Goal: Task Accomplishment & Management: Manage account settings

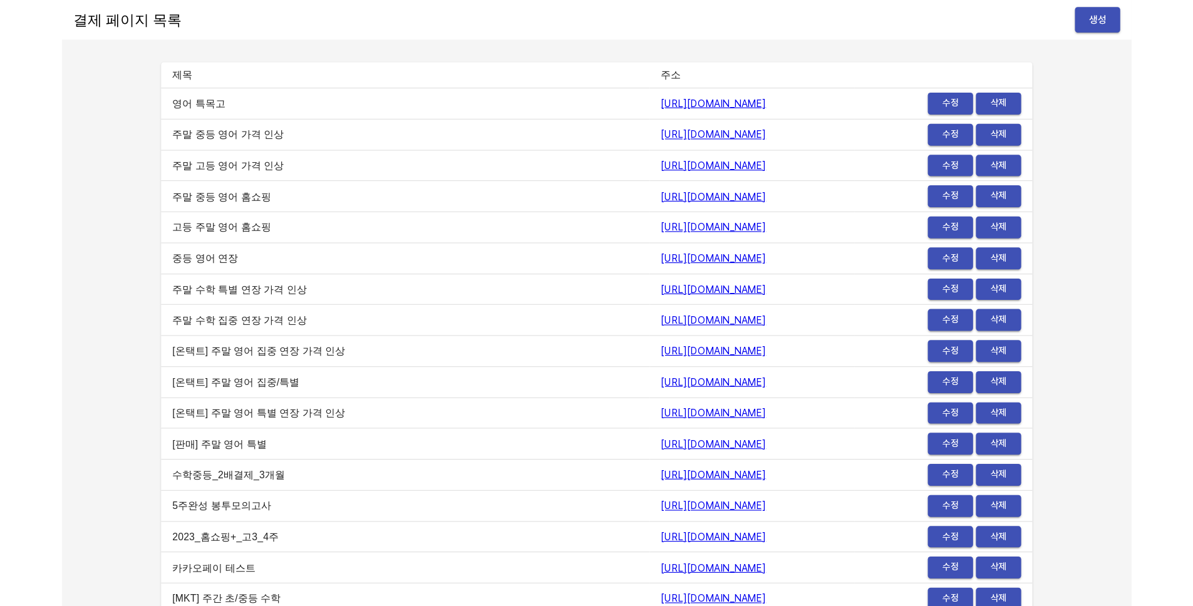
scroll to position [6163, 0]
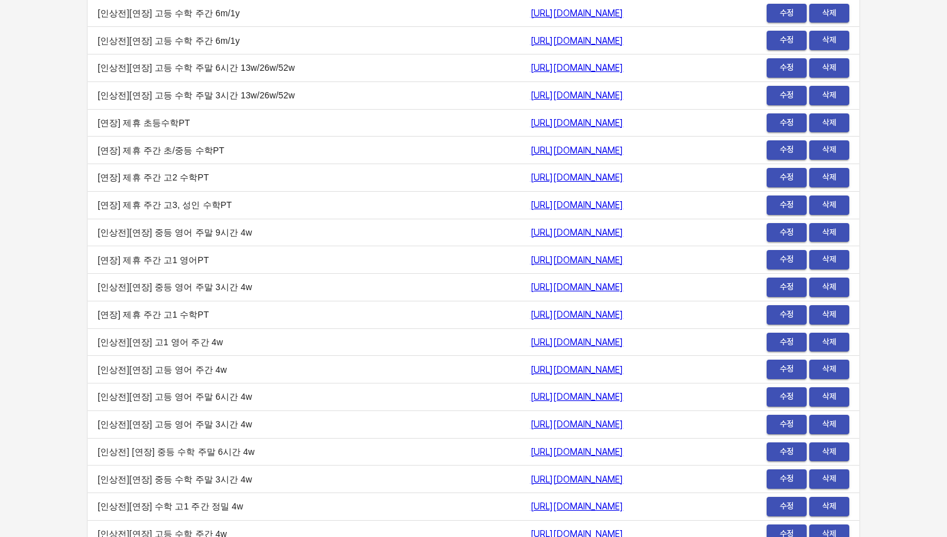
click at [290, 58] on td "[인상전][연장] 고등 수학 주말 6시간 13w/26w/52w" at bounding box center [304, 68] width 433 height 28
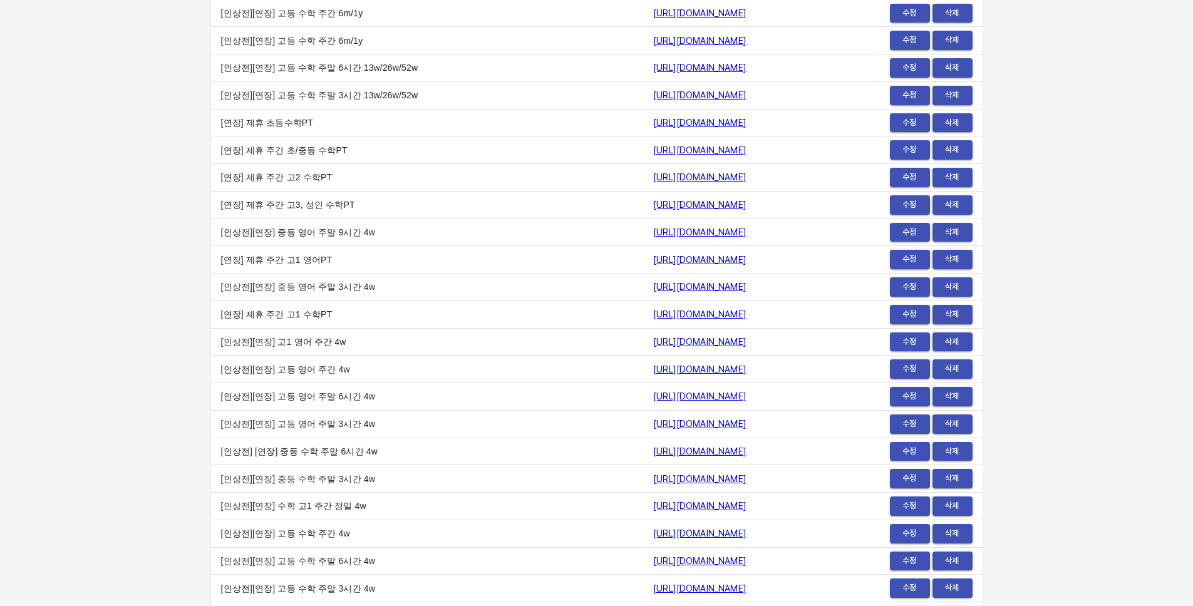
click at [764, 331] on td "https://payment.mildang.kr/CwmGYZfMjVg5-YU4T-FYN" at bounding box center [734, 342] width 182 height 28
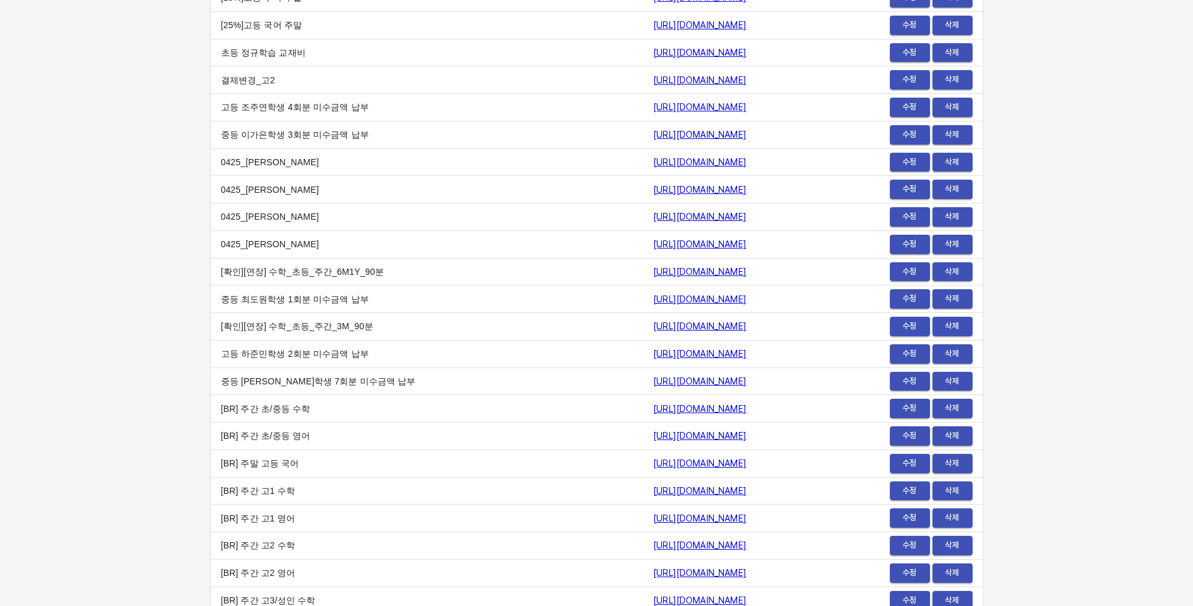
scroll to position [12197, 0]
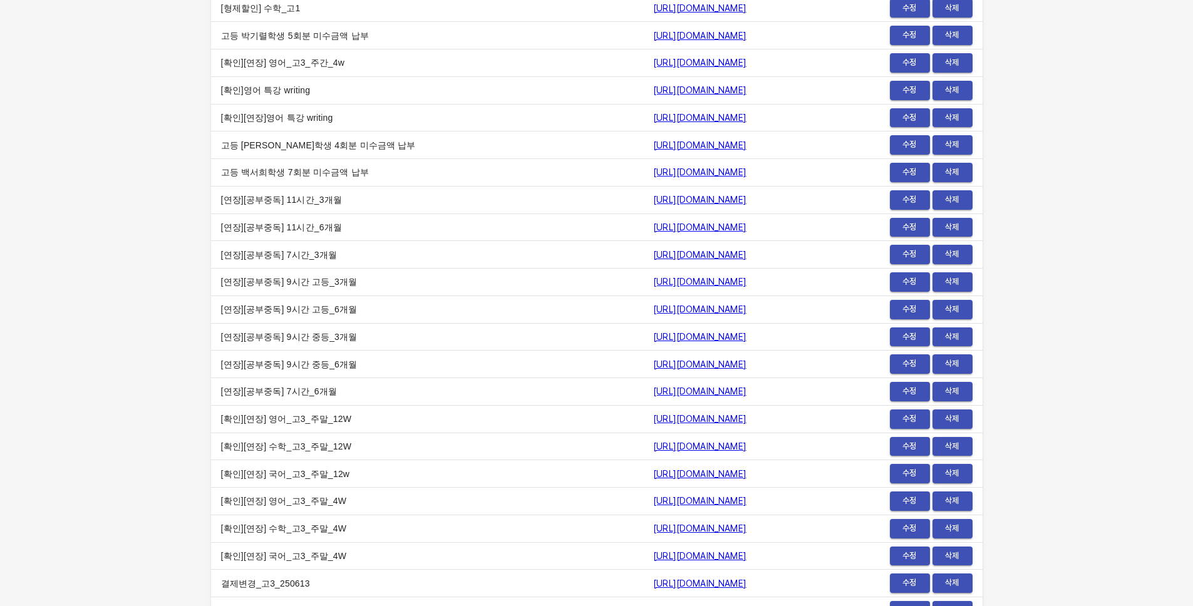
click at [778, 242] on td "https://payment.mildang.kr/et1f8R-FpBJuQYO_sKyf7" at bounding box center [734, 255] width 182 height 28
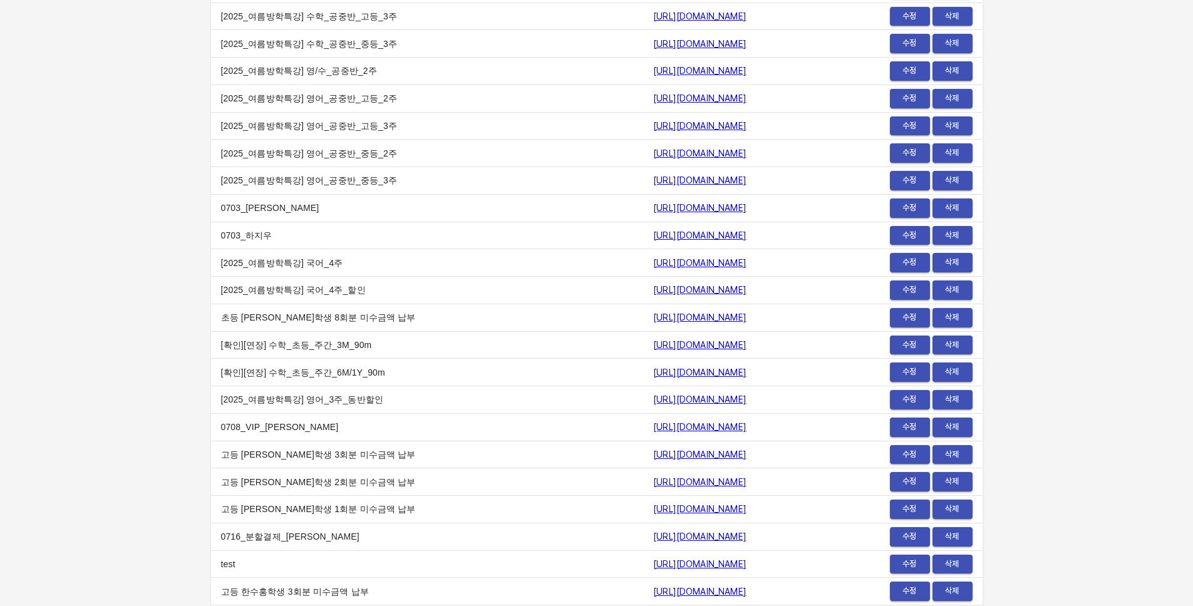
scroll to position [15339, 0]
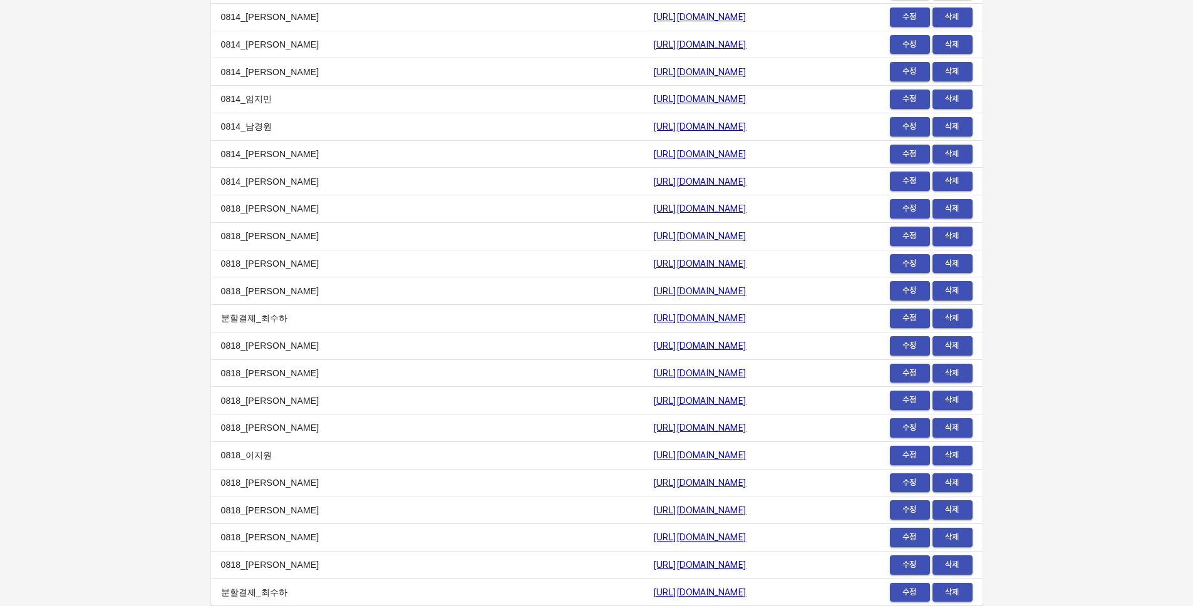
click at [929, 563] on button "수정" at bounding box center [910, 565] width 40 height 19
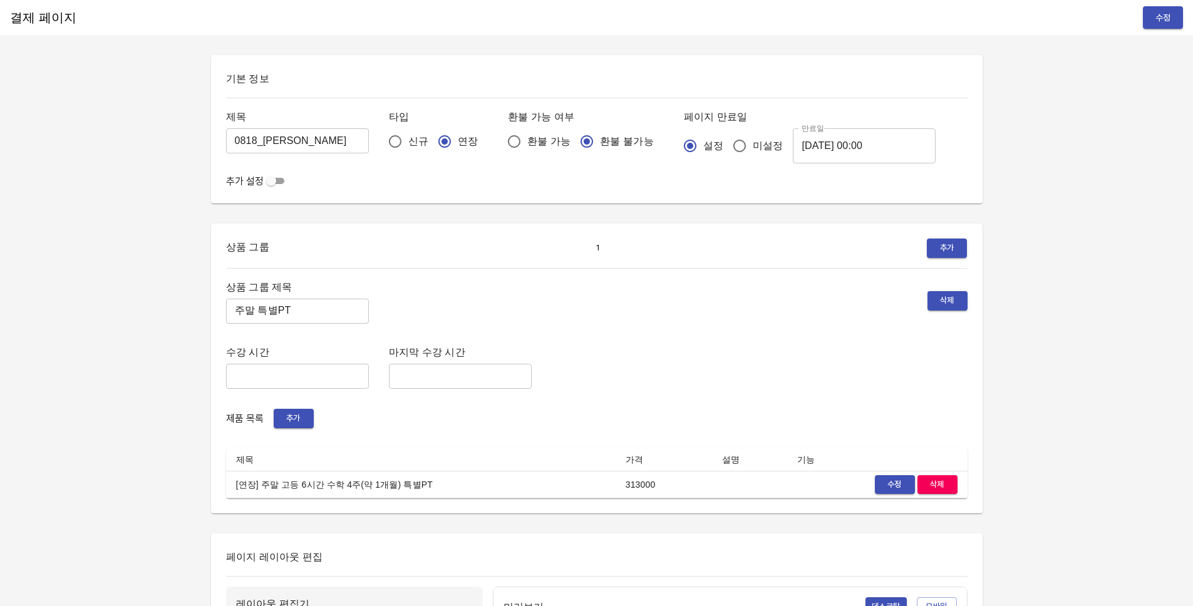
click at [1035, 371] on div "결제 페이지 수정 기본 정보 제목 0818_박성준 ​ 타입 신규 연장 환불 가능 여부 환불 가능 환불 불가능 페이지 만료일 설정 미설정 만료일…" at bounding box center [596, 574] width 1193 height 1148
click at [522, 299] on div "상품 그룹 제목 주말 특별PT ​ 삭제" at bounding box center [597, 301] width 742 height 45
click at [686, 276] on div "상품 그룹 1 추가 상품 그룹 제목 주말 특별PT ​ 삭제 수강 시간 ​ 마지막 수강 시간 ​ 제품 목록 추가 제목 가격 설명 기능 [연장] …" at bounding box center [597, 369] width 742 height 260
click at [727, 145] on input "미설정" at bounding box center [740, 146] width 26 height 26
radio input "true"
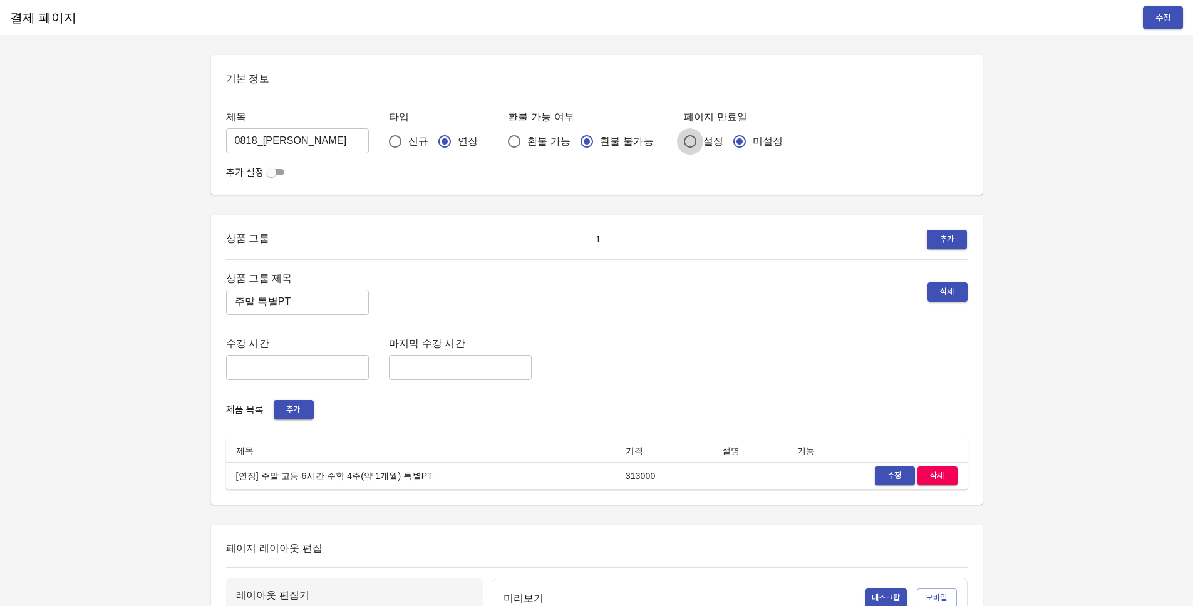
click at [677, 142] on input "설정" at bounding box center [690, 141] width 26 height 26
radio input "true"
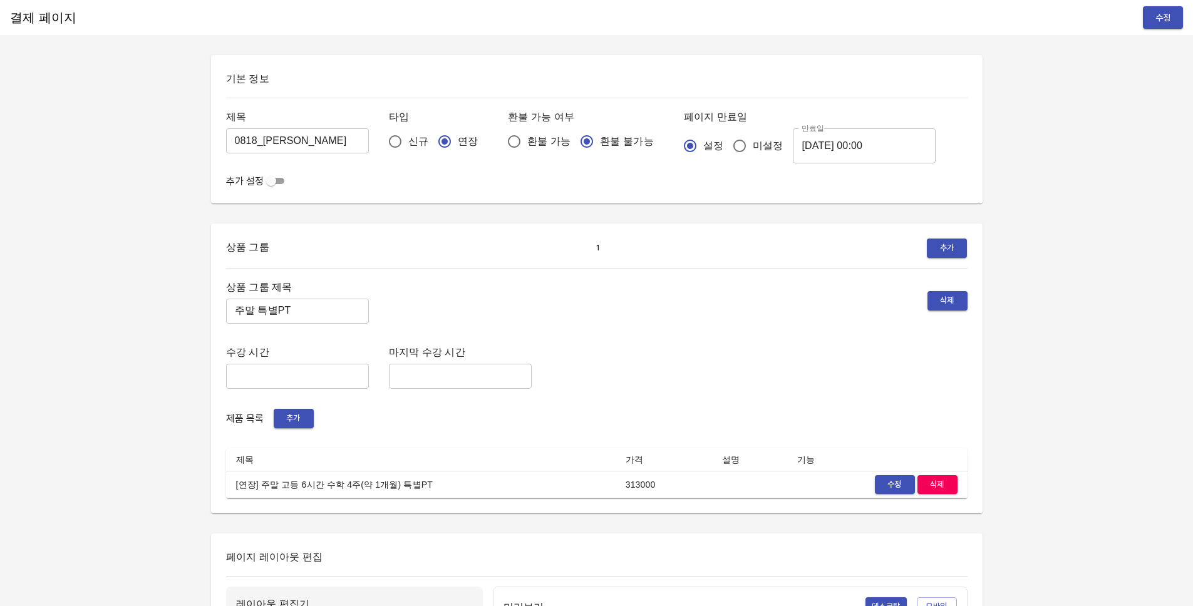
click at [275, 184] on input "checkbox" at bounding box center [271, 181] width 45 height 15
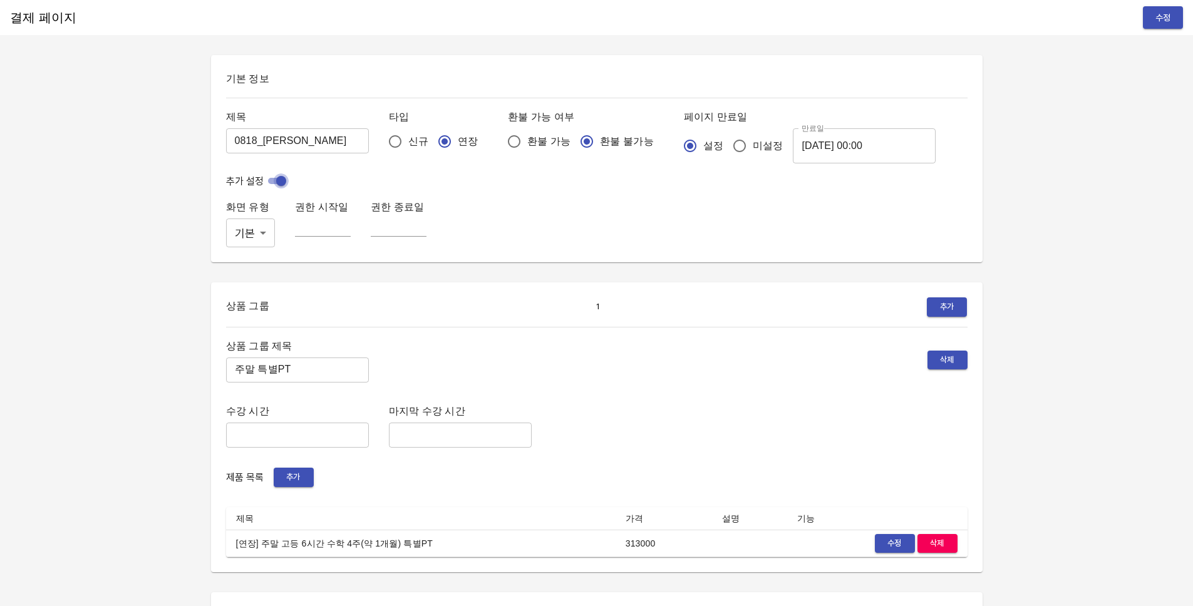
click at [278, 181] on input "checkbox" at bounding box center [281, 181] width 45 height 15
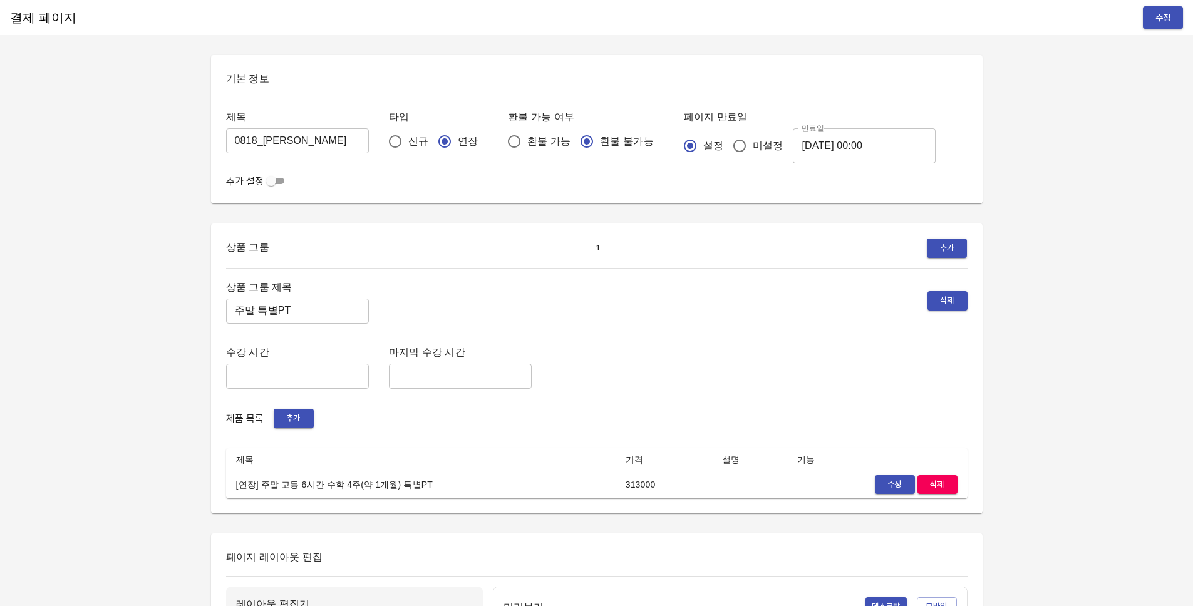
click at [278, 181] on input "checkbox" at bounding box center [271, 181] width 45 height 15
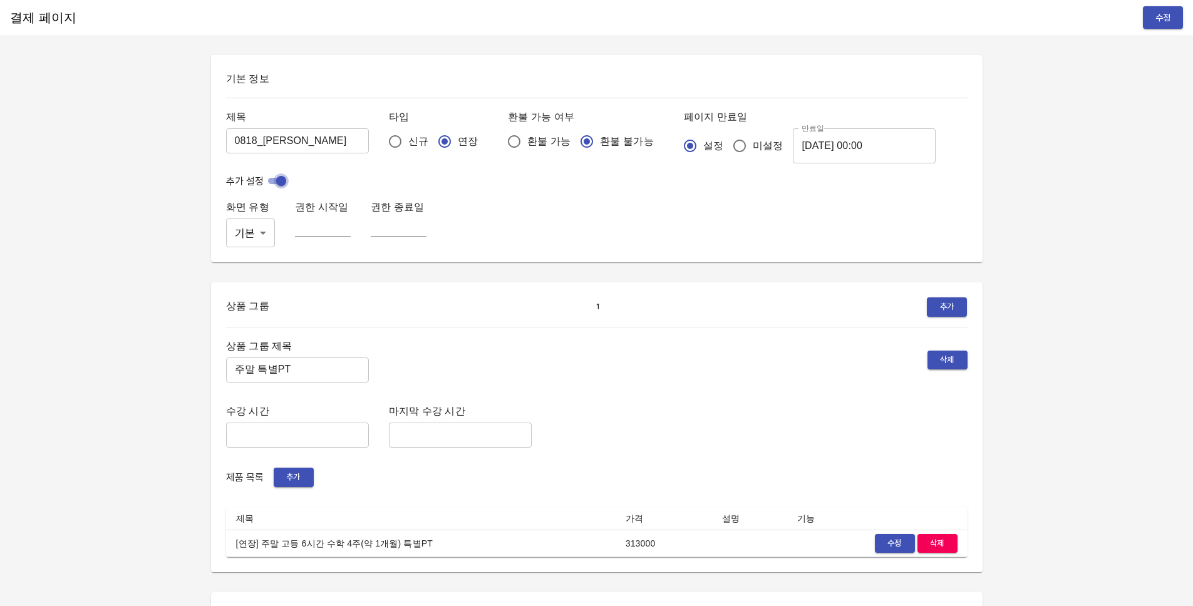
click at [278, 181] on input "checkbox" at bounding box center [281, 181] width 45 height 15
checkbox input "false"
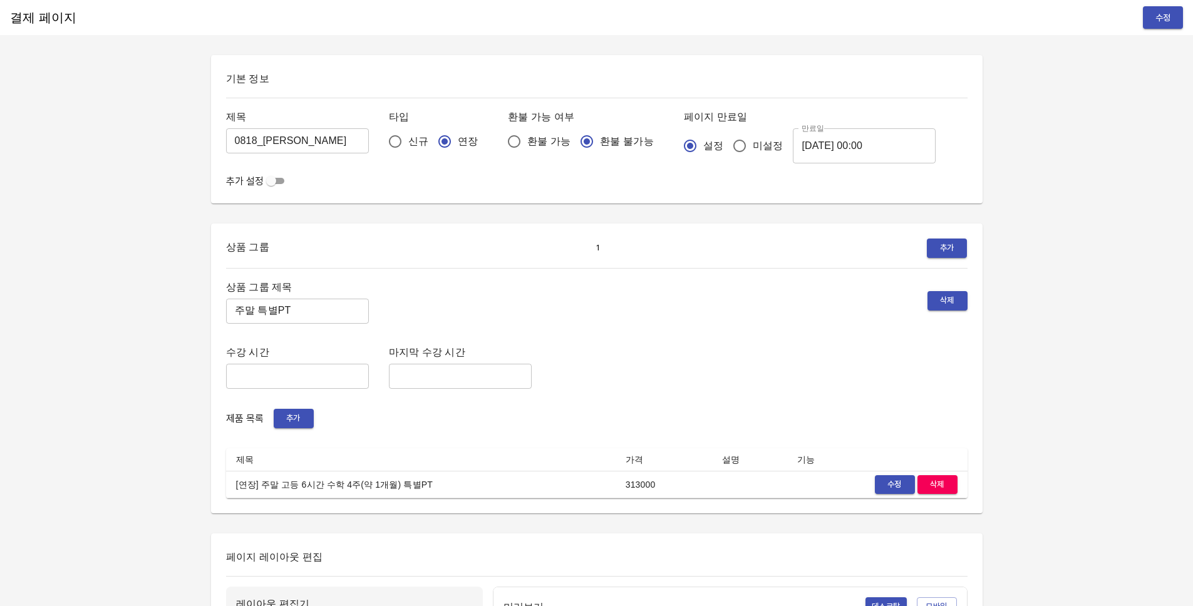
click at [371, 184] on div "추가 설정" at bounding box center [597, 181] width 742 height 15
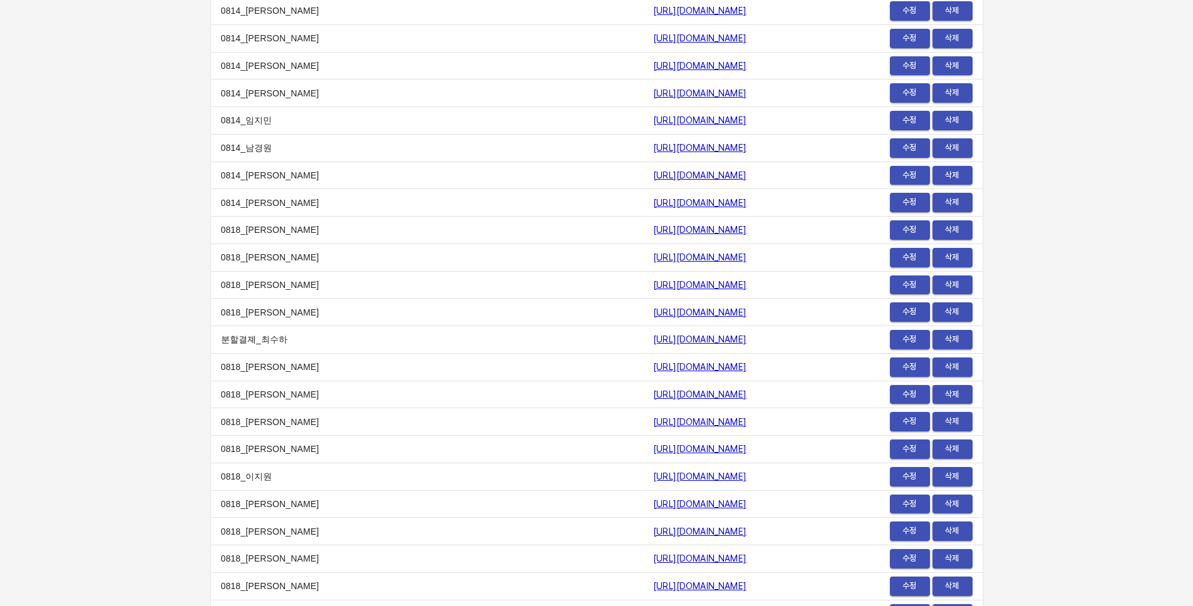
scroll to position [15339, 0]
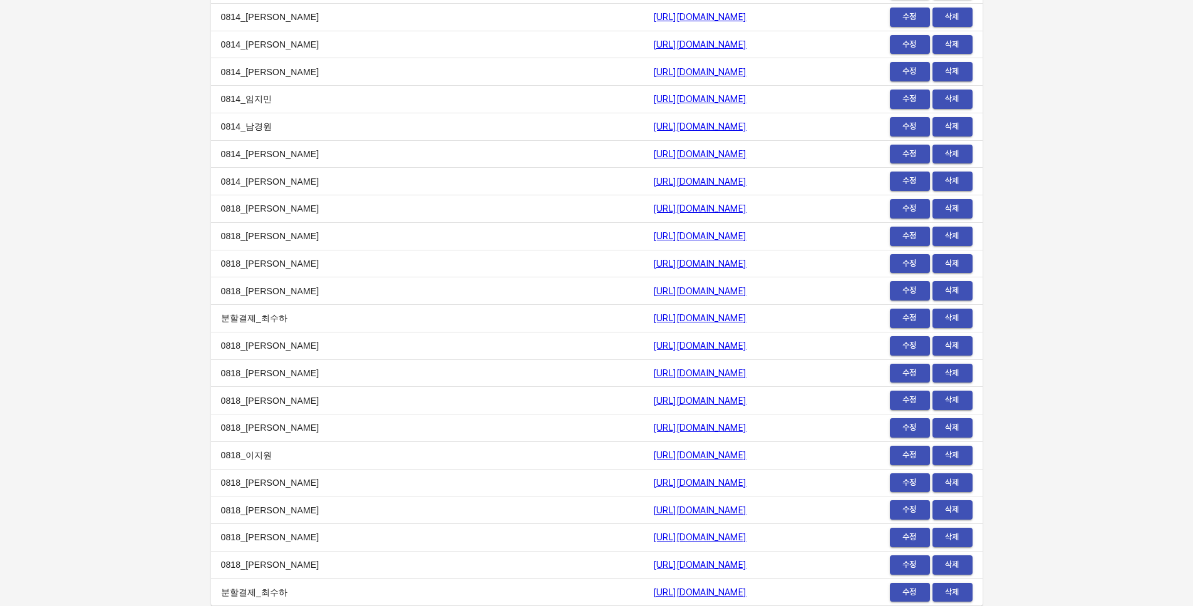
click at [910, 560] on span "수정" at bounding box center [910, 565] width 28 height 14
click at [653, 592] on link "https://payment.mildang.kr/mmg2yD3i7XW0gjr3-AG_v" at bounding box center [699, 593] width 93 height 10
click at [913, 592] on span "수정" at bounding box center [910, 593] width 28 height 14
click at [653, 592] on link "https://payment.mildang.kr/mmg2yD3i7XW0gjr3-AG_v" at bounding box center [699, 593] width 93 height 10
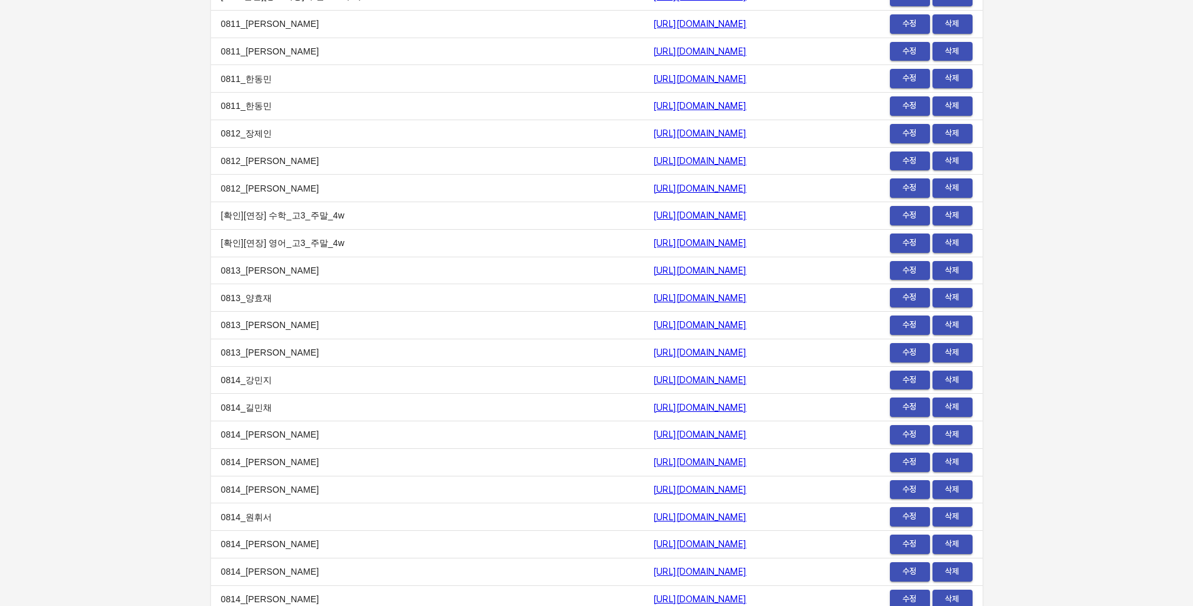
scroll to position [14688, 0]
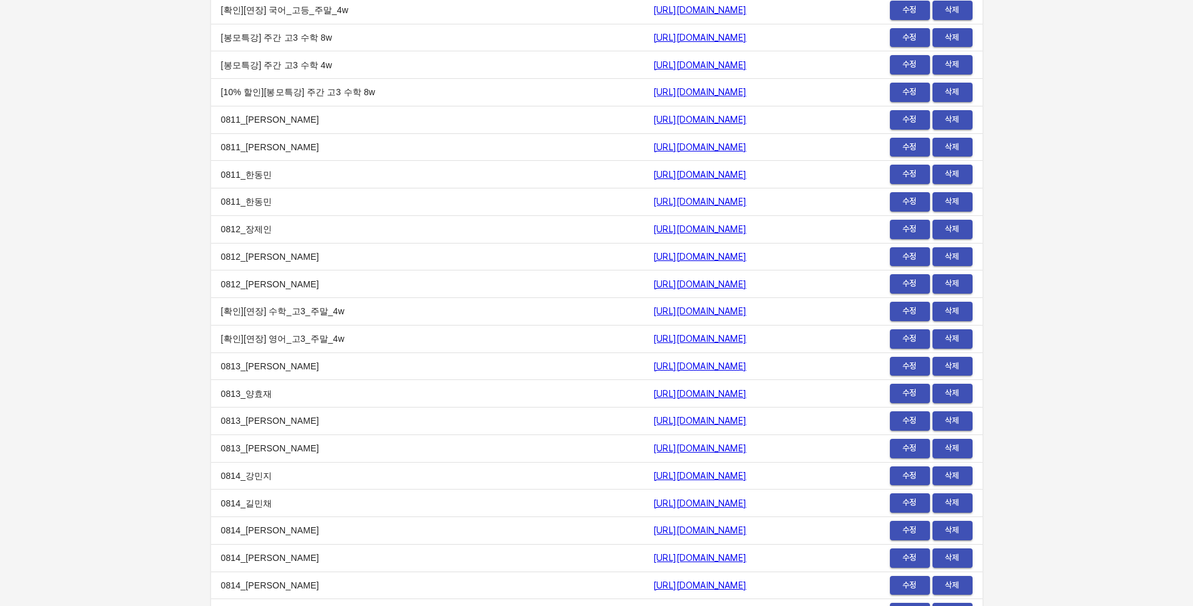
click at [643, 329] on td "https://payment.mildang.kr/QjMPhXMRWtrQghzm8WMWF" at bounding box center [734, 339] width 182 height 28
click at [653, 334] on link "https://payment.mildang.kr/QjMPhXMRWtrQghzm8WMWF" at bounding box center [699, 339] width 93 height 10
click at [653, 314] on link "https://payment.mildang.kr/15u-IYoK8DkbWUD-pb10F" at bounding box center [699, 311] width 93 height 10
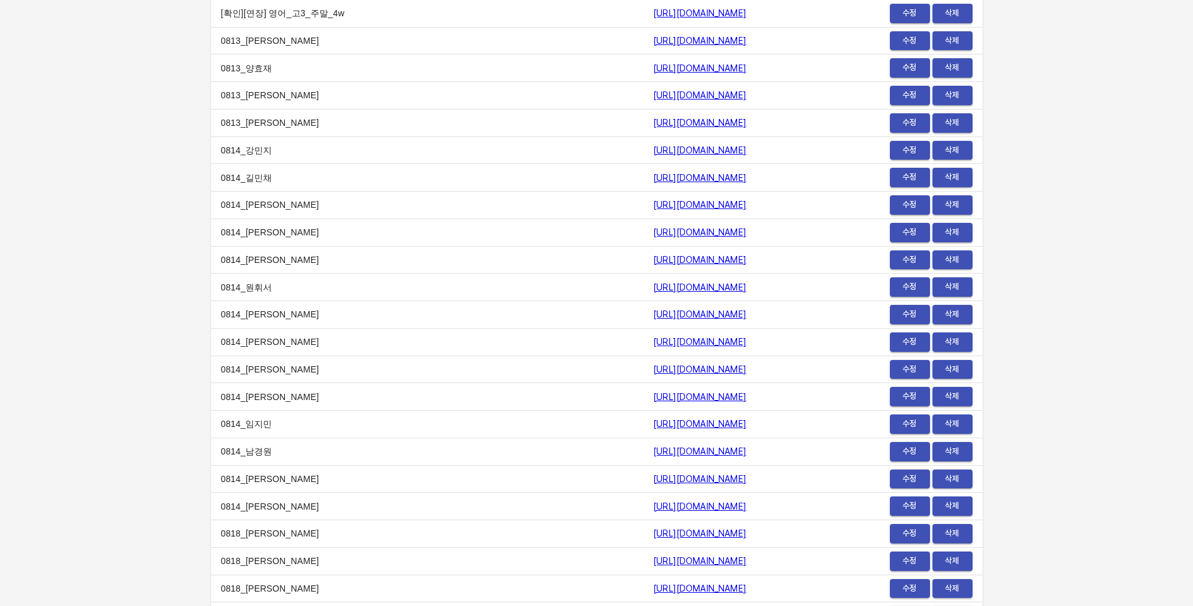
scroll to position [15339, 0]
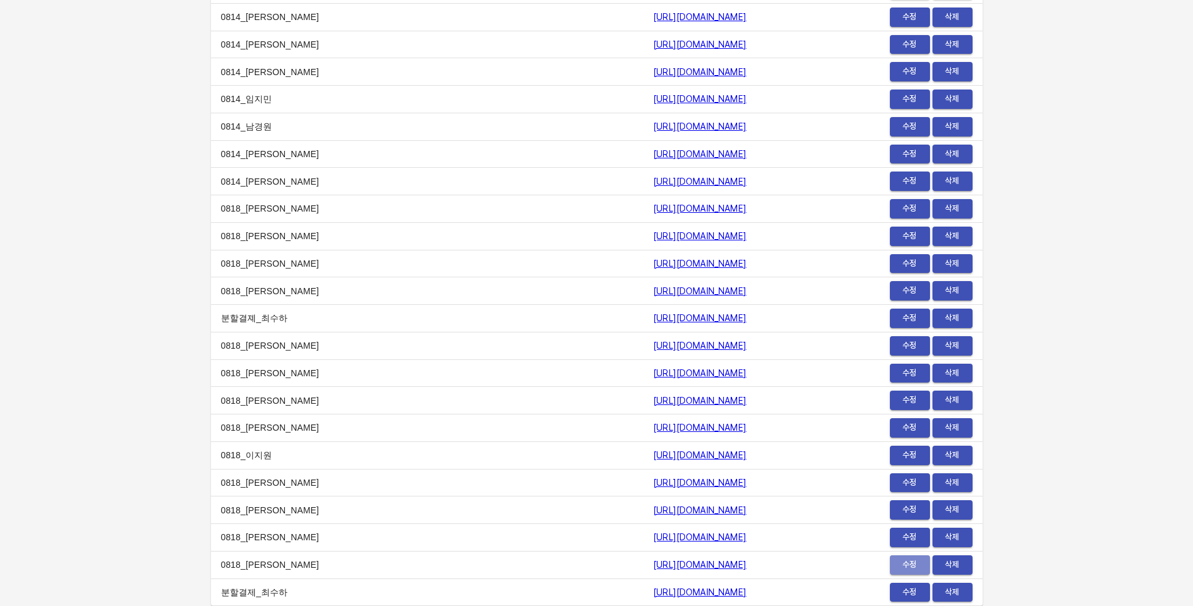
click at [915, 566] on span "수정" at bounding box center [910, 565] width 28 height 14
click at [653, 155] on link "https://payment.mildang.kr/KZOZjXhUF6Iiu3eAY-kX7" at bounding box center [699, 154] width 93 height 10
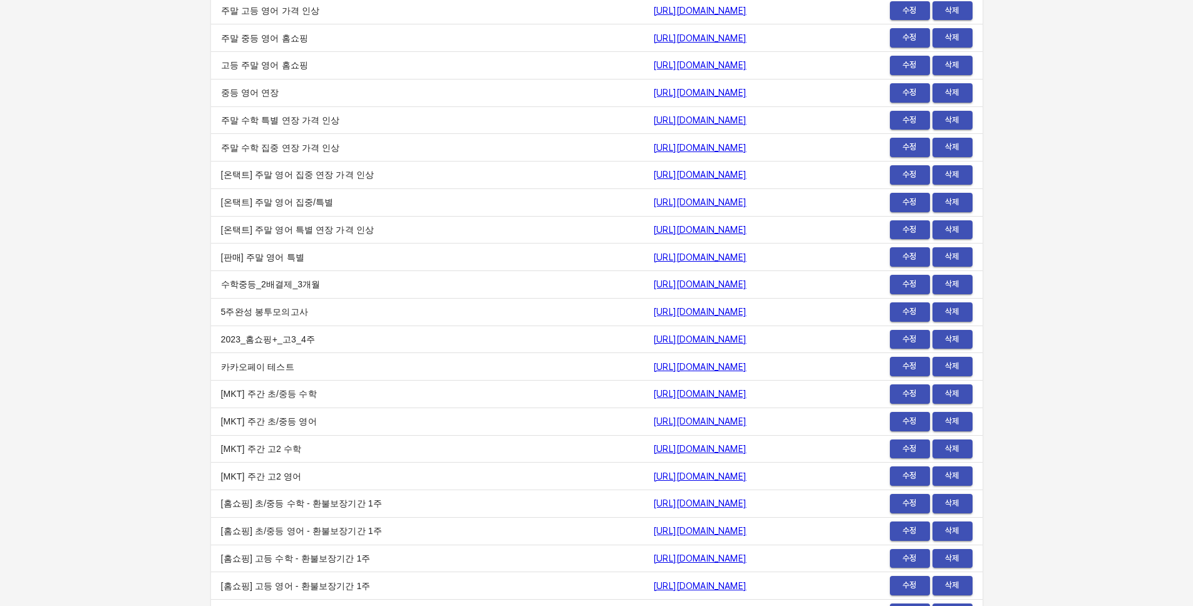
scroll to position [0, 0]
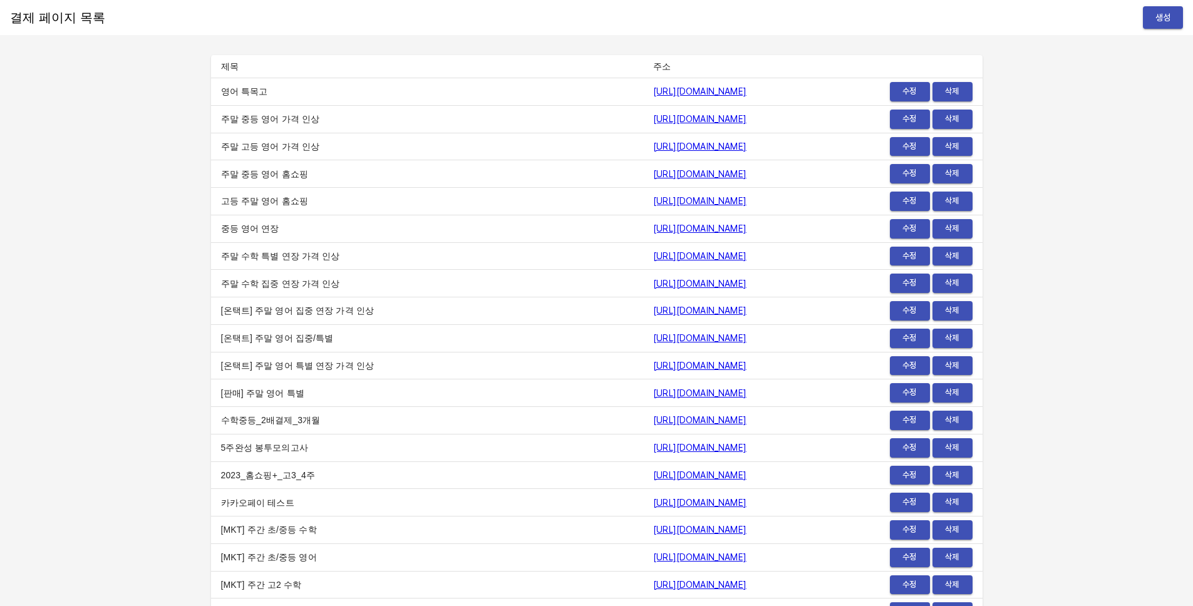
click at [701, 90] on link "https://payment.mildang.kr/english/highSchool/specialized" at bounding box center [699, 91] width 93 height 10
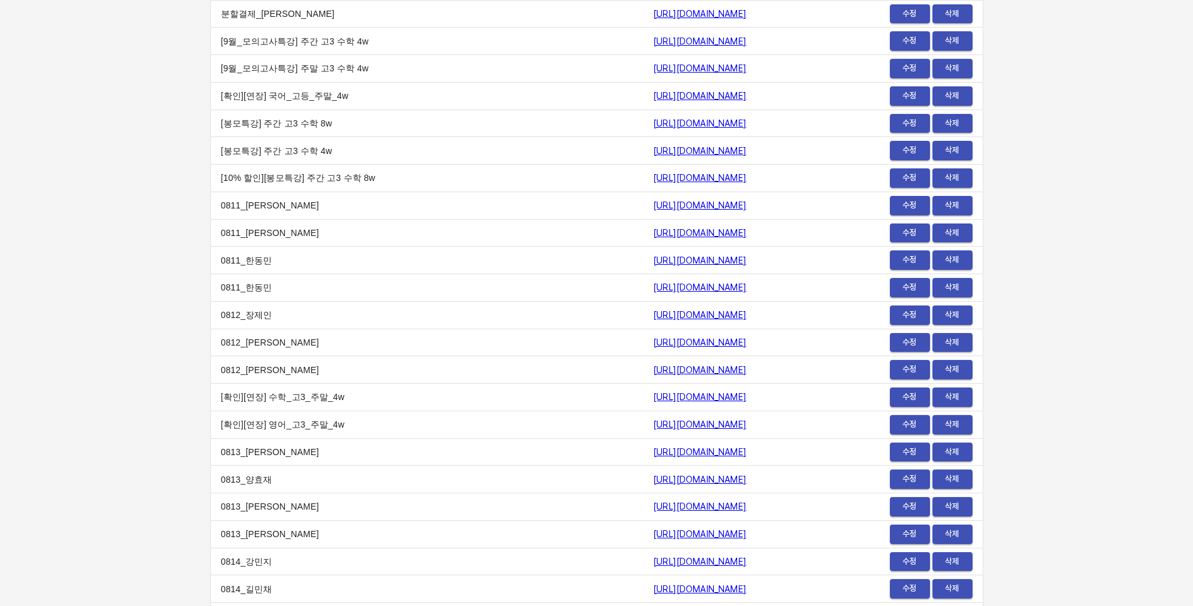
scroll to position [14600, 0]
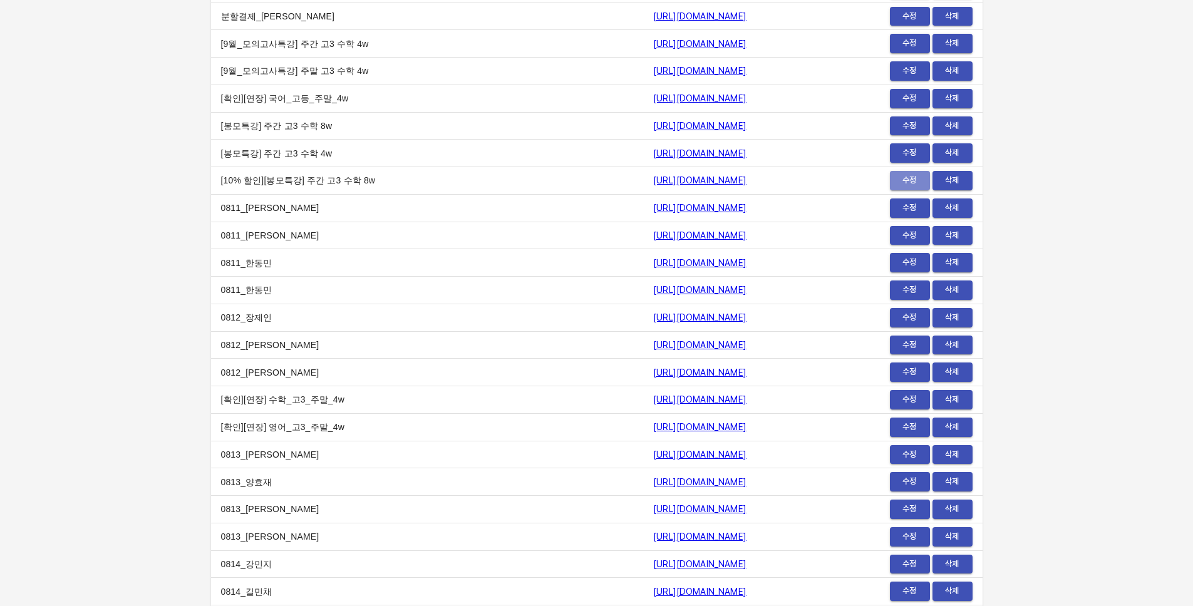
click at [893, 184] on button "수정" at bounding box center [910, 180] width 40 height 19
click at [911, 149] on span "수정" at bounding box center [910, 153] width 28 height 14
click at [911, 98] on span "수정" at bounding box center [910, 98] width 28 height 14
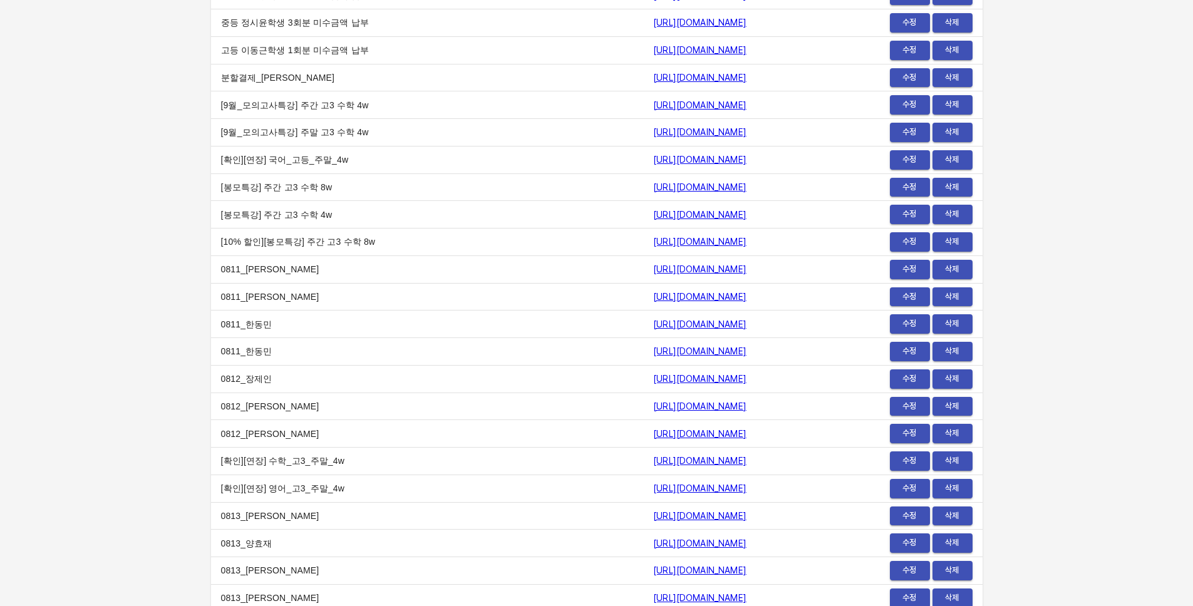
scroll to position [14155, 0]
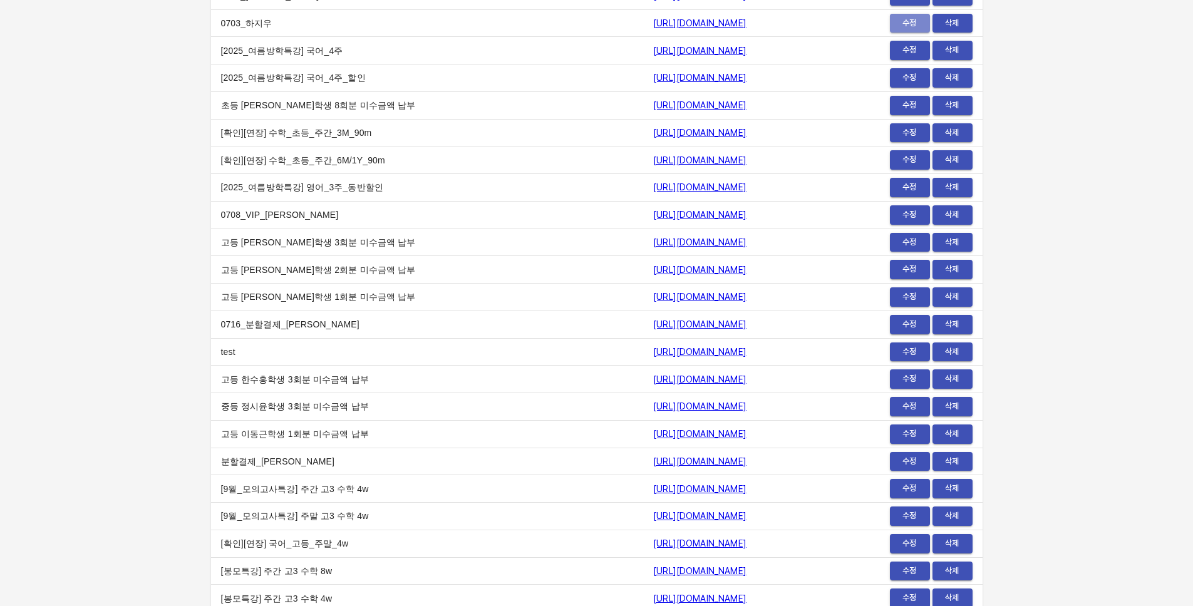
click at [908, 21] on span "수정" at bounding box center [910, 23] width 28 height 14
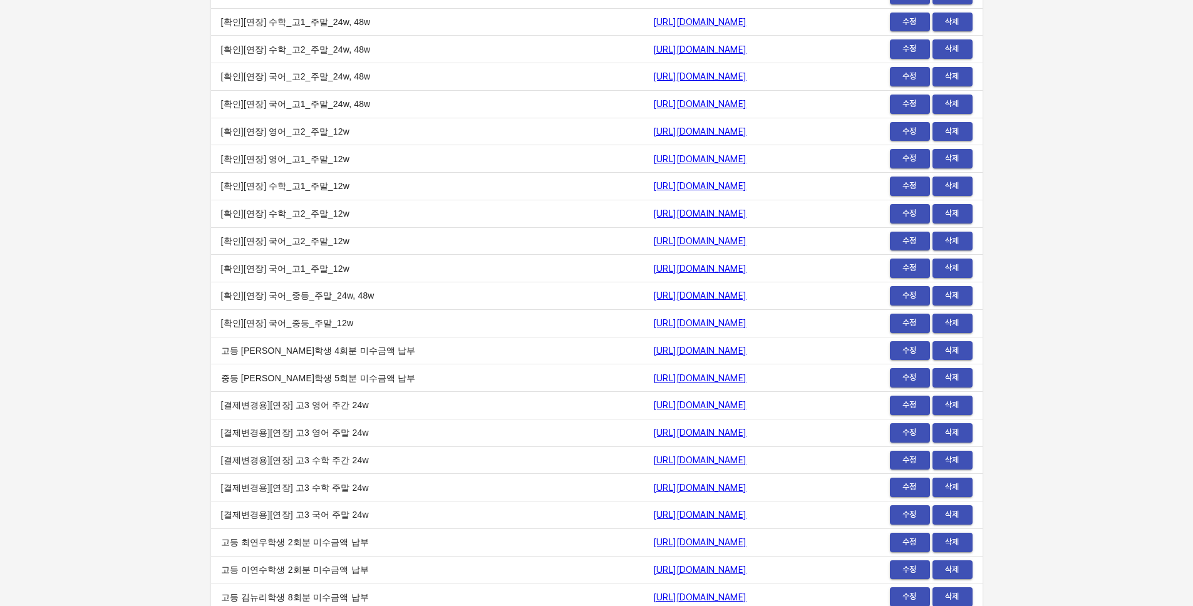
scroll to position [12205, 0]
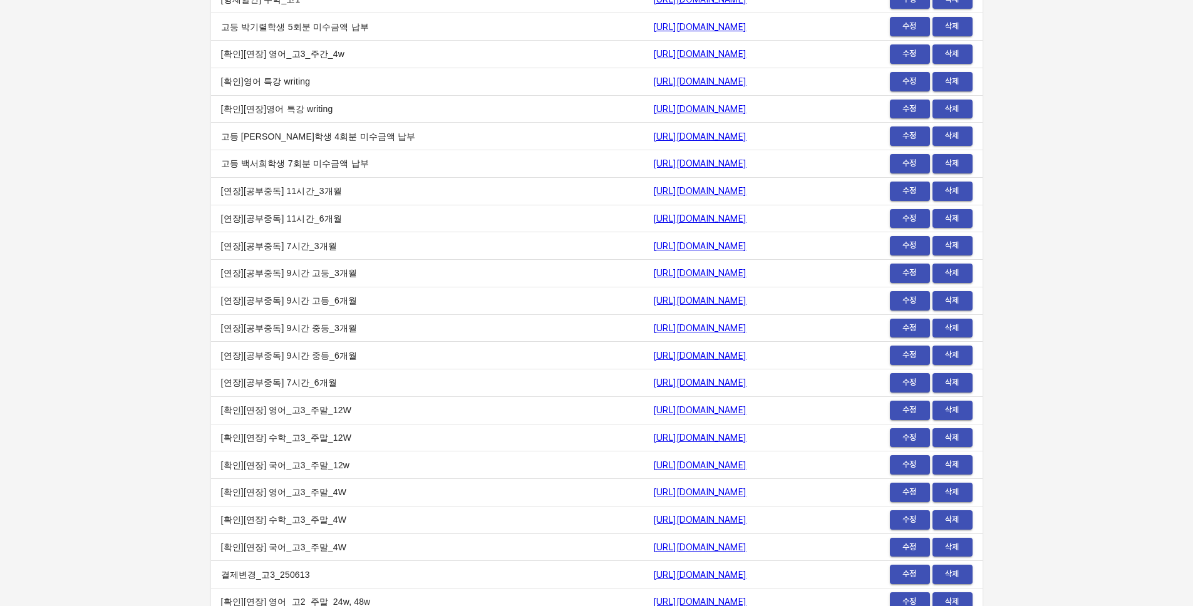
click at [914, 125] on td "수정 삭제" at bounding box center [904, 137] width 158 height 28
click at [914, 129] on span "수정" at bounding box center [910, 136] width 28 height 14
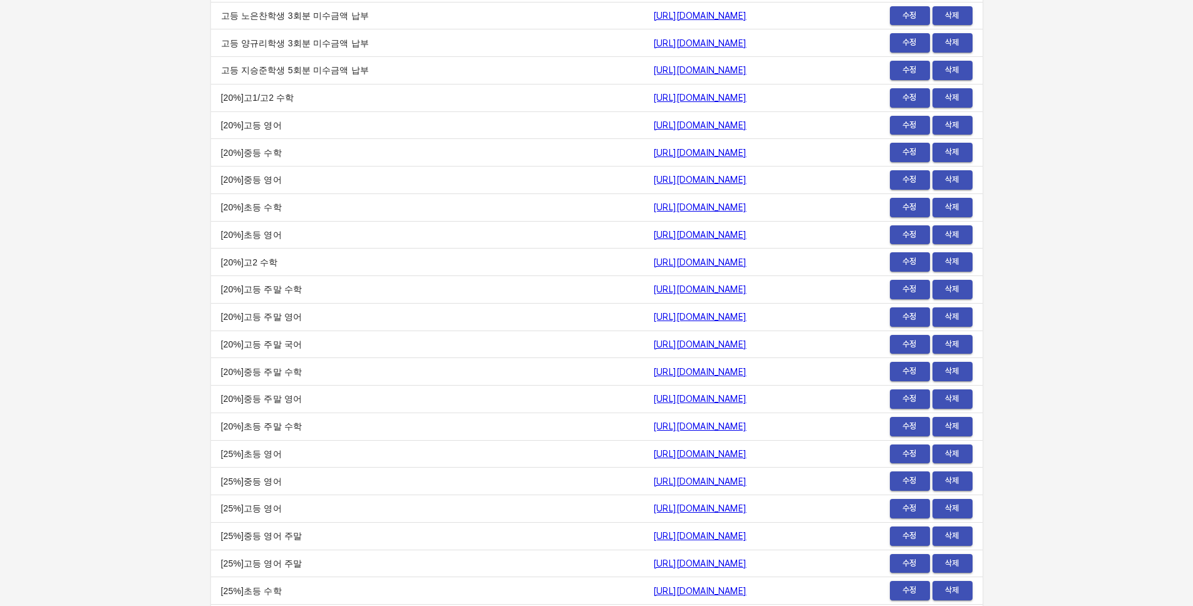
scroll to position [10359, 0]
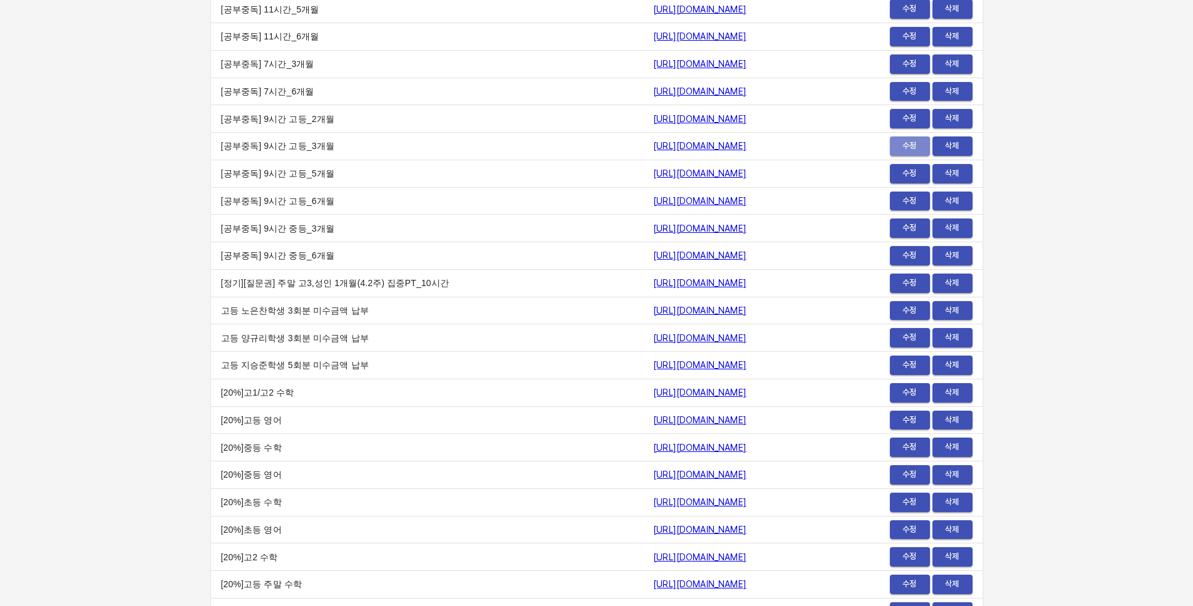
click at [916, 145] on span "수정" at bounding box center [910, 146] width 28 height 14
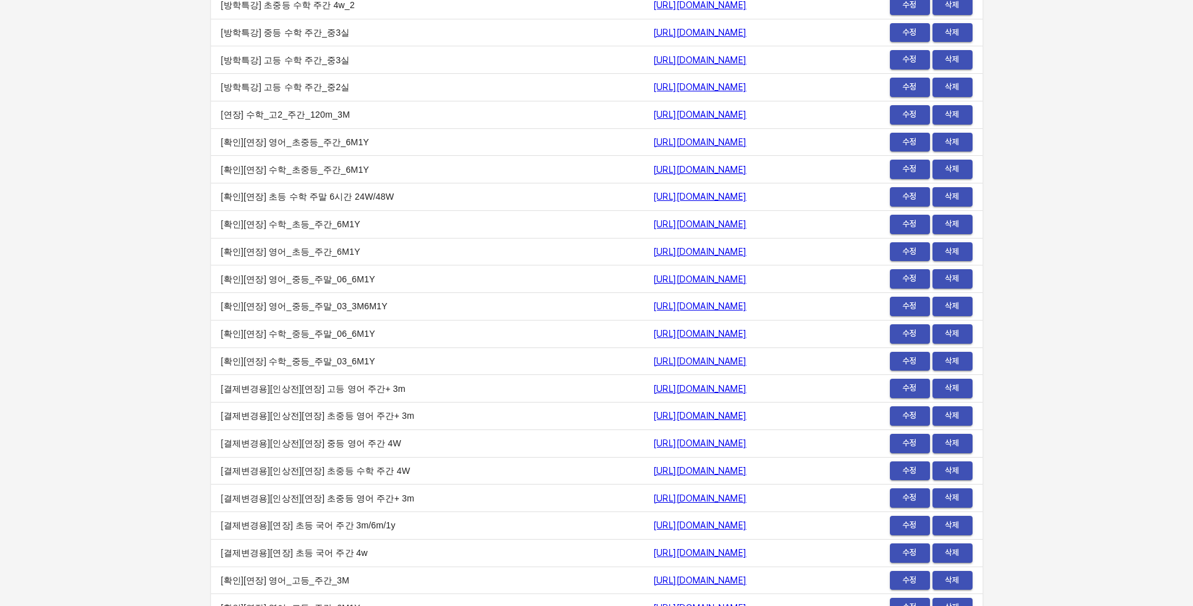
scroll to position [7734, 0]
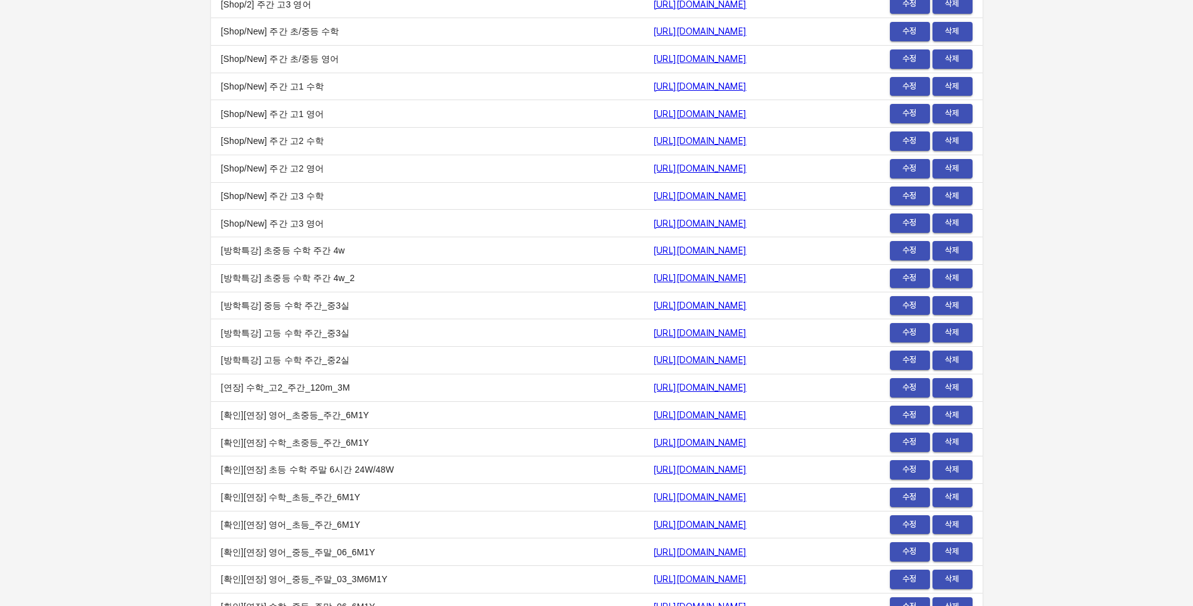
click at [915, 138] on span "수정" at bounding box center [910, 141] width 28 height 14
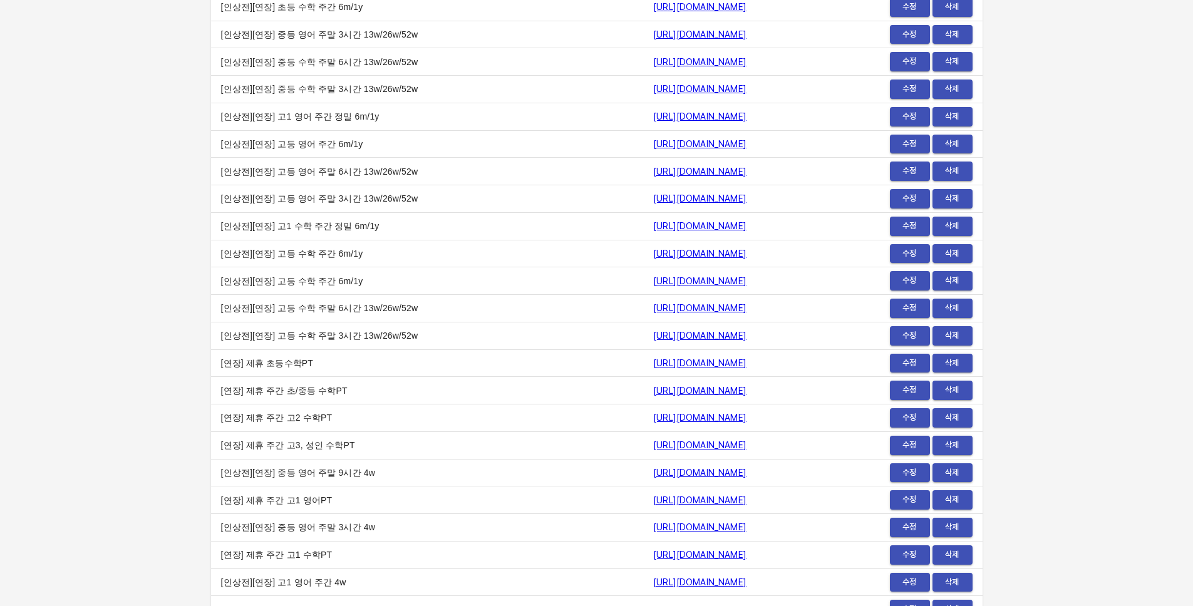
scroll to position [5438, 0]
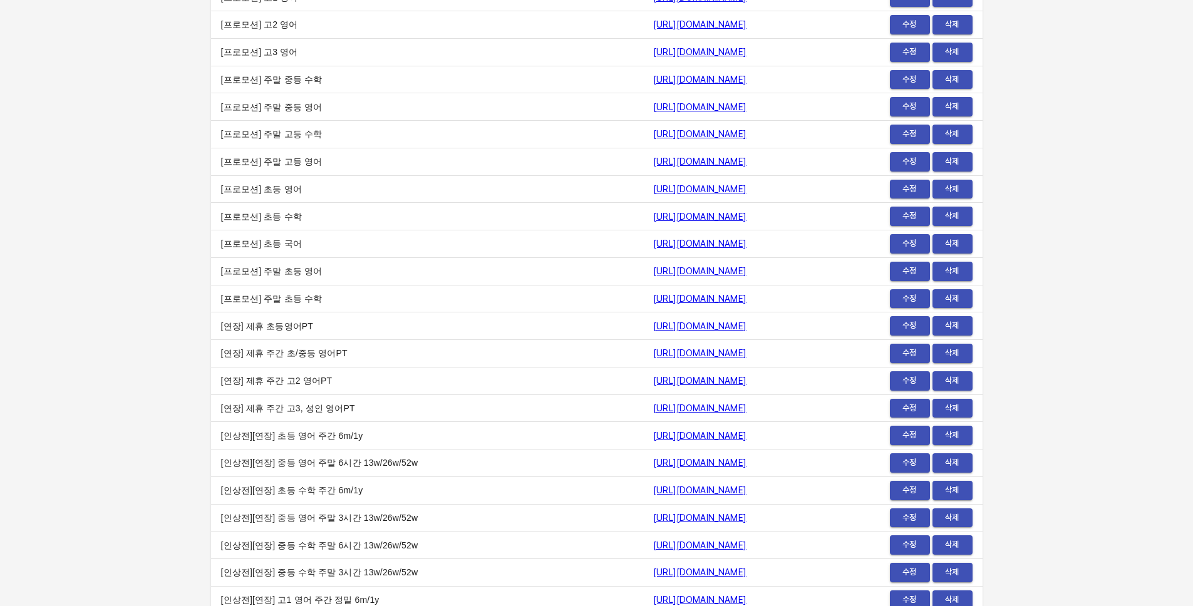
click at [905, 143] on td "수정 삭제" at bounding box center [904, 135] width 158 height 28
click at [906, 137] on span "수정" at bounding box center [910, 134] width 28 height 14
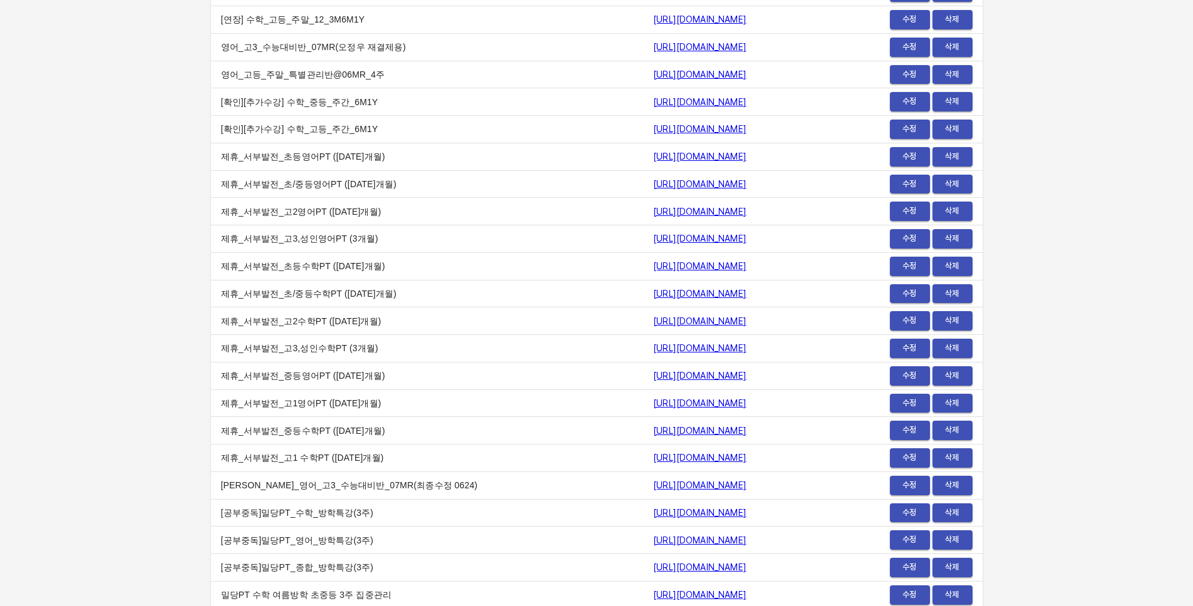
scroll to position [2313, 0]
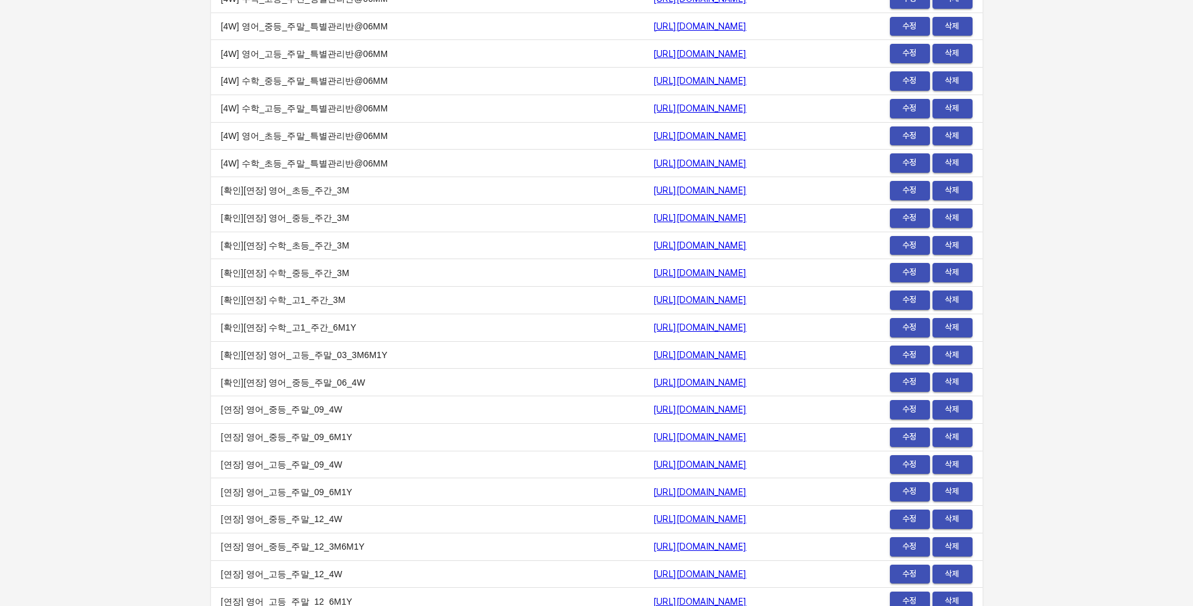
click at [908, 140] on span "수정" at bounding box center [910, 136] width 28 height 14
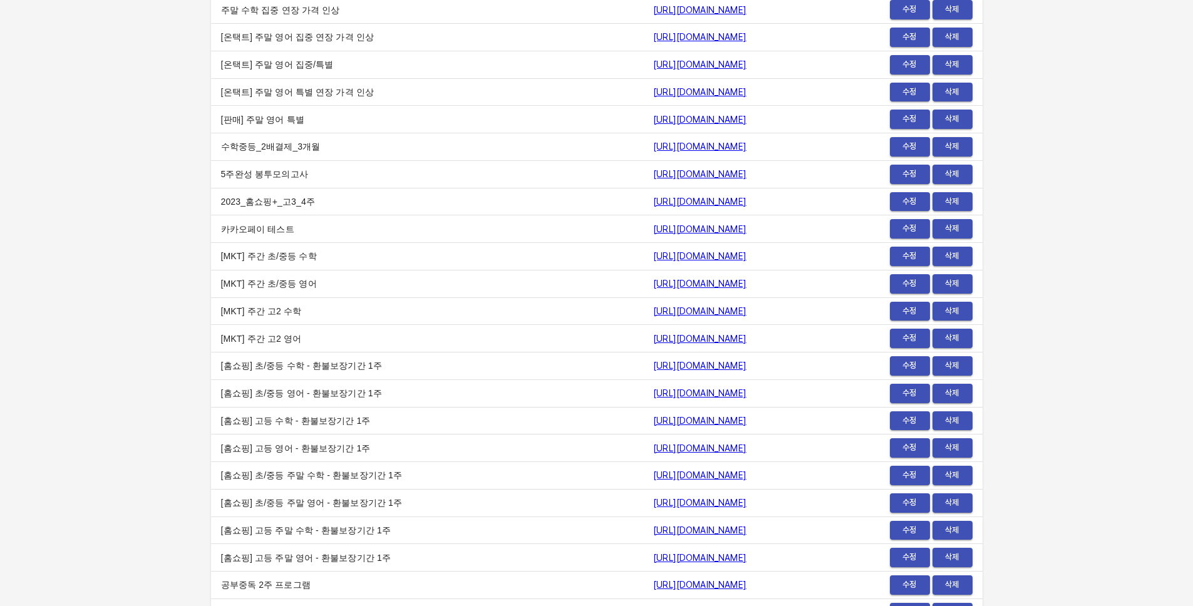
scroll to position [0, 0]
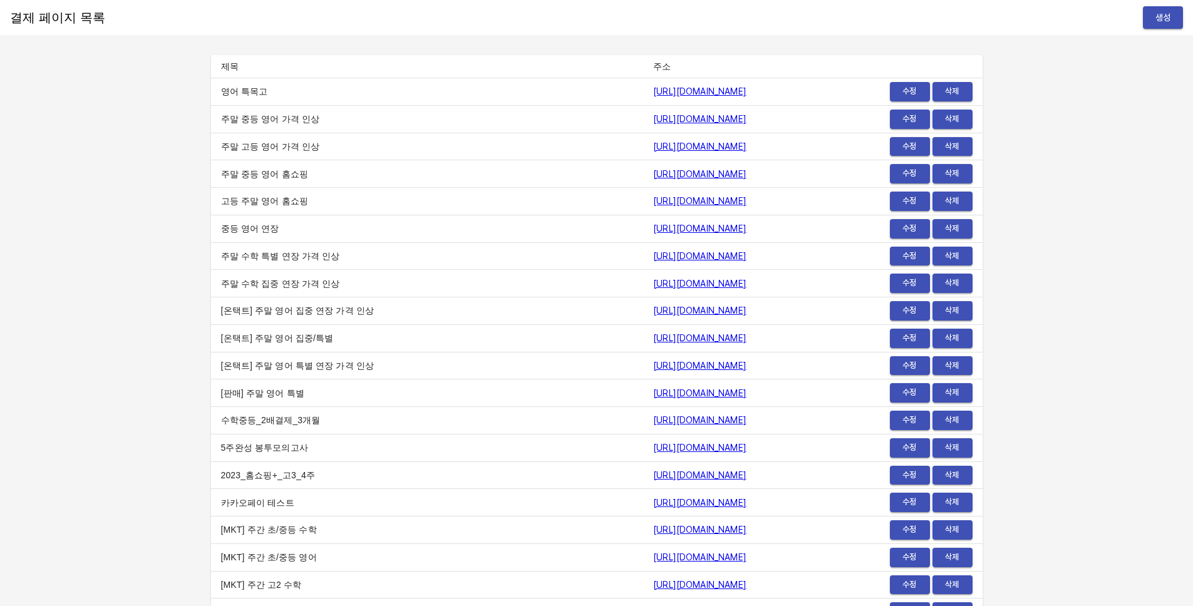
click at [915, 94] on span "수정" at bounding box center [910, 92] width 28 height 14
click at [905, 122] on span "수정" at bounding box center [910, 119] width 28 height 14
click at [915, 309] on span "수정" at bounding box center [910, 311] width 28 height 14
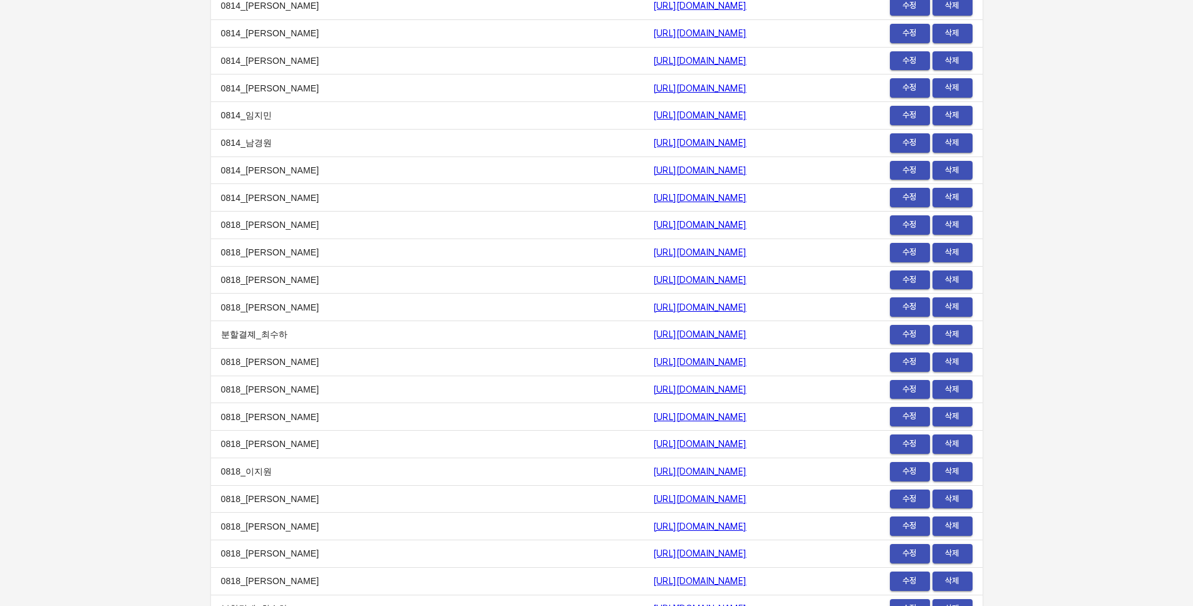
scroll to position [15339, 0]
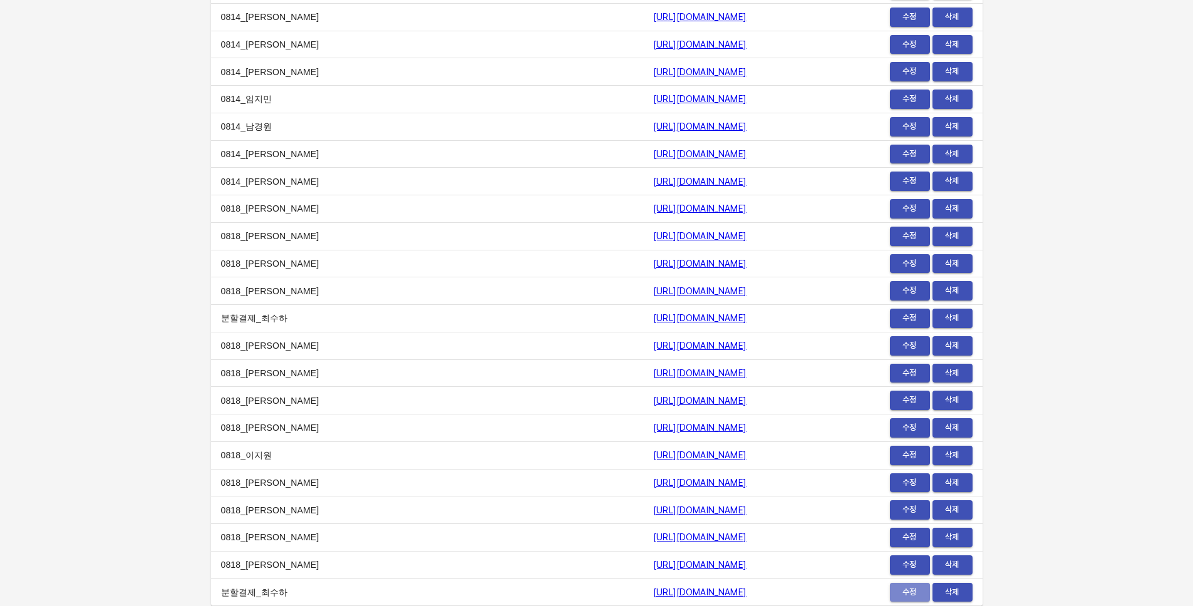
click at [903, 588] on span "수정" at bounding box center [910, 593] width 28 height 14
click at [797, 576] on td "https://payment.mildang.kr/0Hz5VUE8DdfXklozlWKFc" at bounding box center [734, 565] width 182 height 28
click at [813, 520] on td "https://payment.mildang.kr/jygFuph29-v7AUZTu6LP0" at bounding box center [734, 511] width 182 height 28
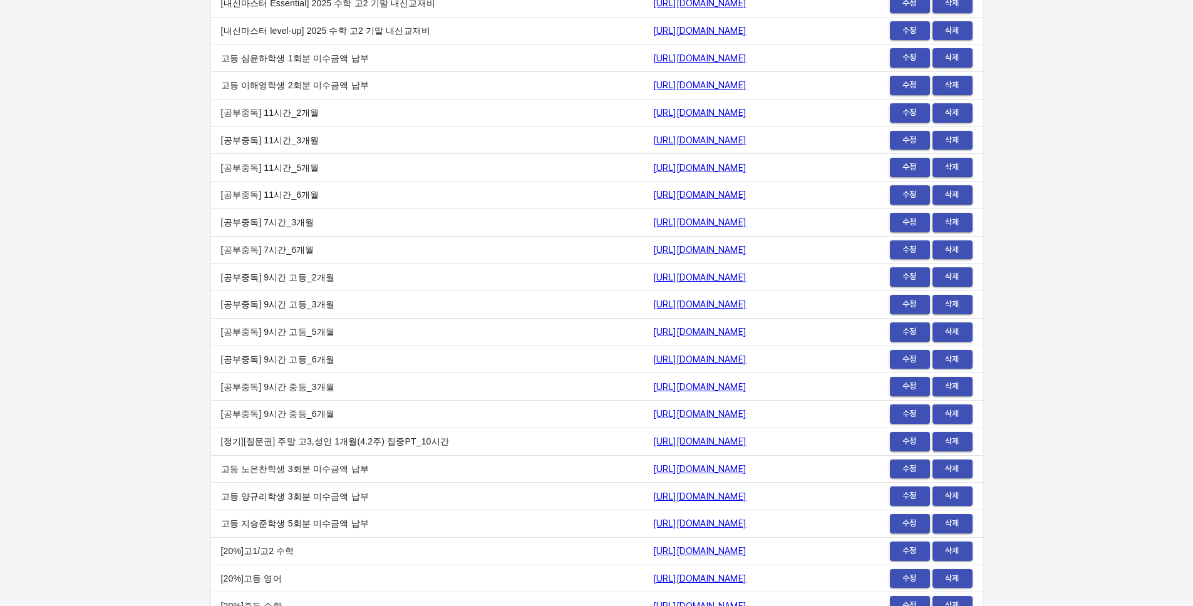
scroll to position [9625, 0]
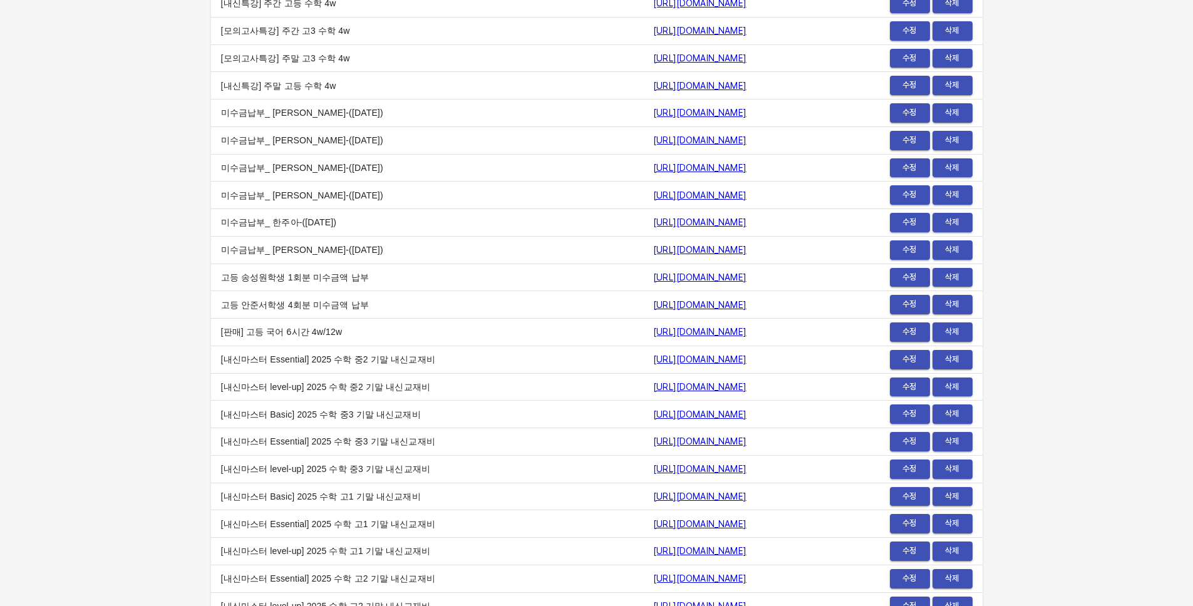
click at [807, 514] on td "https://payment.mildang.kr/9Lgoy0VGSlG2h2wYqI-P4" at bounding box center [734, 525] width 182 height 28
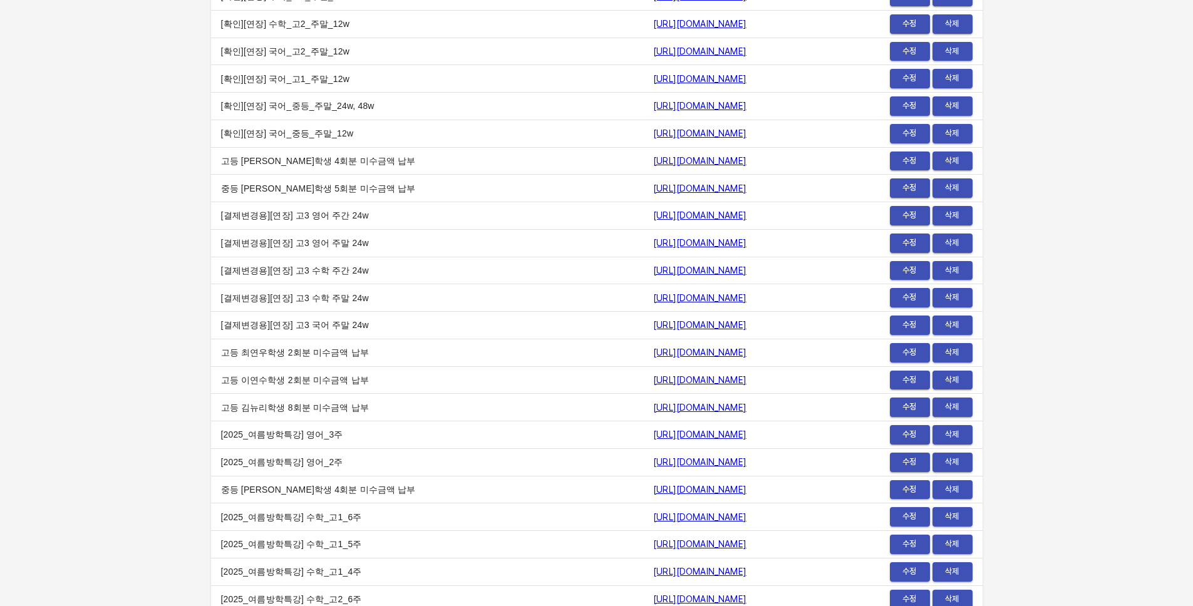
scroll to position [15339, 0]
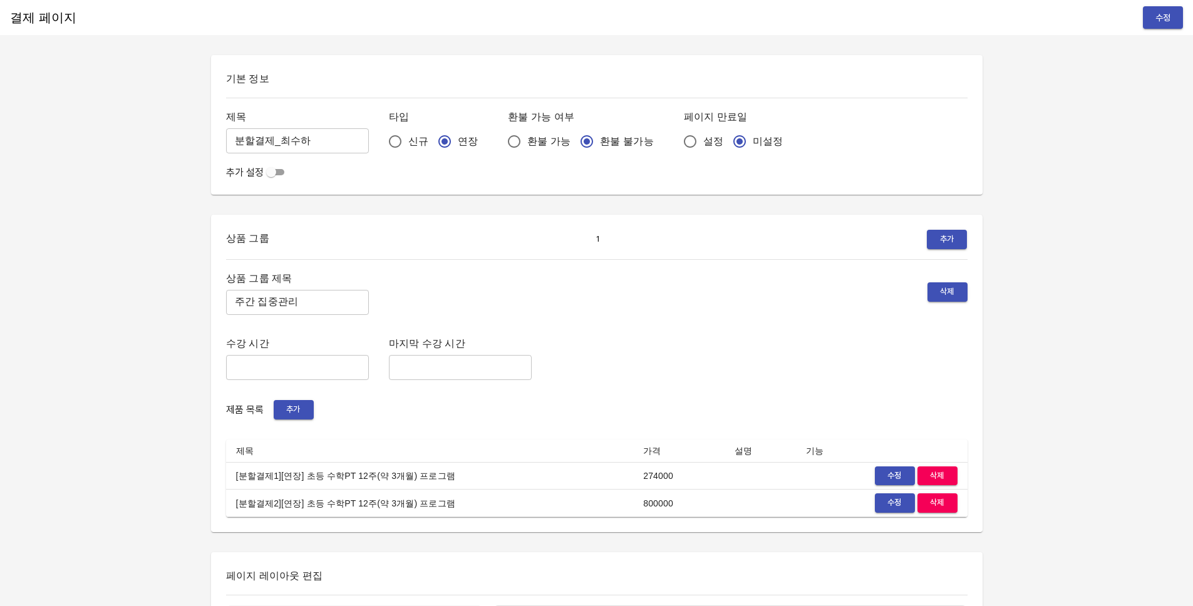
click at [569, 372] on div "수강 시간 ​ 마지막 수강 시간 ​" at bounding box center [597, 357] width 742 height 45
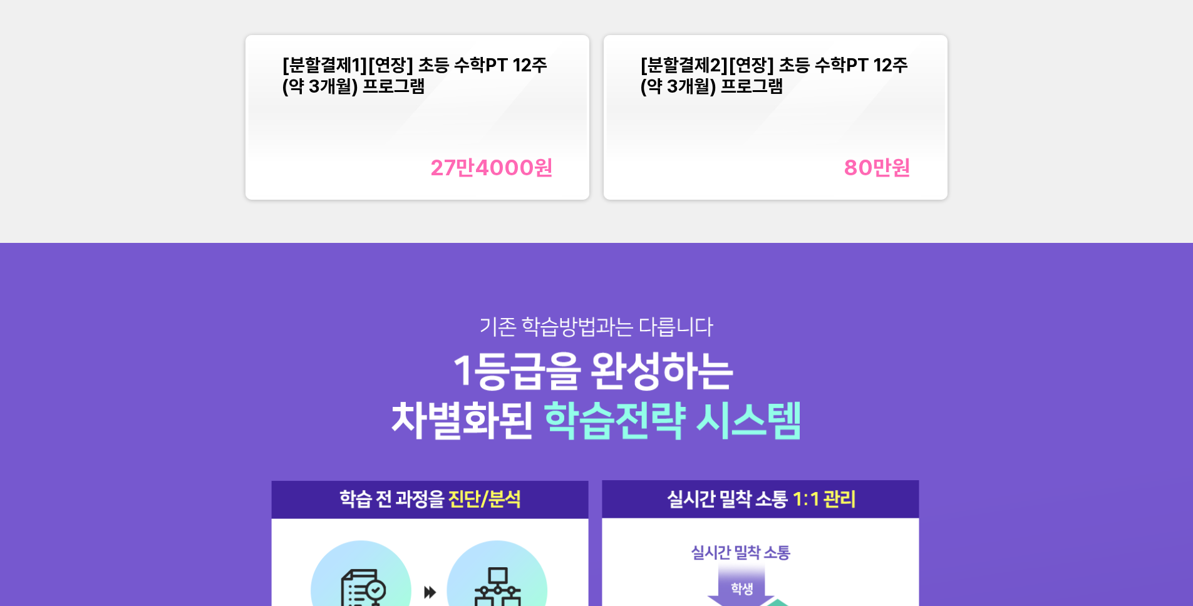
scroll to position [1662, 0]
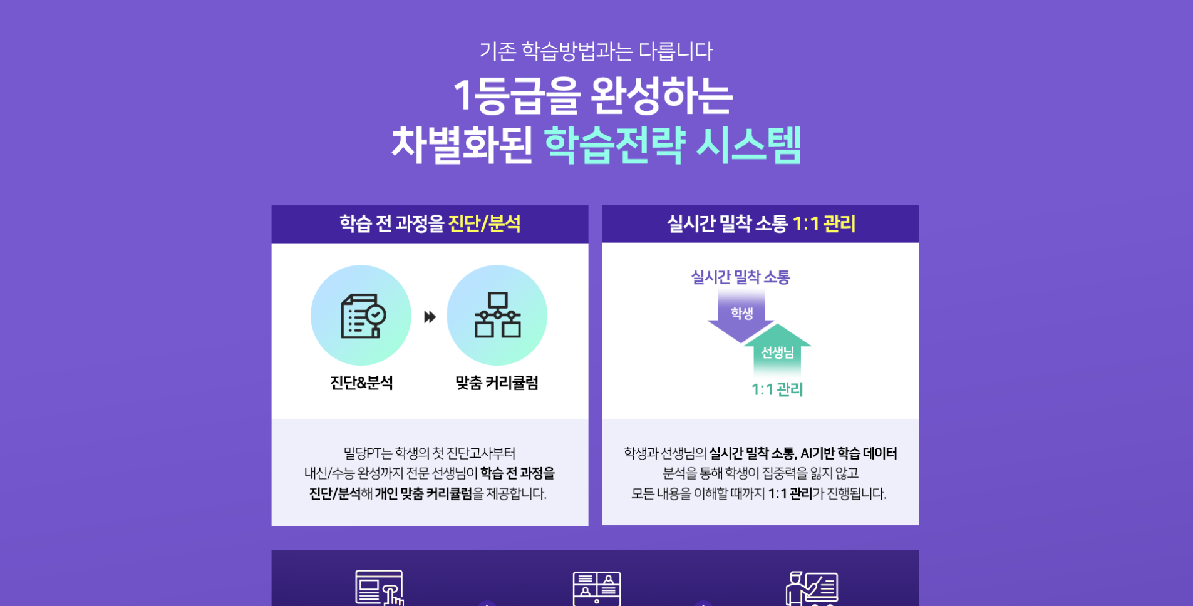
scroll to position [1478, 0]
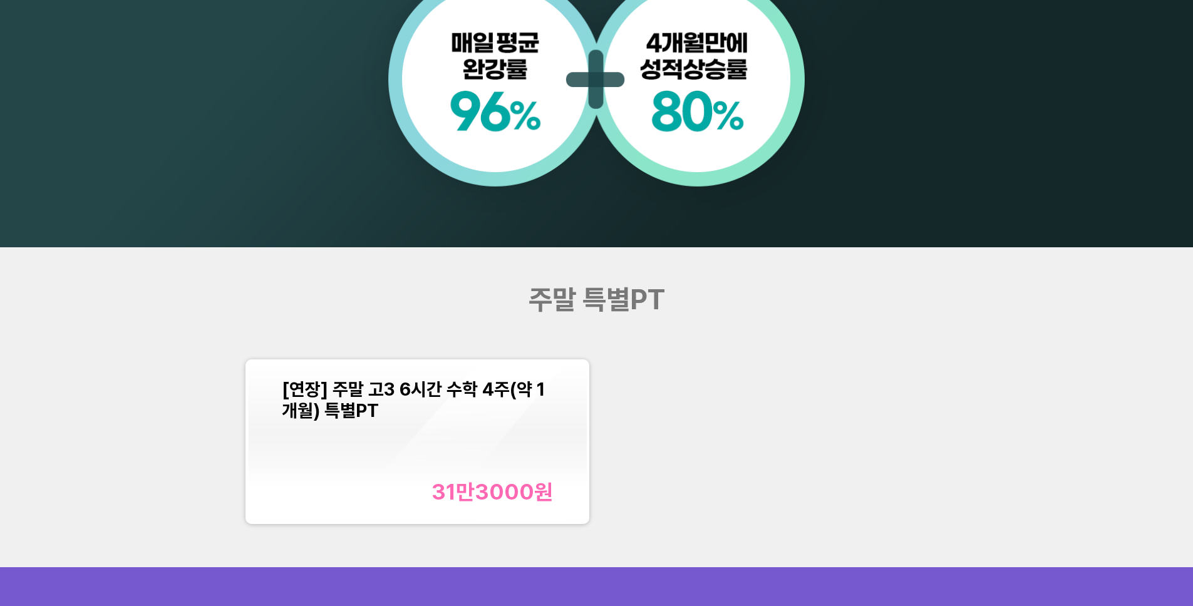
scroll to position [1376, 0]
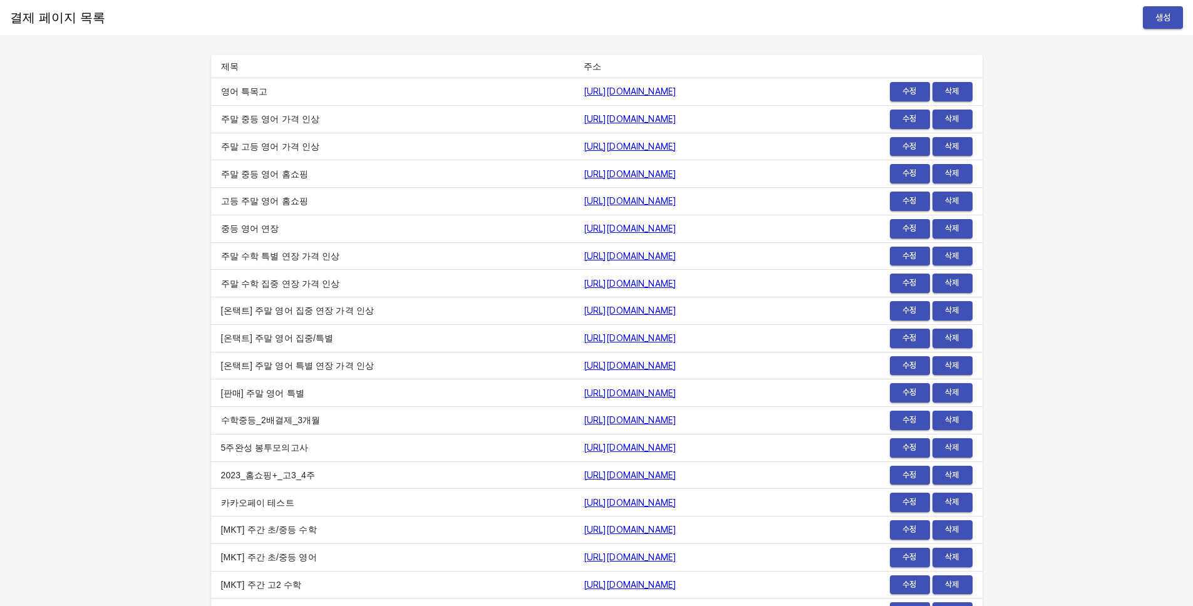
scroll to position [6163, 0]
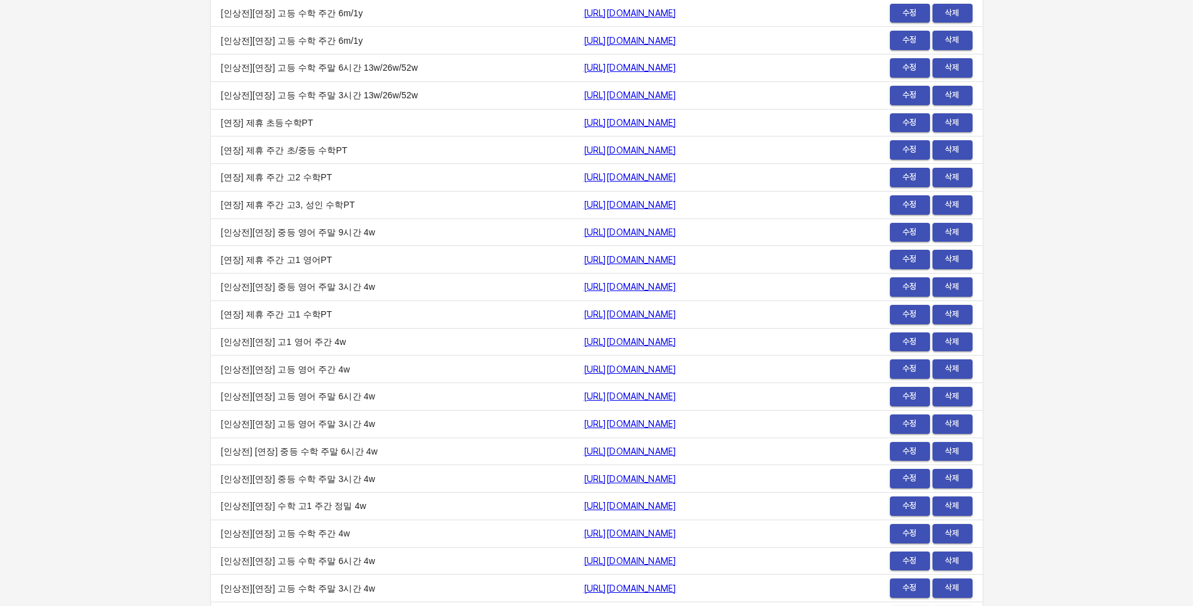
click at [916, 372] on span "수정" at bounding box center [910, 369] width 28 height 14
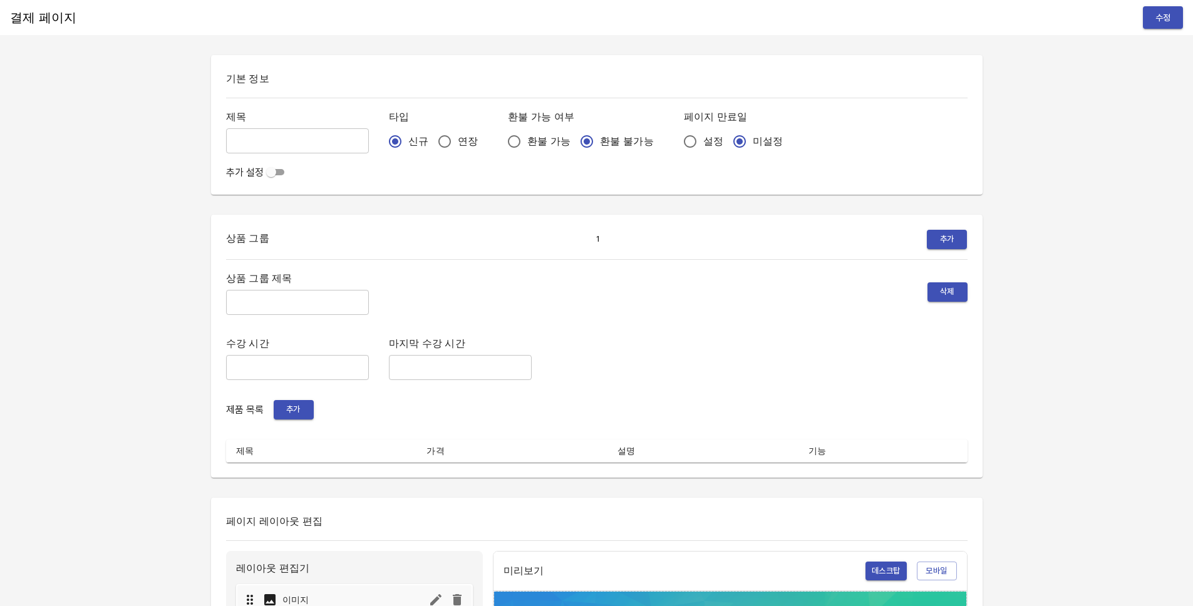
type input "[인상전][연장] 고등 영어 주간 4w"
radio input "false"
radio input "true"
type input "주간 집중관리"
type input "pm3:30~pm11:00"
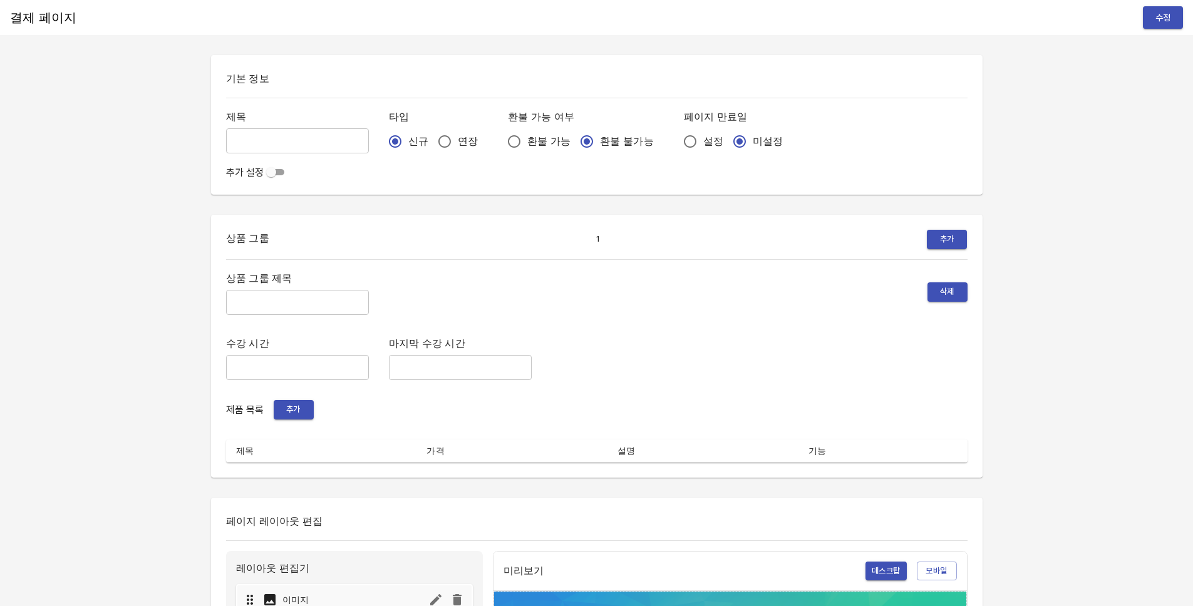
type input "pm9:30"
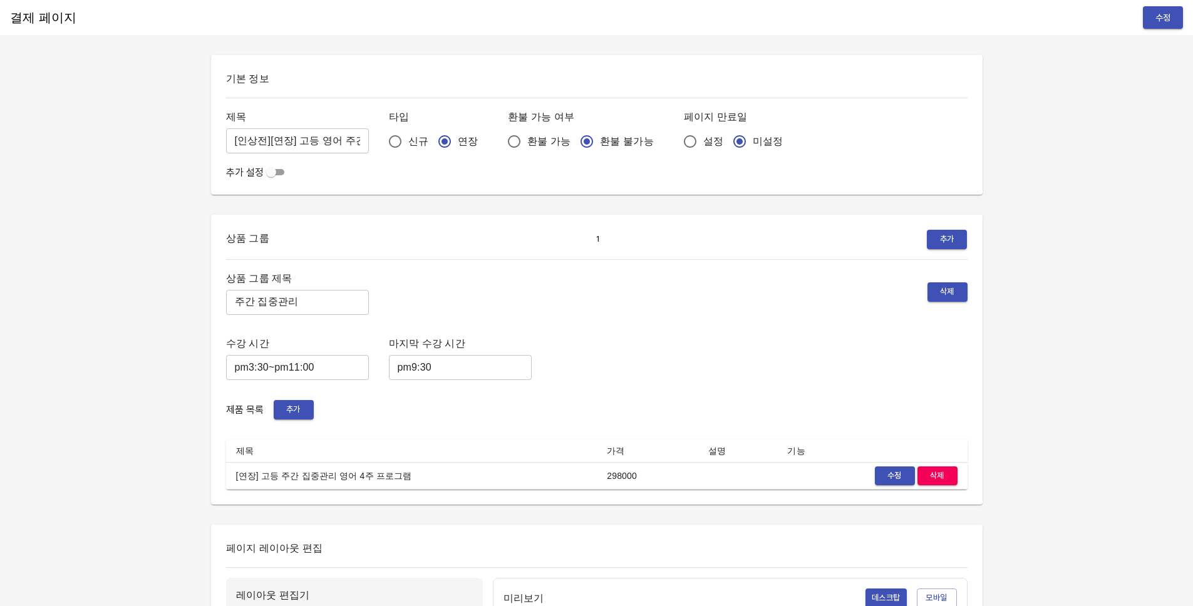
drag, startPoint x: 641, startPoint y: 328, endPoint x: 637, endPoint y: 318, distance: 10.1
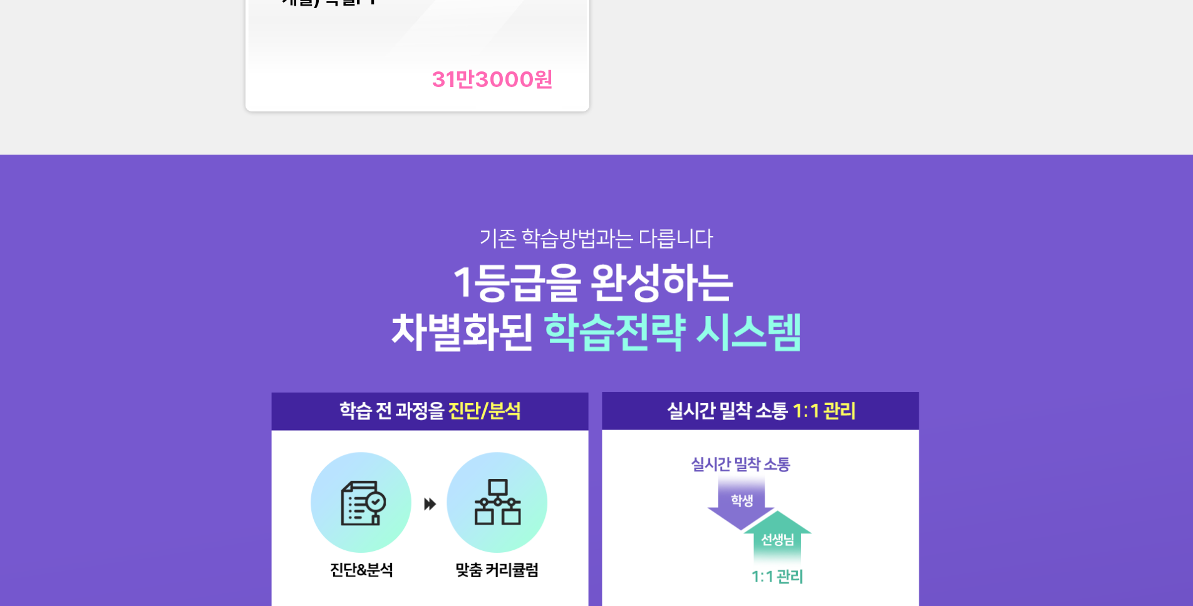
scroll to position [1508, 0]
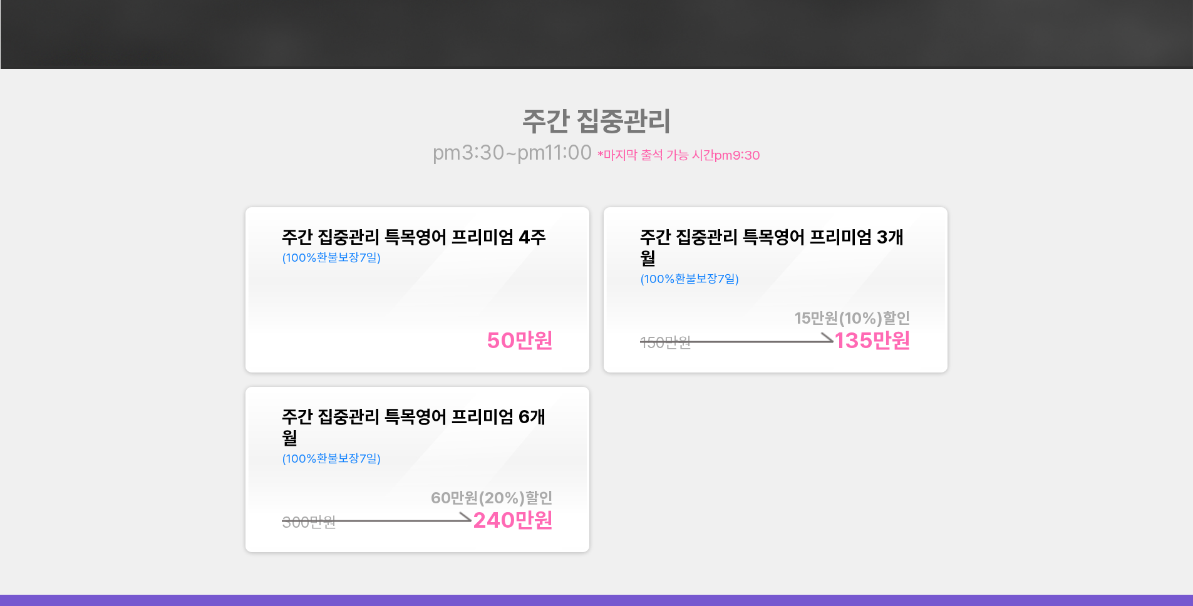
scroll to position [1468, 0]
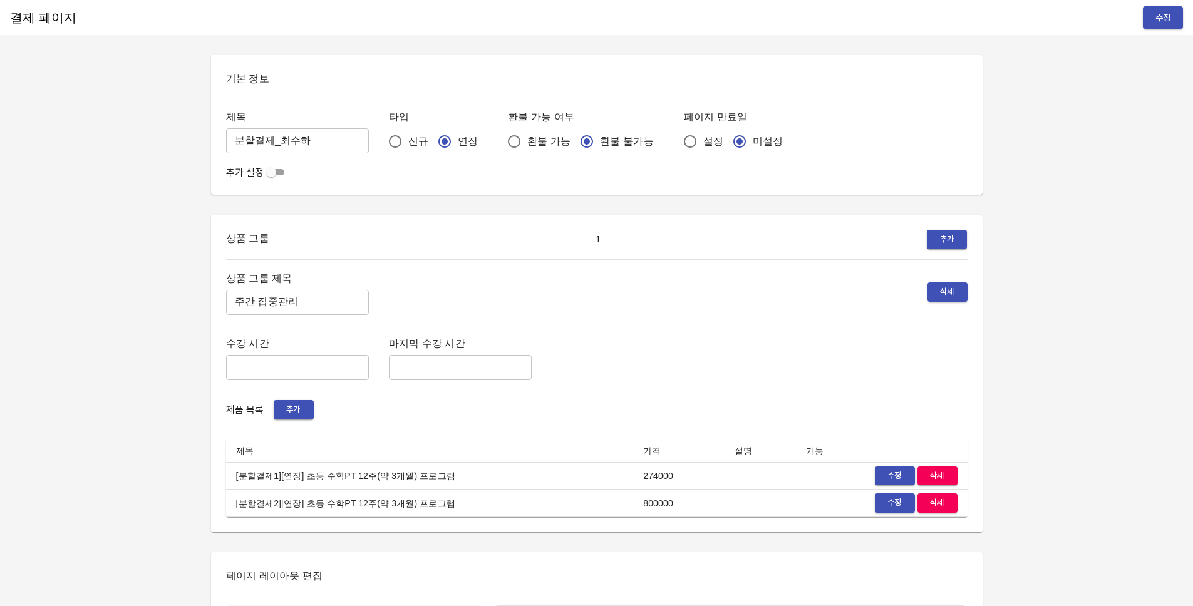
scroll to position [359, 0]
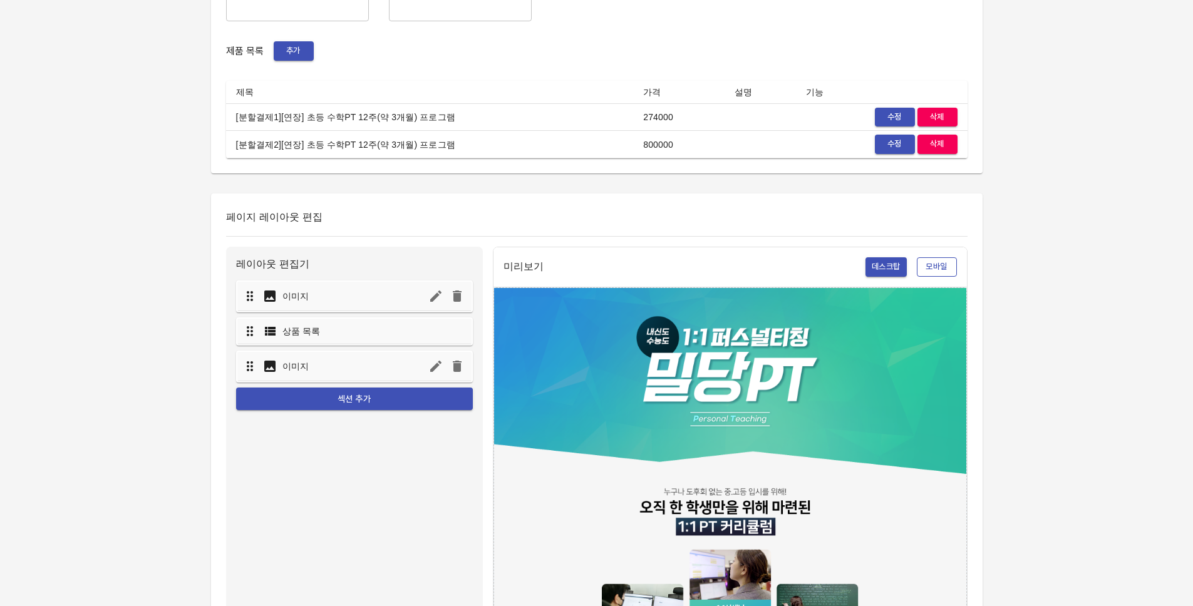
click at [923, 265] on span "모바일" at bounding box center [937, 267] width 28 height 14
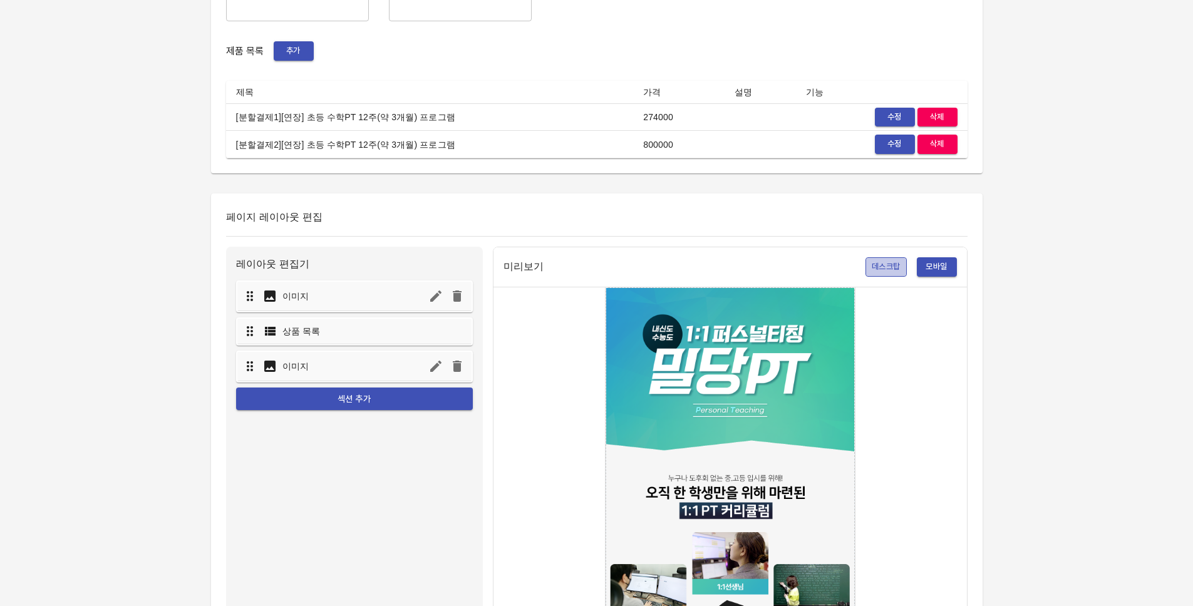
click at [875, 266] on span "데스크탑" at bounding box center [886, 267] width 29 height 14
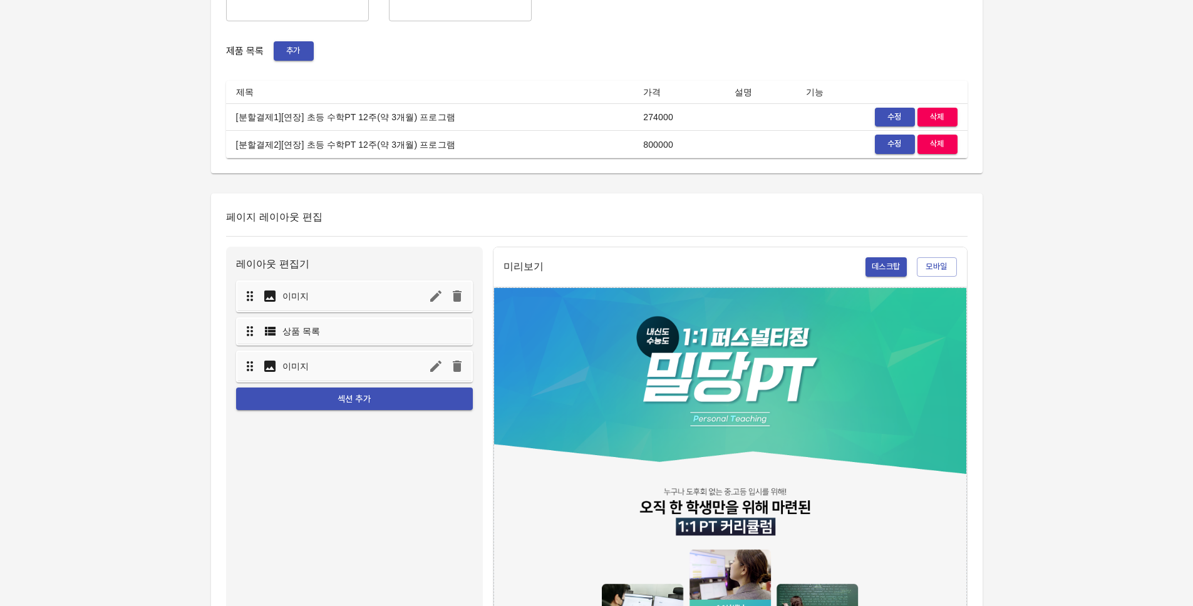
click at [900, 272] on div "데스크탑 모바일" at bounding box center [911, 266] width 91 height 19
click at [928, 271] on span "모바일" at bounding box center [937, 267] width 28 height 14
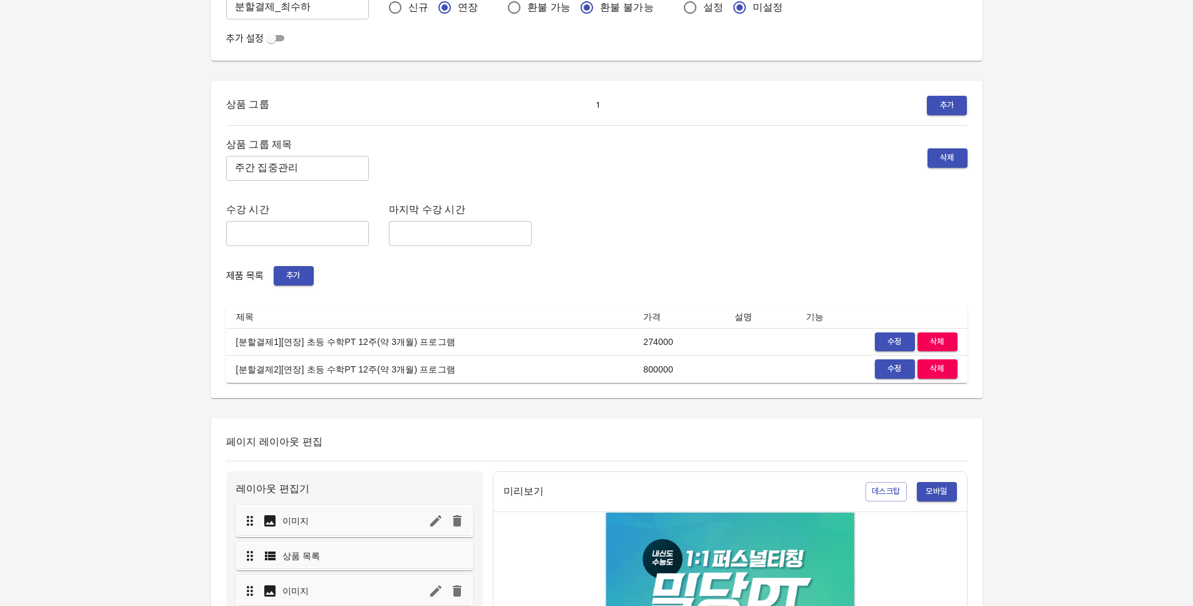
scroll to position [197, 0]
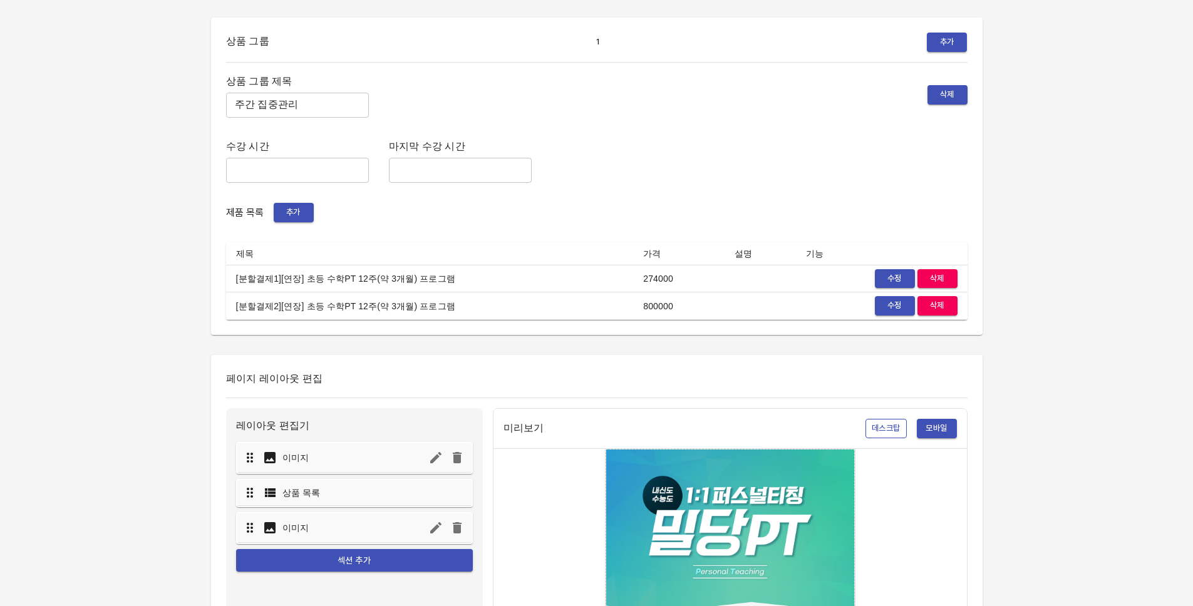
click at [878, 422] on span "데스크탑" at bounding box center [886, 429] width 29 height 14
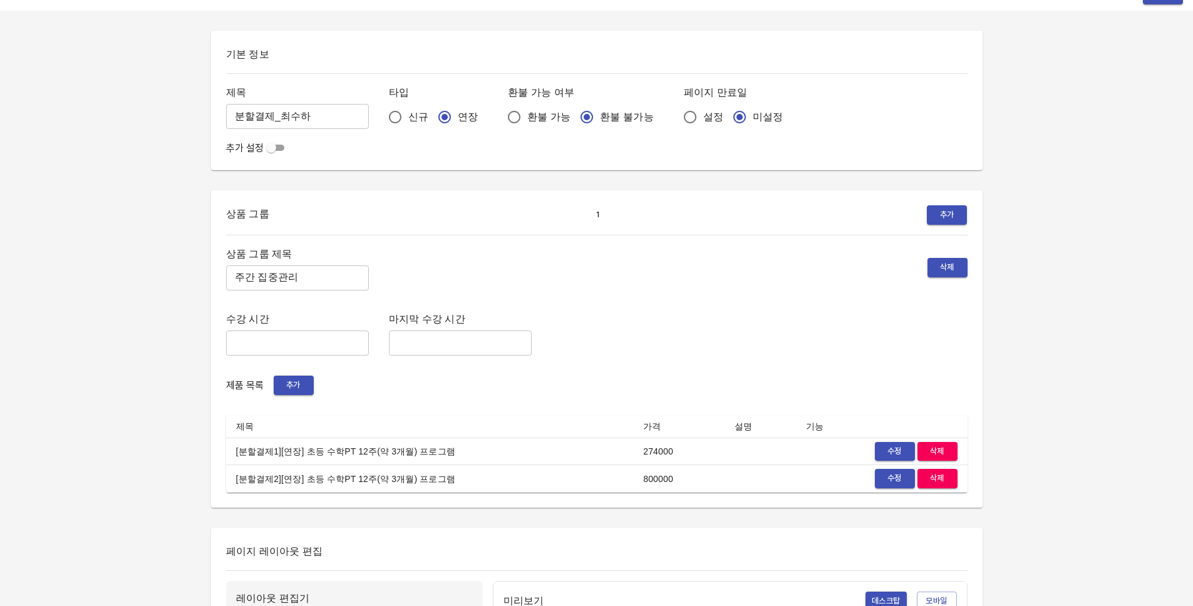
scroll to position [0, 0]
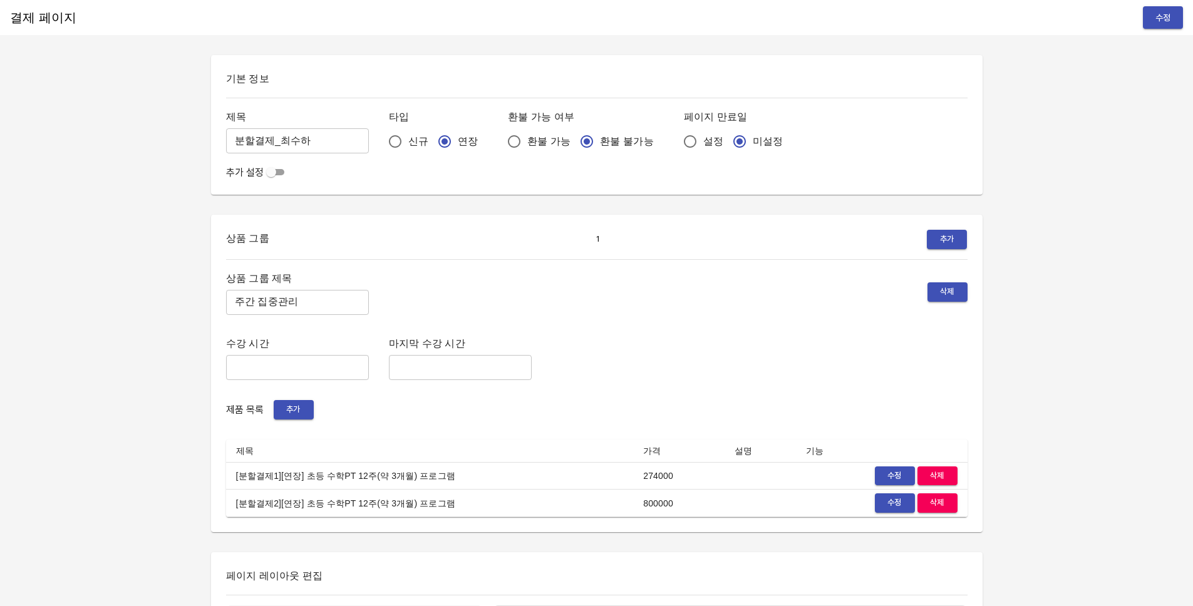
click at [614, 351] on div "수강 시간 ​ 마지막 수강 시간 ​" at bounding box center [597, 357] width 742 height 45
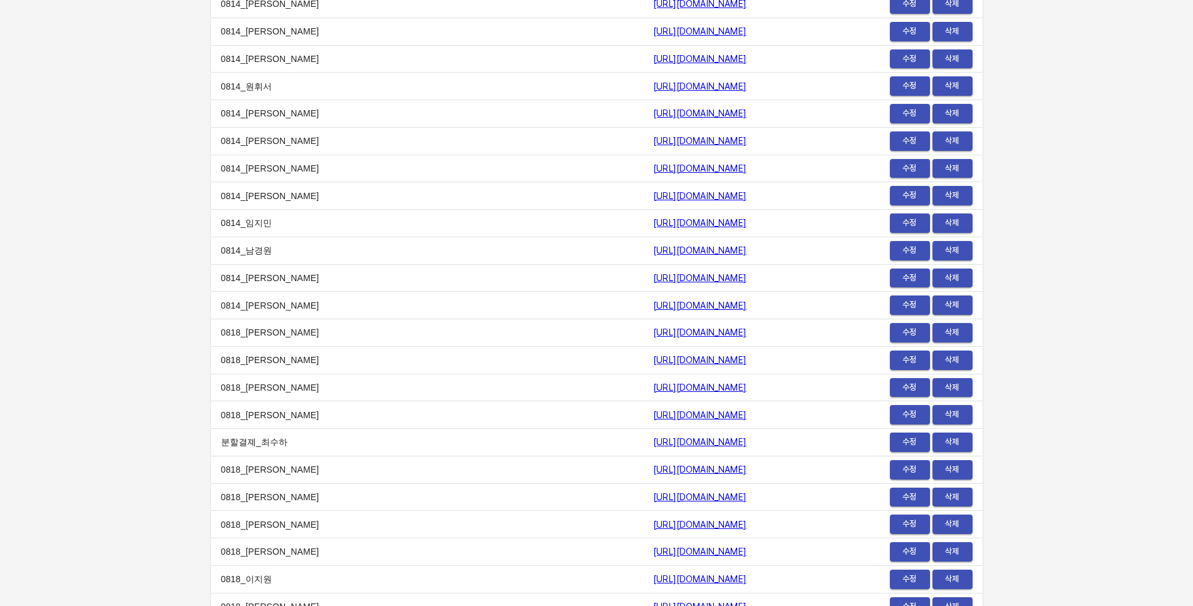
scroll to position [15367, 0]
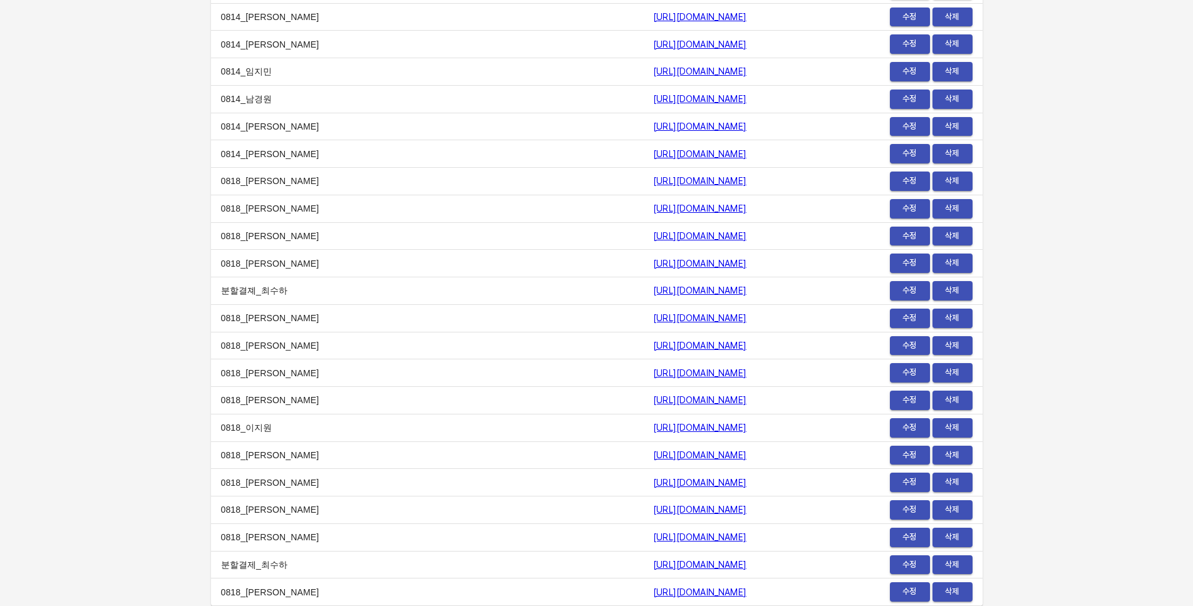
click at [653, 566] on link "https://payment.mildang.kr/mmg2yD3i7XW0gjr3-AG_v" at bounding box center [699, 565] width 93 height 10
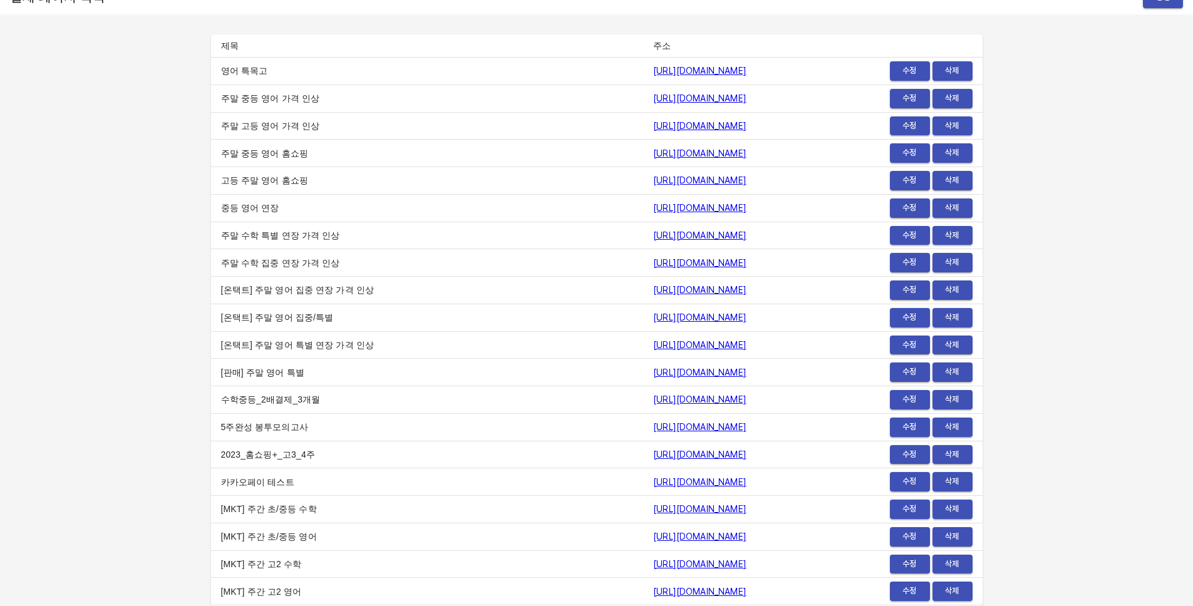
scroll to position [0, 0]
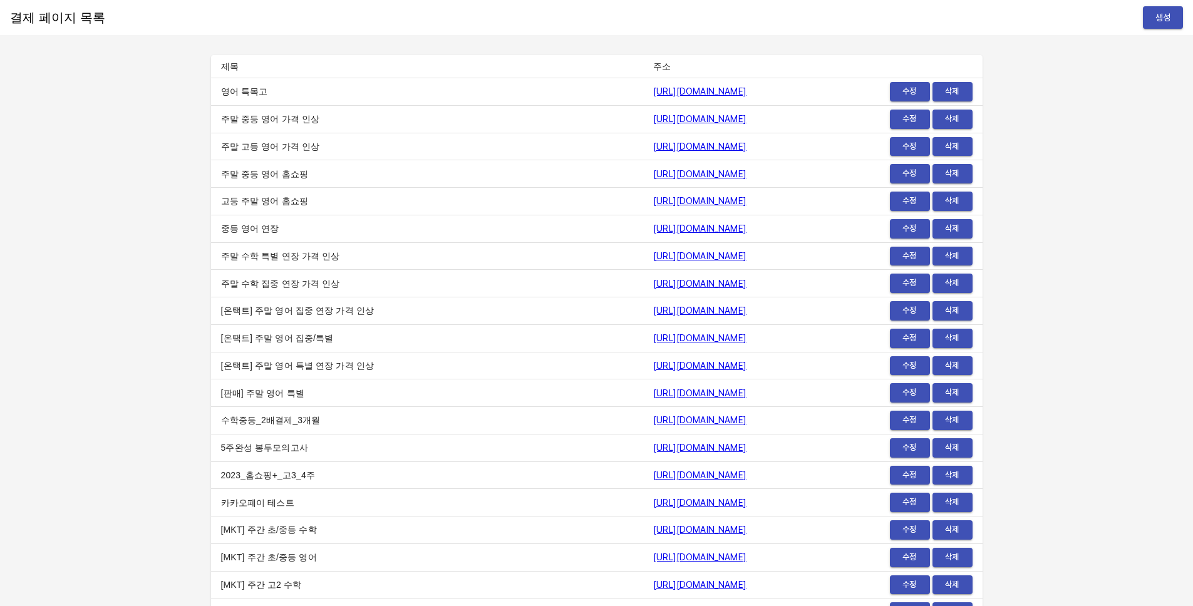
click at [911, 85] on span "수정" at bounding box center [910, 92] width 28 height 14
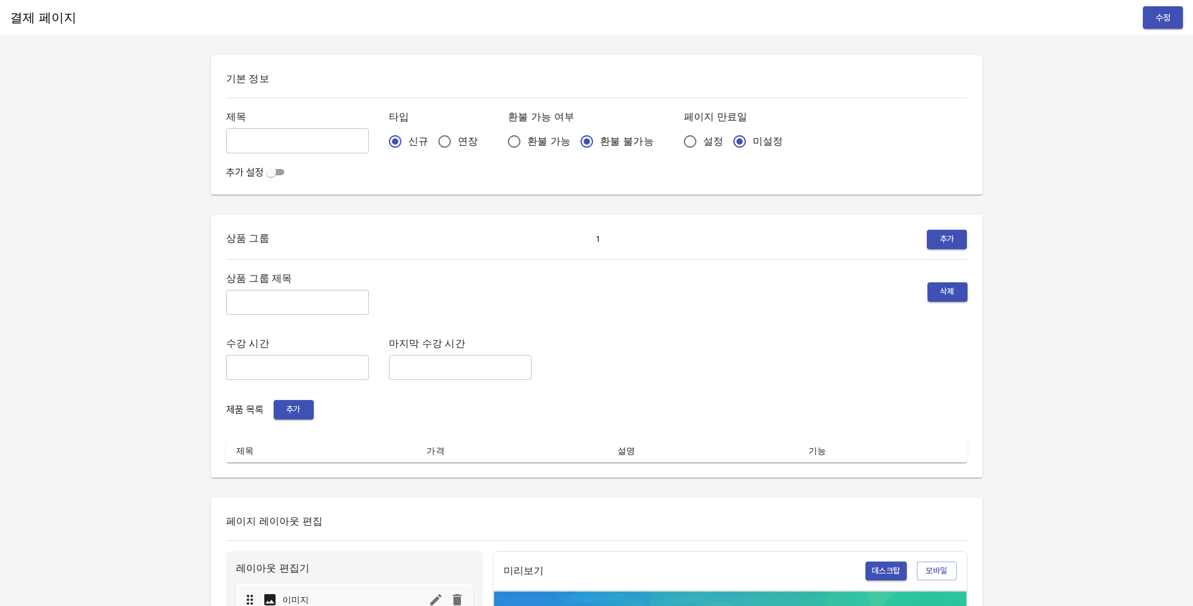
type input "영어 특목고"
radio input "true"
type input "주간 집중관리"
type input "pm3:30~pm11:00"
type input "pm9:30"
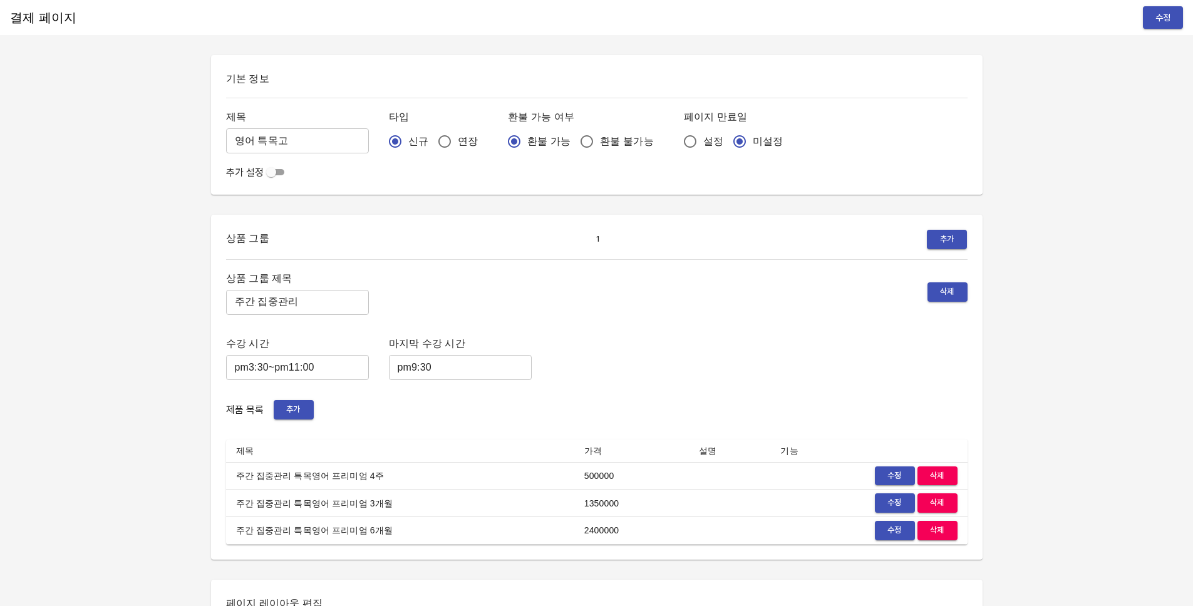
click at [677, 140] on input "설정" at bounding box center [690, 141] width 26 height 26
radio input "true"
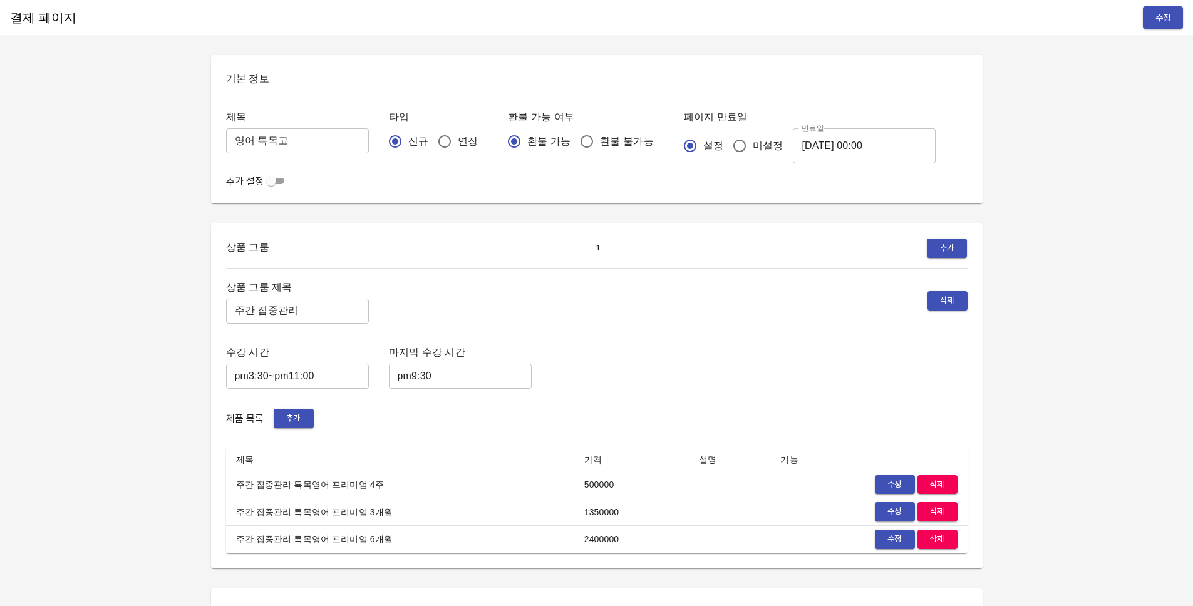
click at [753, 143] on span "미설정" at bounding box center [768, 145] width 30 height 15
click at [729, 143] on input "미설정" at bounding box center [740, 146] width 26 height 26
radio input "true"
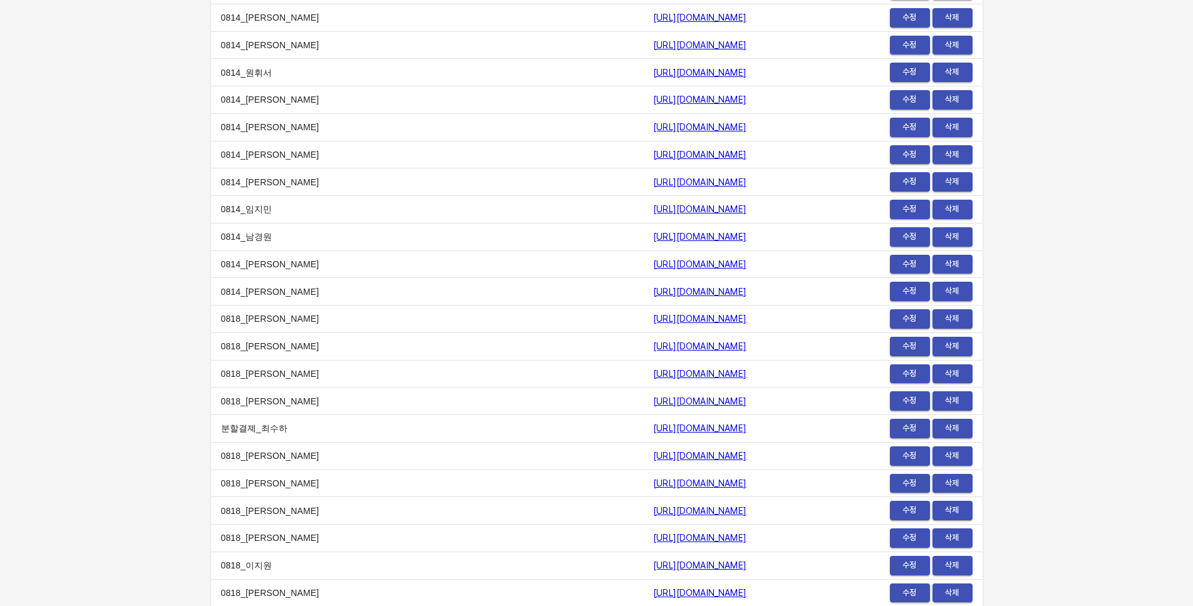
scroll to position [15367, 0]
click at [909, 544] on span "수정" at bounding box center [910, 538] width 28 height 14
click at [919, 485] on span "수정" at bounding box center [910, 482] width 28 height 14
click at [907, 428] on span "수정" at bounding box center [910, 428] width 28 height 14
click at [896, 405] on span "수정" at bounding box center [910, 400] width 28 height 14
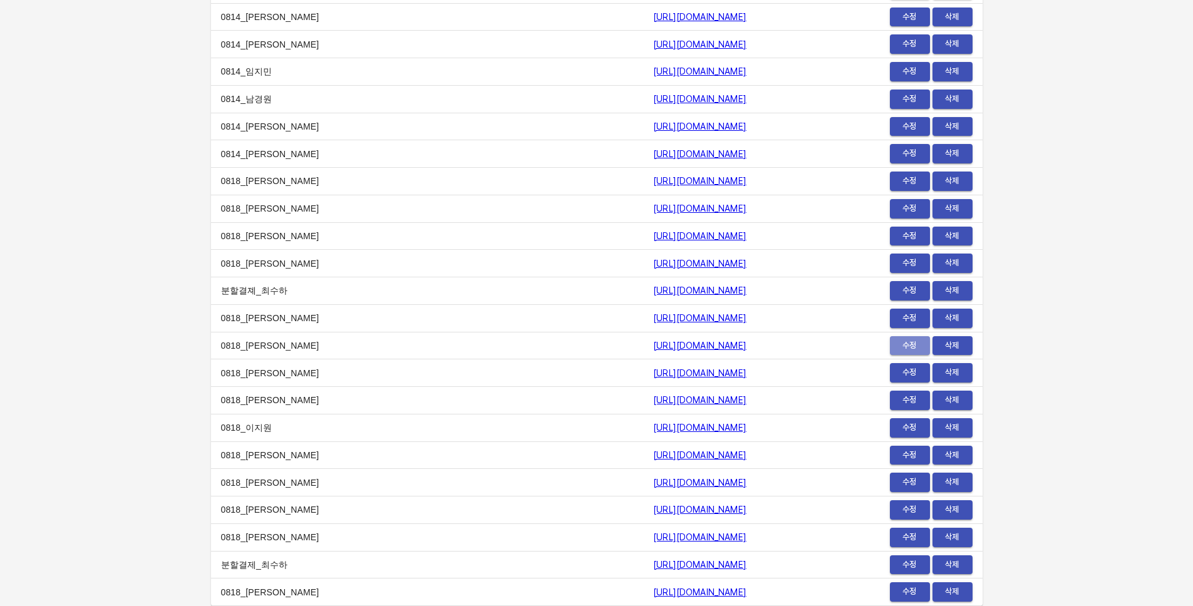
click at [915, 348] on span "수정" at bounding box center [910, 346] width 28 height 14
click at [897, 534] on span "수정" at bounding box center [910, 538] width 28 height 14
click at [902, 371] on span "수정" at bounding box center [910, 373] width 28 height 14
click at [911, 209] on span "수정" at bounding box center [910, 209] width 28 height 14
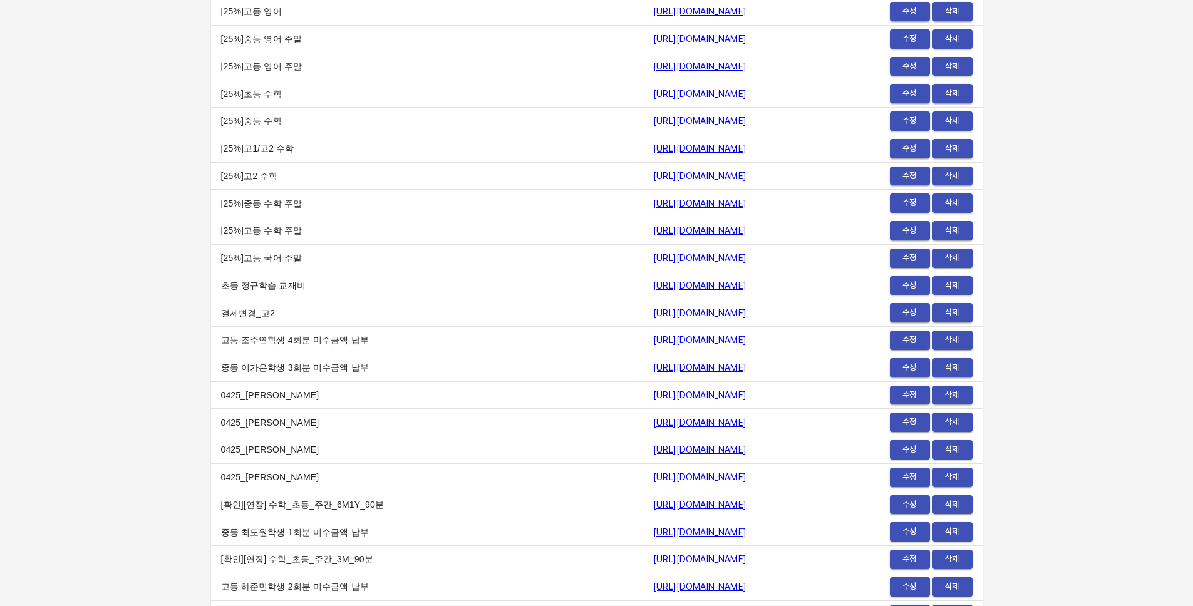
scroll to position [12094, 0]
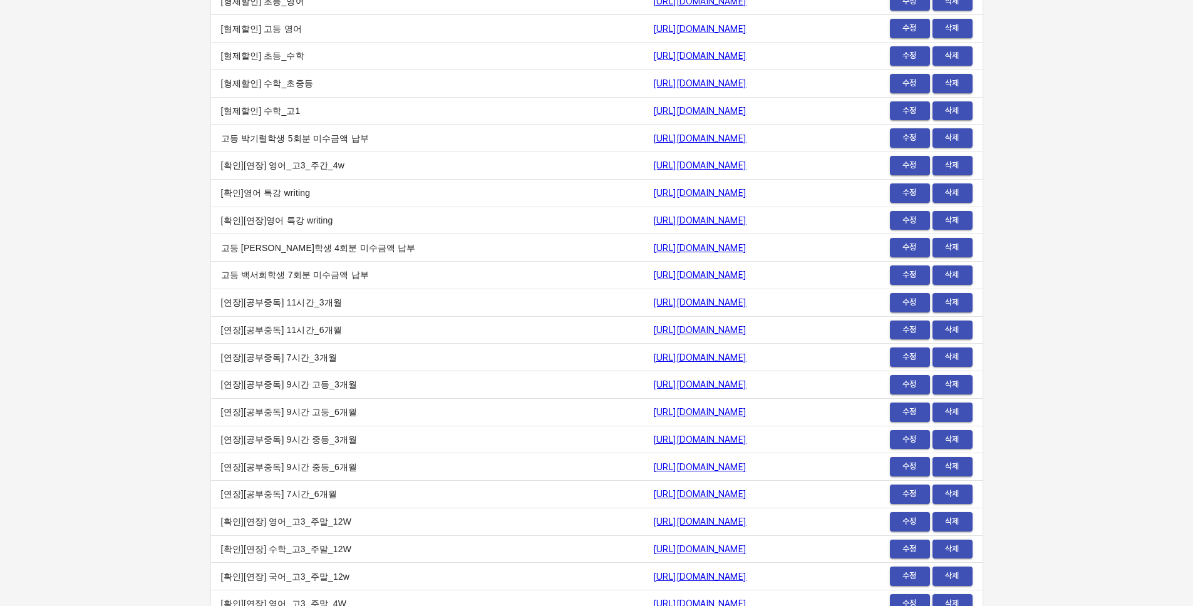
click at [916, 298] on span "수정" at bounding box center [910, 303] width 28 height 14
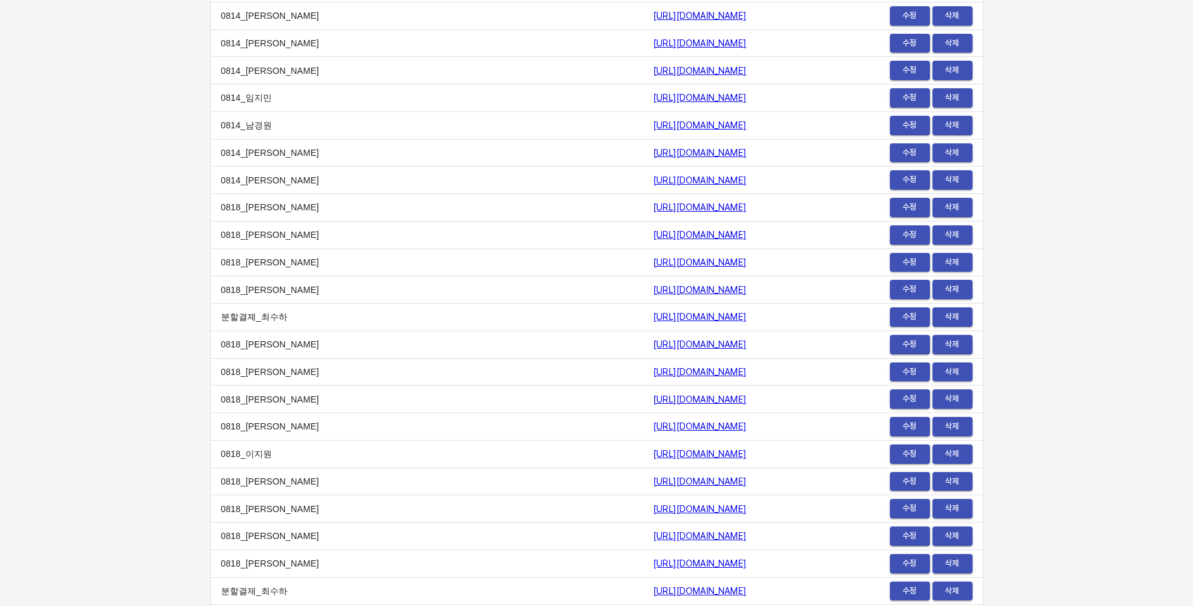
scroll to position [15367, 0]
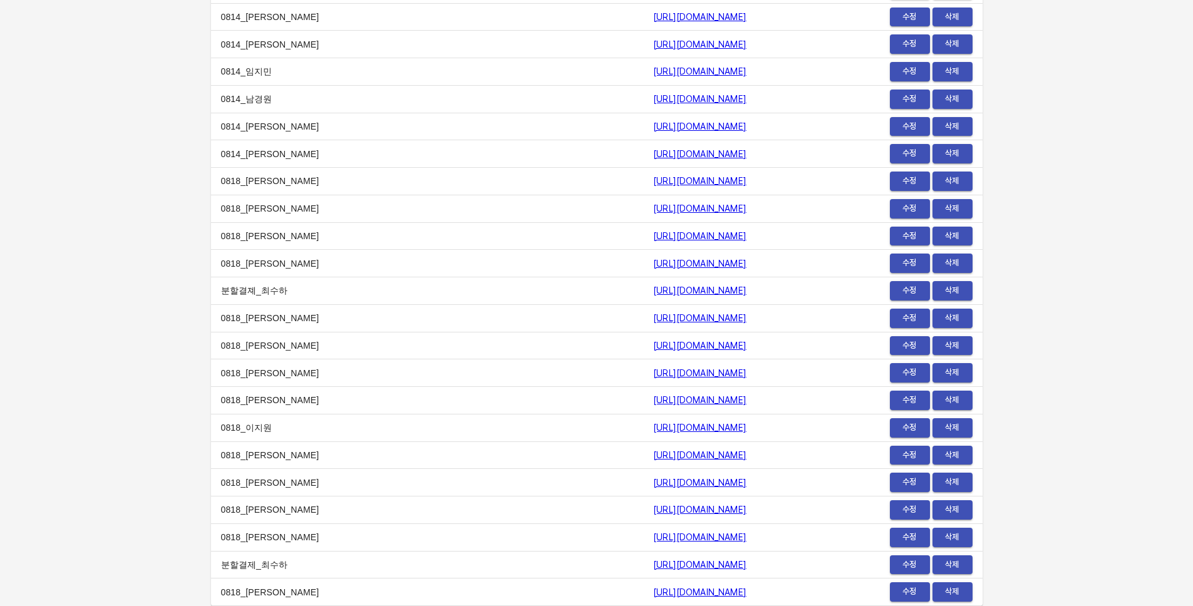
click at [913, 588] on span "수정" at bounding box center [910, 592] width 28 height 14
click at [653, 536] on link "https://payment.mildang.kr/0Hz5VUE8DdfXklozlWKFc" at bounding box center [699, 537] width 93 height 10
click at [653, 564] on link "https://payment.mildang.kr/mmg2yD3i7XW0gjr3-AG_v" at bounding box center [699, 565] width 93 height 10
click at [897, 563] on span "수정" at bounding box center [910, 565] width 28 height 14
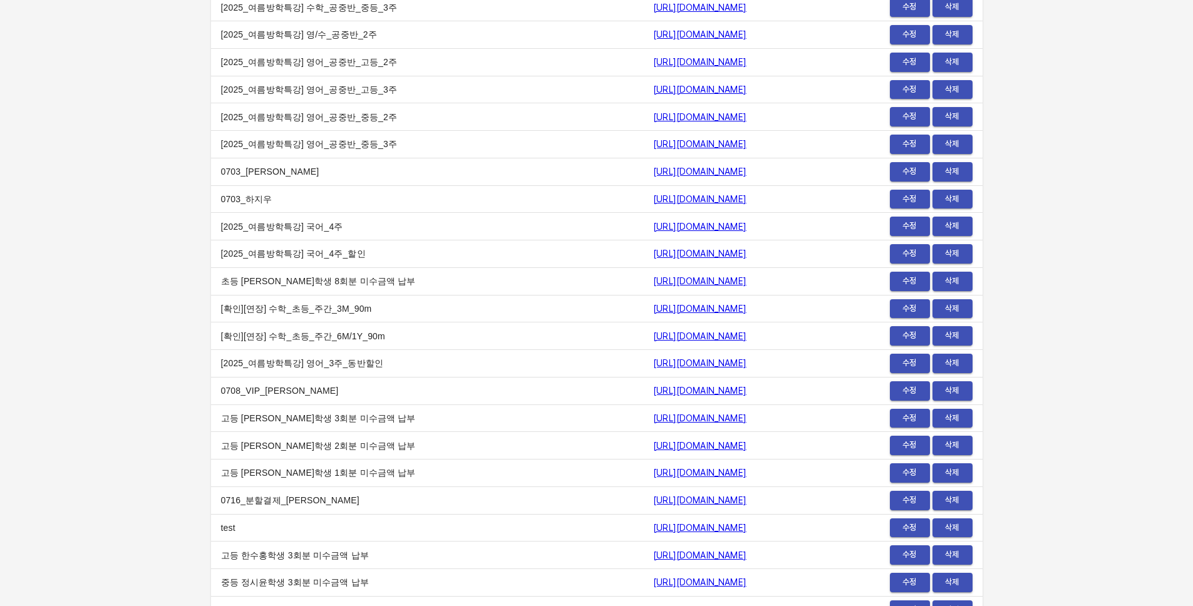
scroll to position [13991, 0]
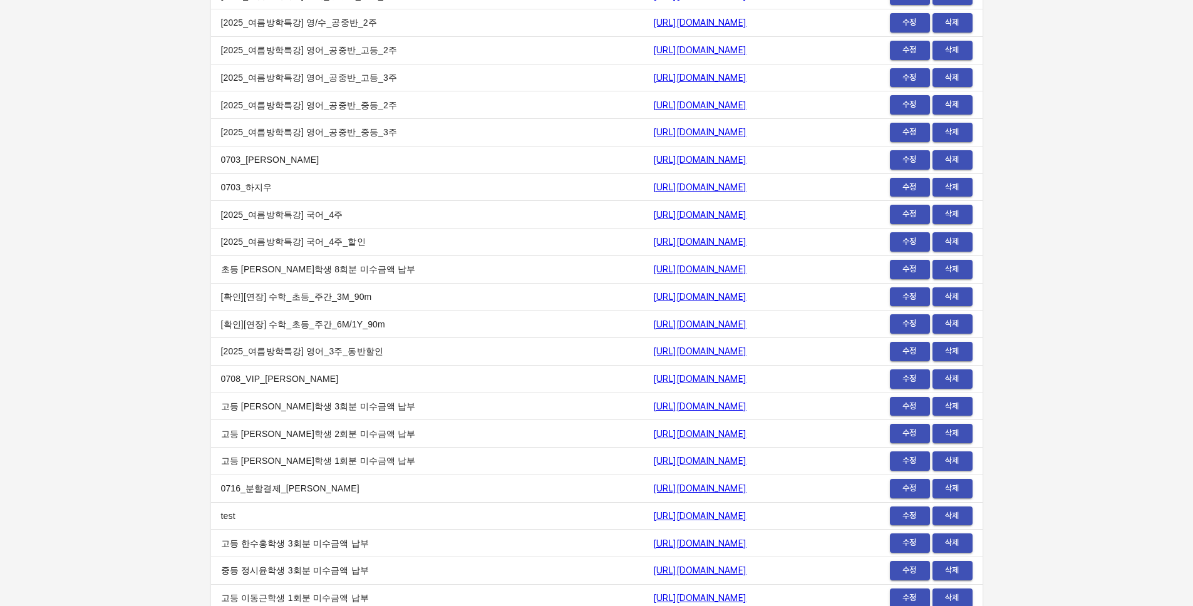
click at [905, 267] on span "수정" at bounding box center [910, 269] width 28 height 14
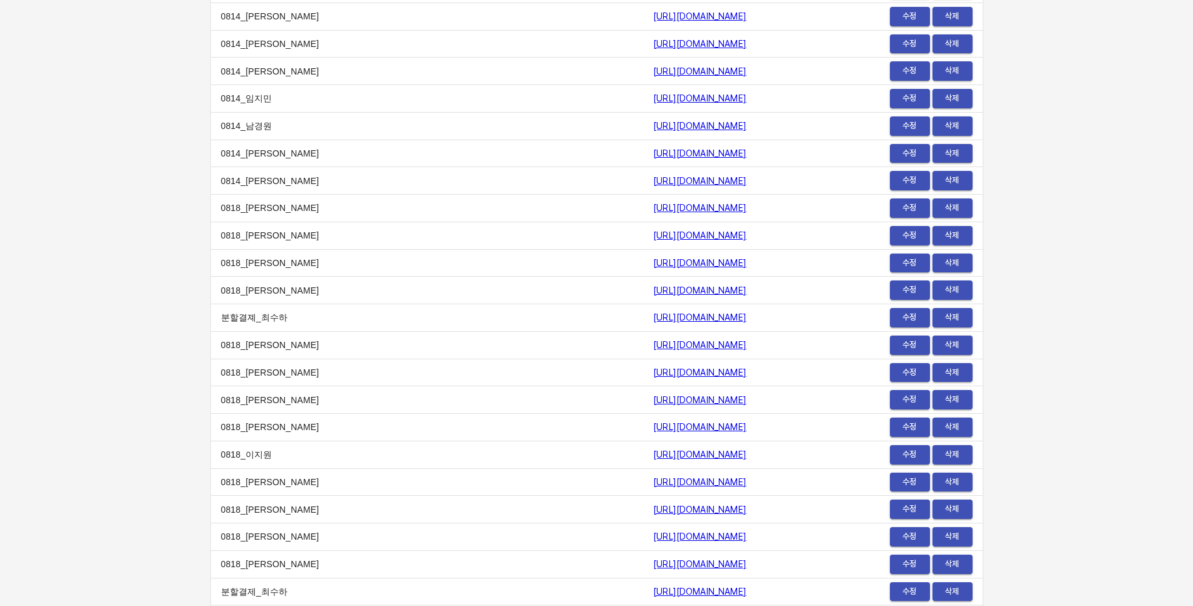
scroll to position [15367, 0]
click at [792, 334] on td "[URL][DOMAIN_NAME]" at bounding box center [734, 346] width 182 height 28
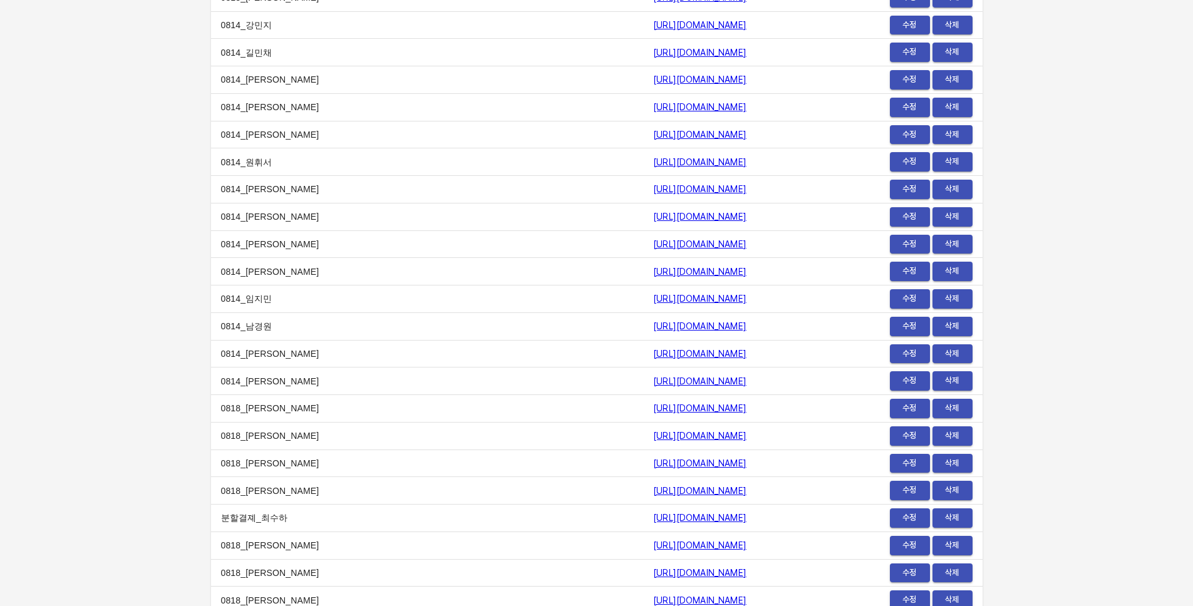
scroll to position [15136, 0]
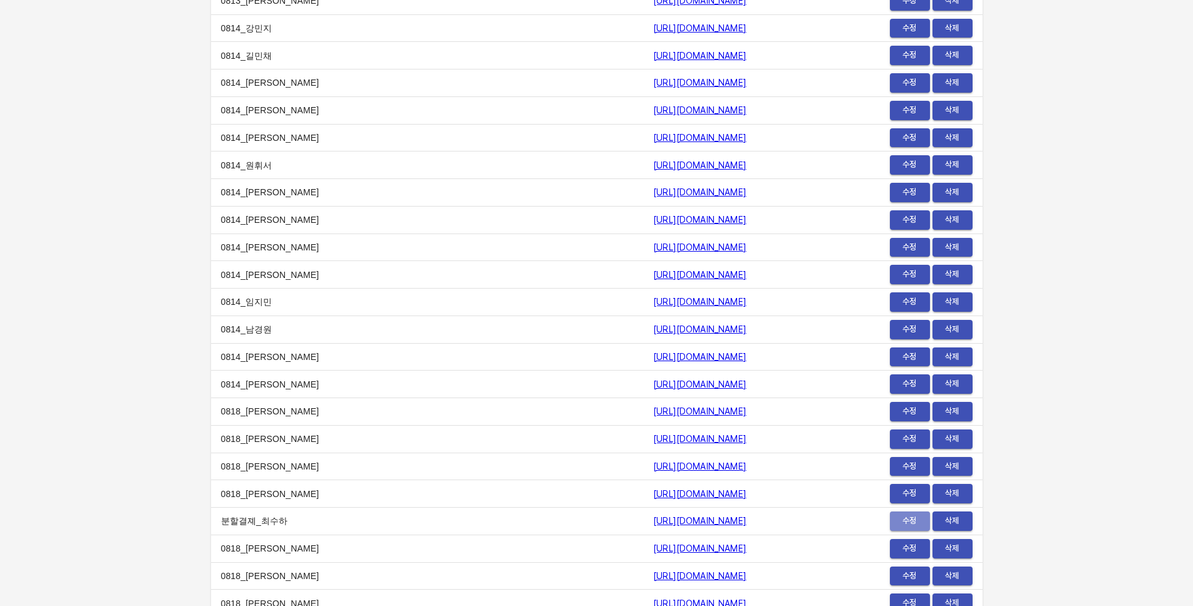
click at [904, 524] on span "수정" at bounding box center [910, 521] width 28 height 14
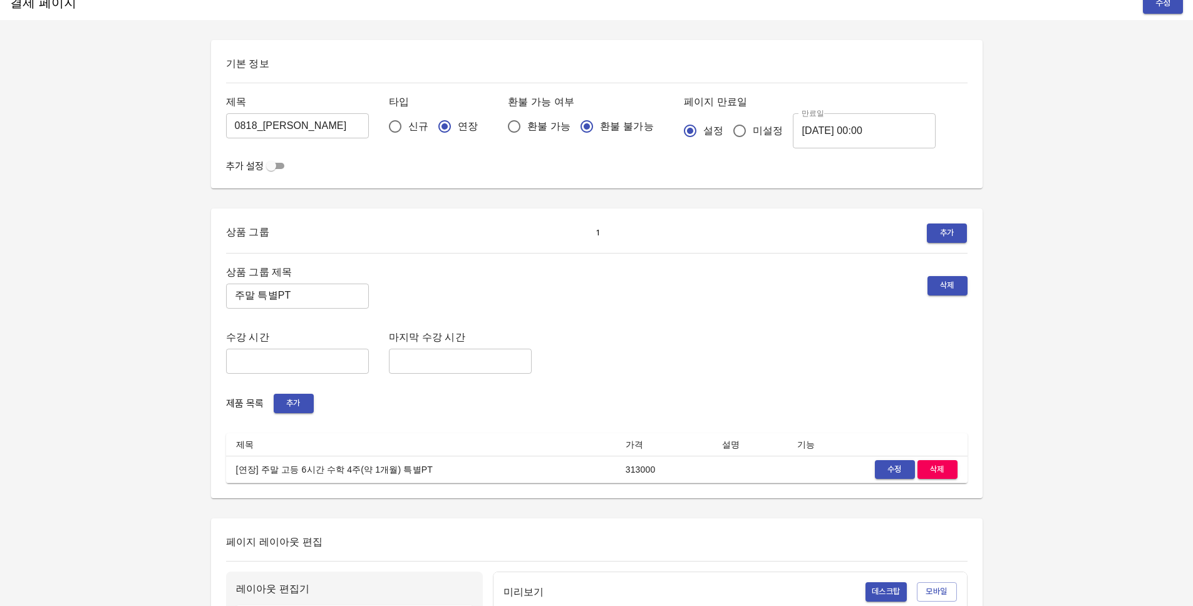
scroll to position [119, 0]
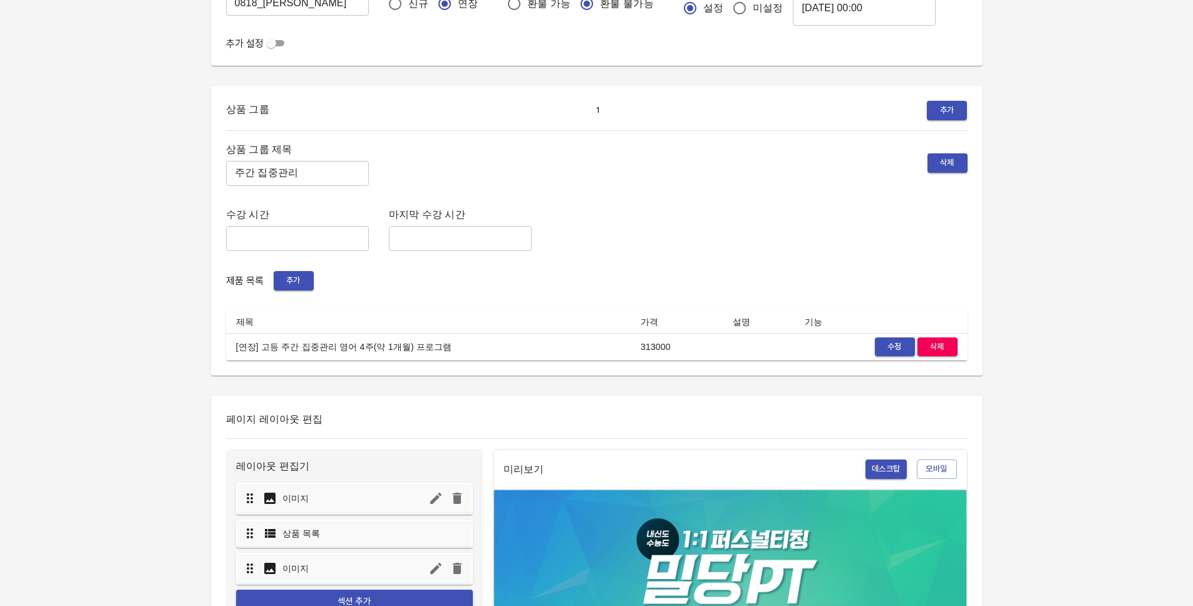
scroll to position [139, 0]
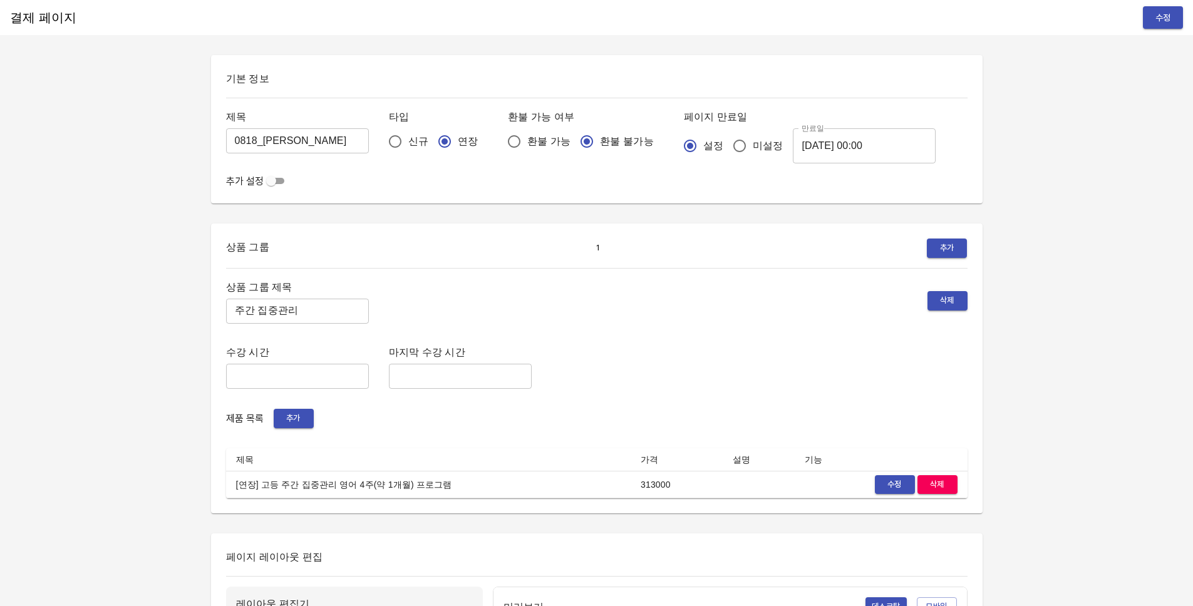
click at [635, 335] on div "상품 그룹 제목 주간 집중관리 ​ 삭제 수강 시간 ​ 마지막 수강 시간 ​ 제품 목록 추가 제목 가격 설명 기능 [연장] 고등 주간 집중관리 …" at bounding box center [597, 389] width 742 height 220
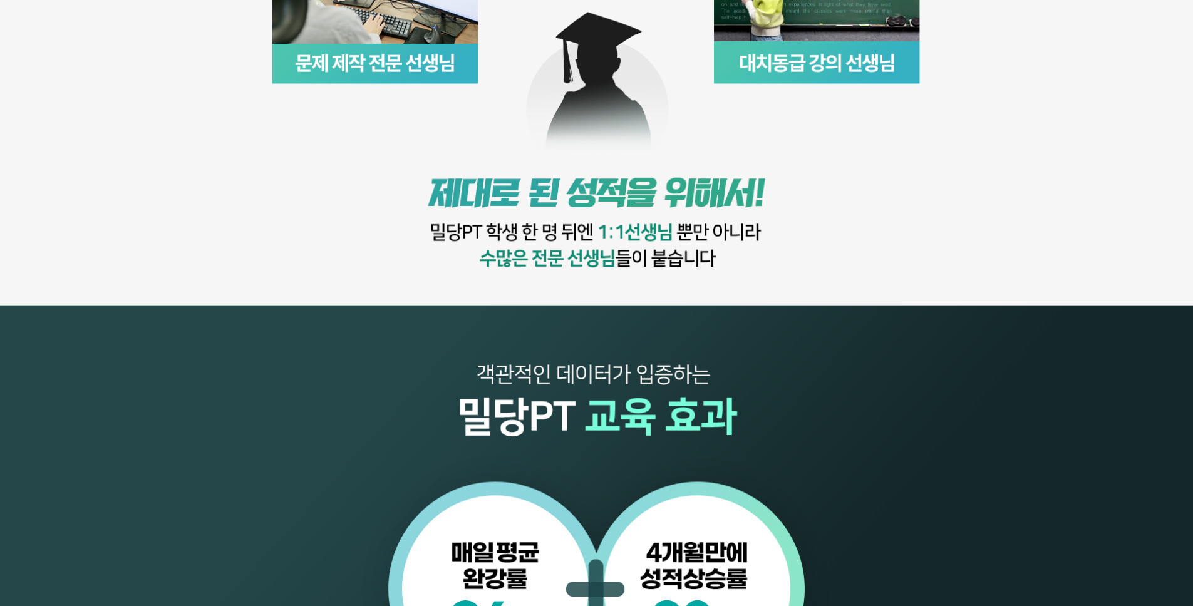
scroll to position [354, 0]
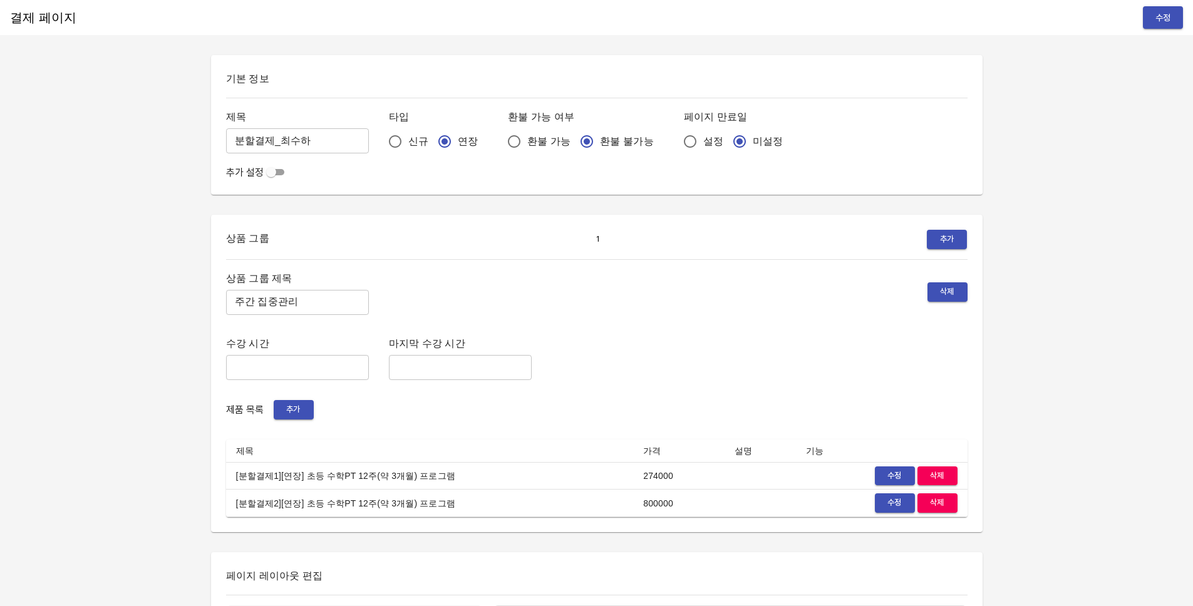
scroll to position [3, 0]
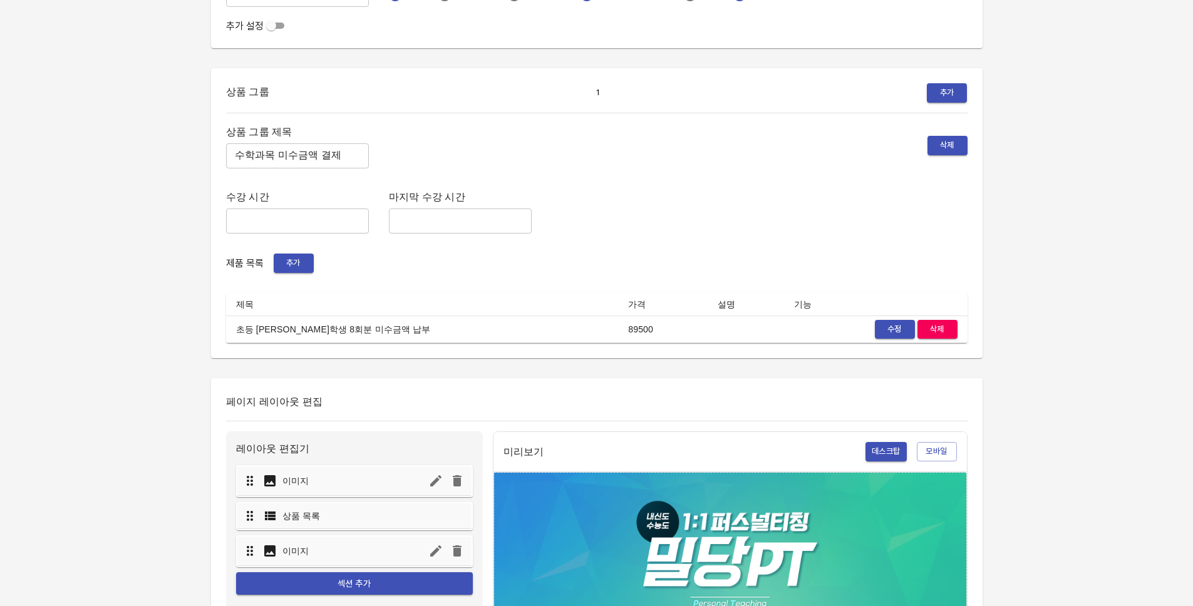
scroll to position [224, 0]
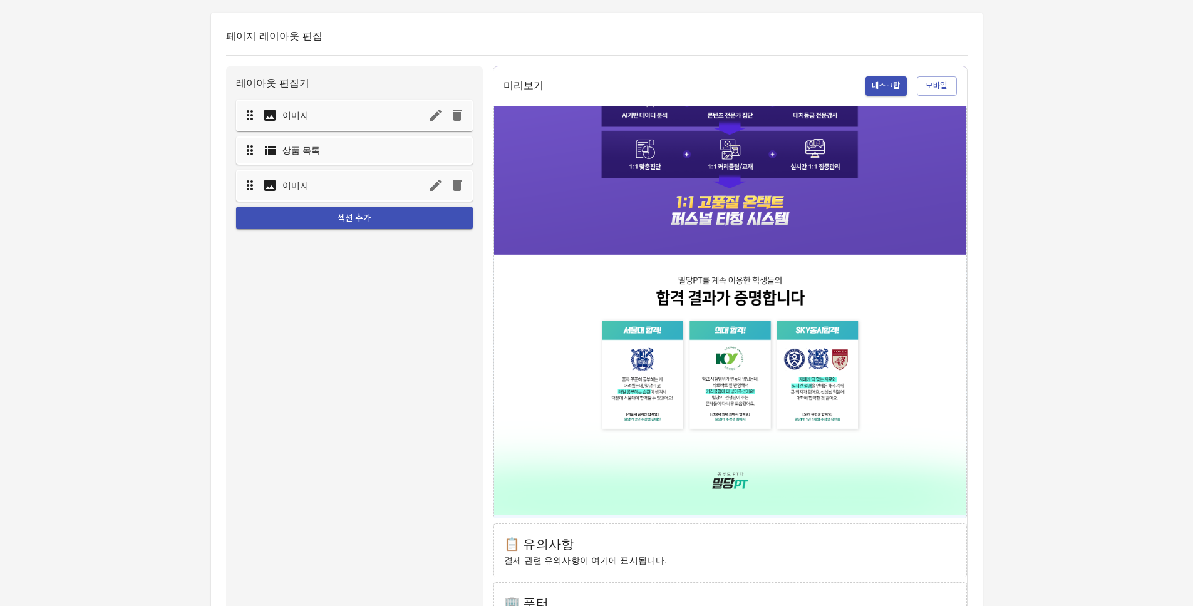
scroll to position [580, 0]
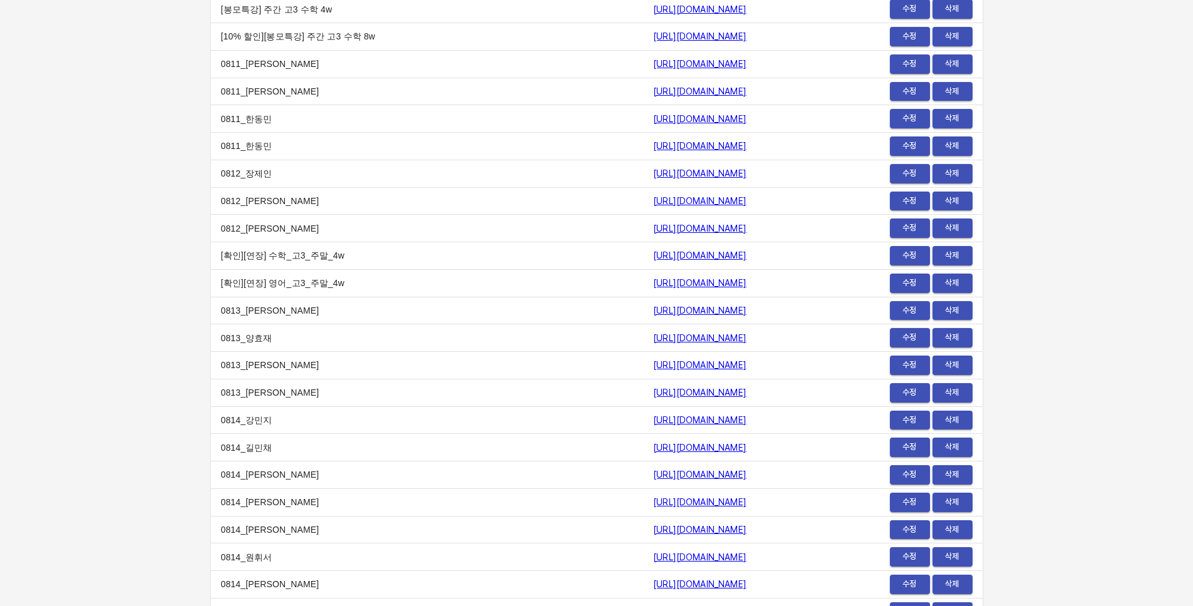
scroll to position [15136, 0]
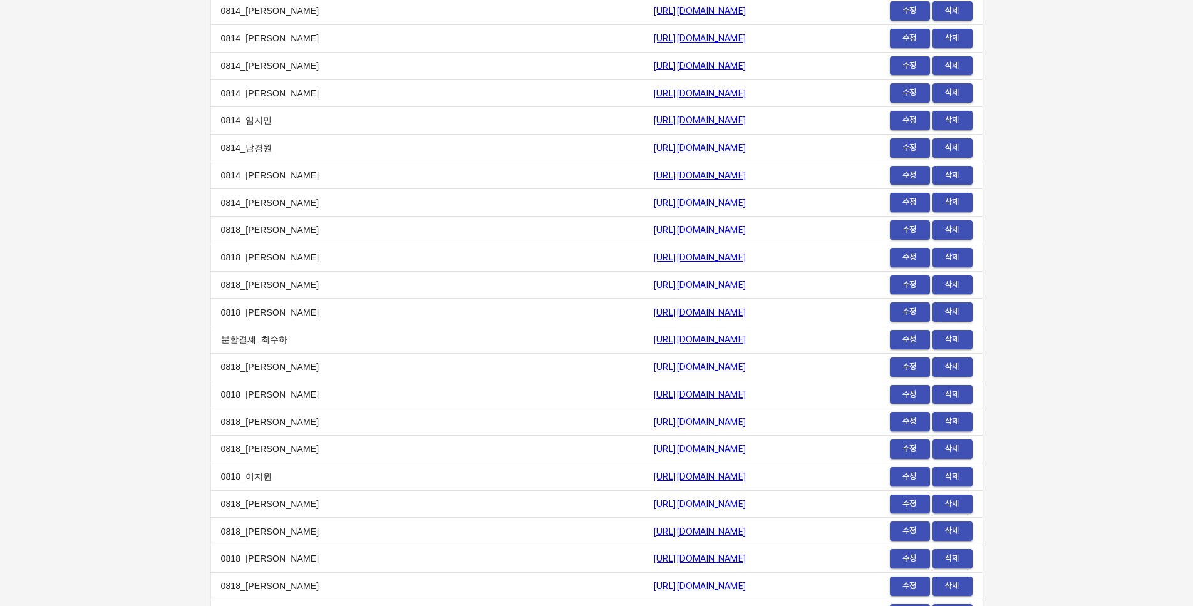
scroll to position [15367, 0]
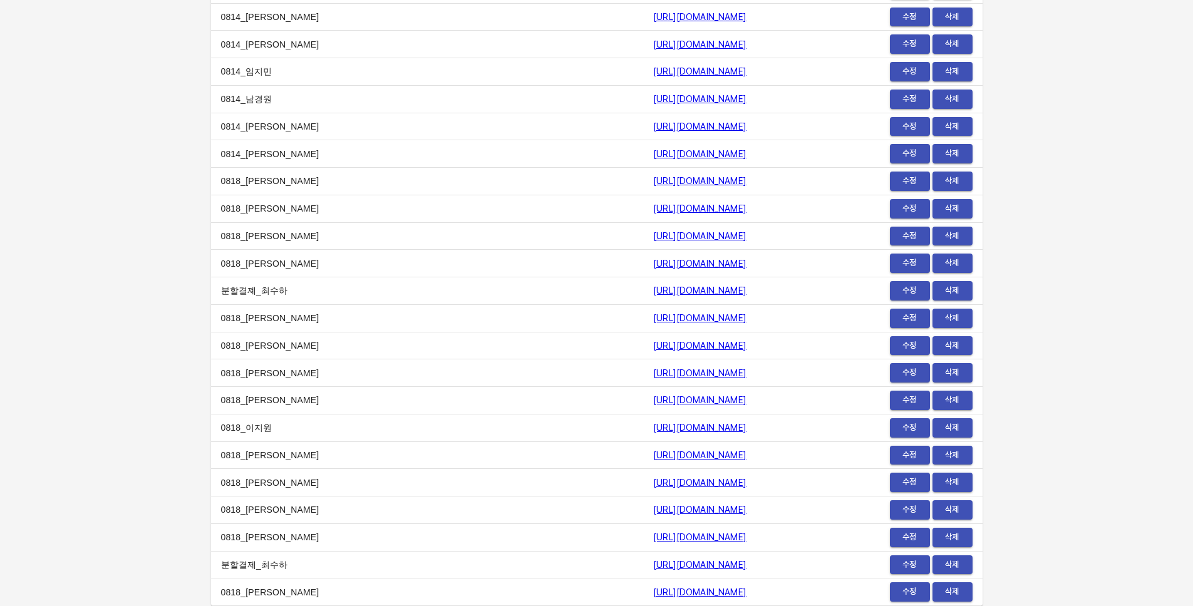
click at [782, 502] on td "https://payment.mildang.kr/fcWhFrfdge3WM4bfLjNTc" at bounding box center [734, 511] width 182 height 28
click at [754, 573] on td "https://payment.mildang.kr/mmg2yD3i7XW0gjr3-AG_v" at bounding box center [734, 565] width 182 height 28
click at [340, 492] on td "0818_[PERSON_NAME]" at bounding box center [427, 483] width 433 height 28
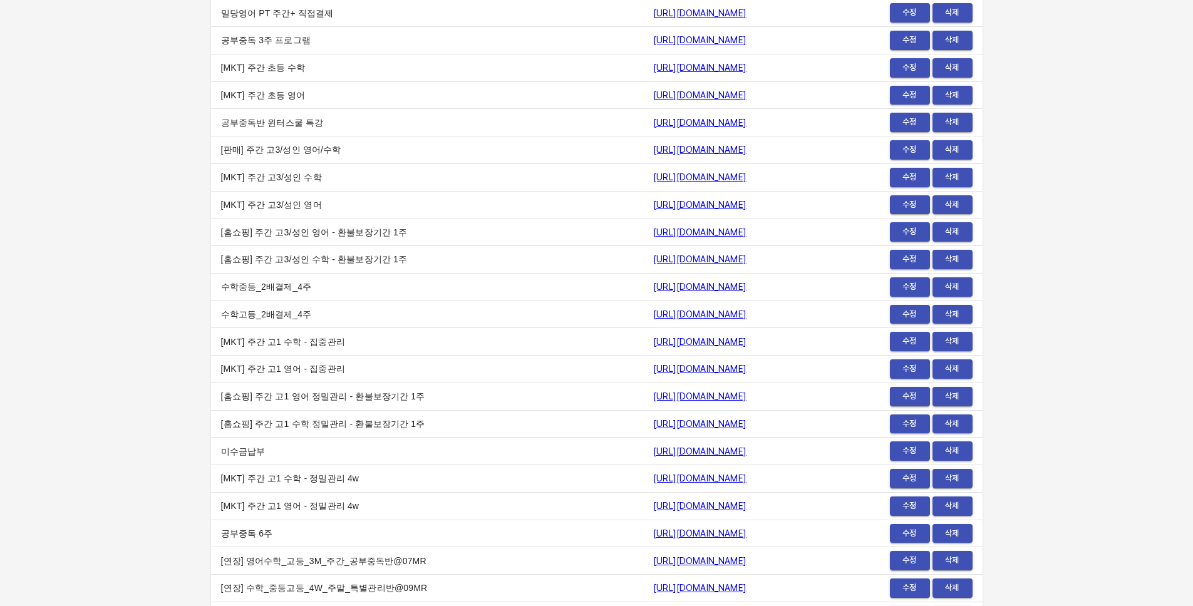
scroll to position [0, 0]
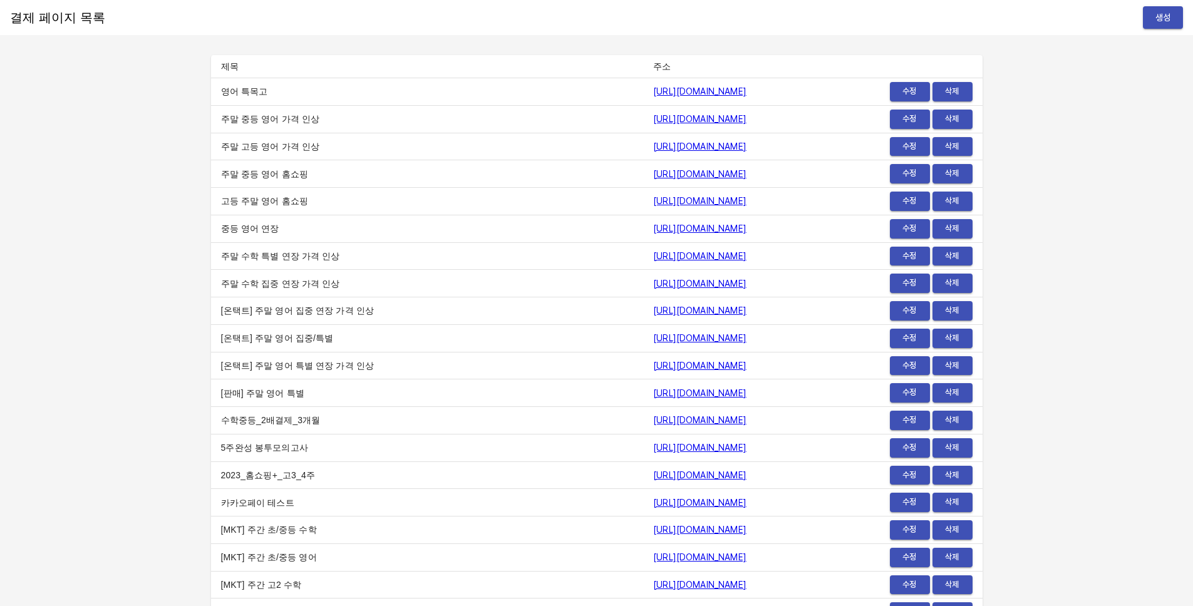
click at [375, 439] on td "5주완성 봉투모의고사" at bounding box center [427, 448] width 433 height 28
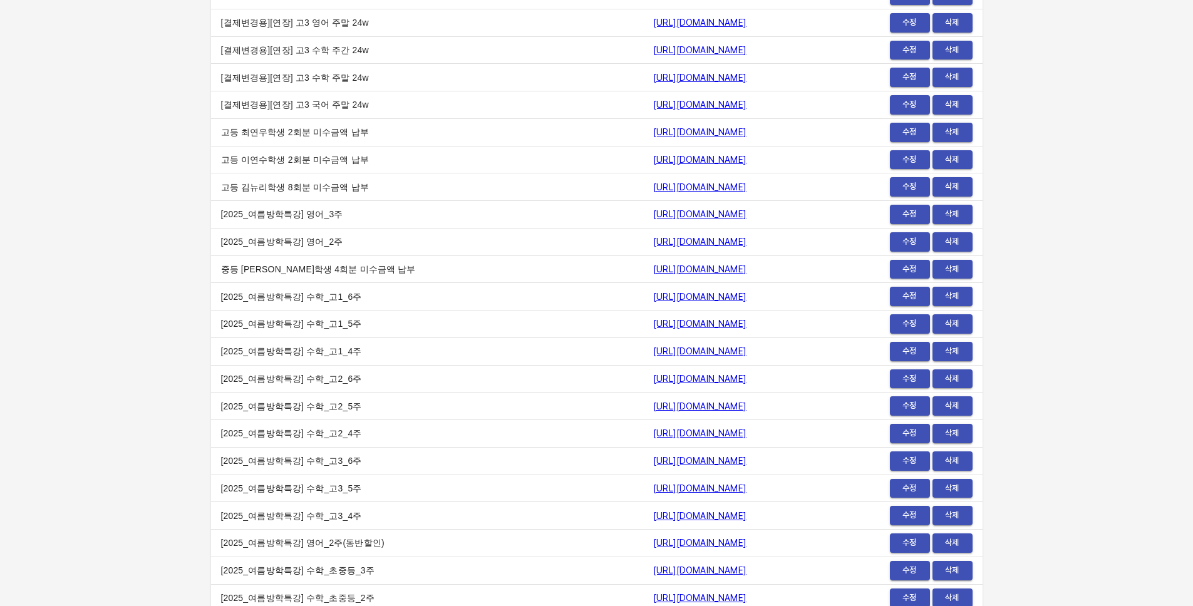
scroll to position [13249, 0]
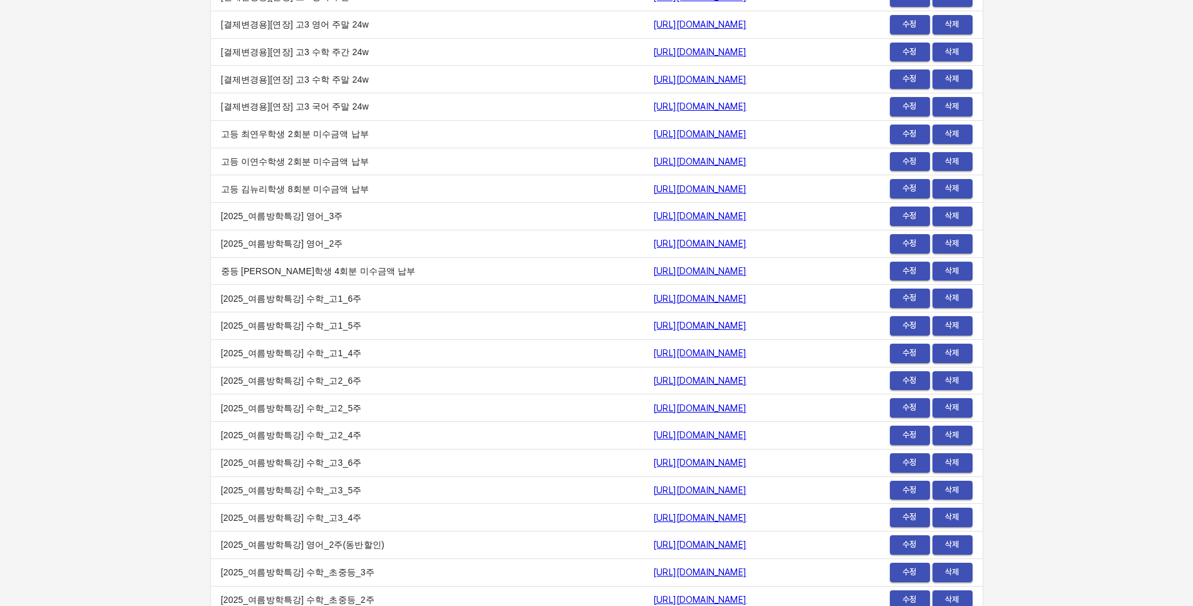
click at [672, 296] on link "https://payment.mildang.kr/GLc-z8yrMCmIsZdiMVWoH" at bounding box center [699, 299] width 93 height 10
click at [694, 331] on td "https://payment.mildang.kr/mEOvMOshvnR7KYp6VWIfs" at bounding box center [734, 327] width 182 height 28
click at [694, 328] on link "https://payment.mildang.kr/mEOvMOshvnR7KYp6VWIfs" at bounding box center [699, 326] width 93 height 10
click at [653, 355] on link "https://payment.mildang.kr/4_FuQ15P2KQmQnYohMjAJ" at bounding box center [699, 353] width 93 height 10
click at [653, 385] on link "https://payment.mildang.kr/FEx-wPY_SdFGCwogQvPQ_" at bounding box center [699, 381] width 93 height 10
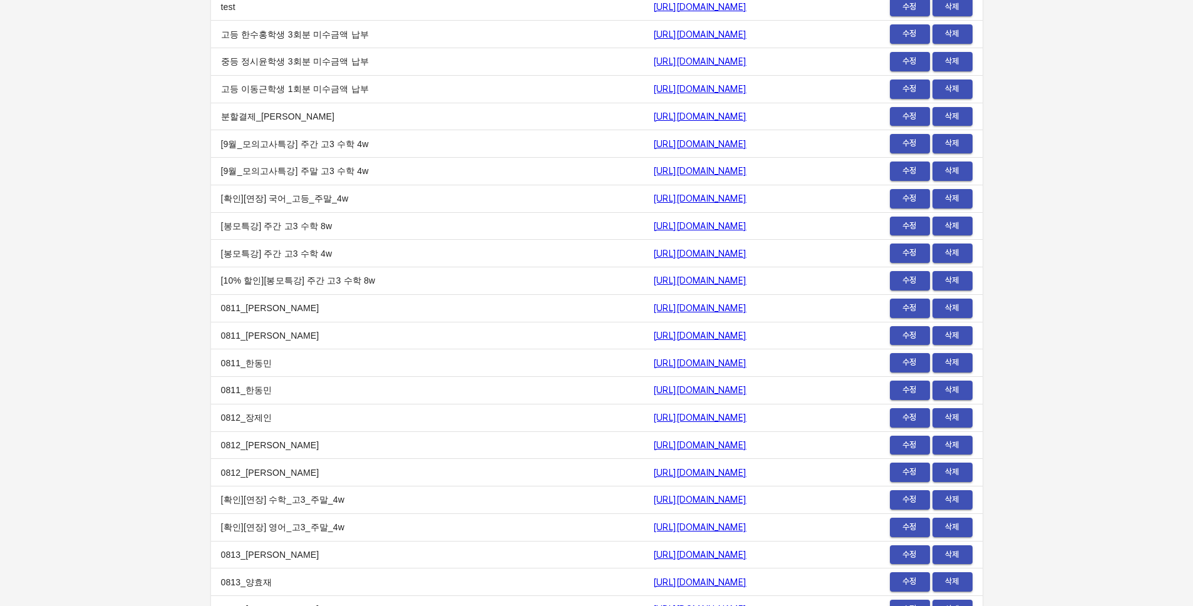
scroll to position [15367, 0]
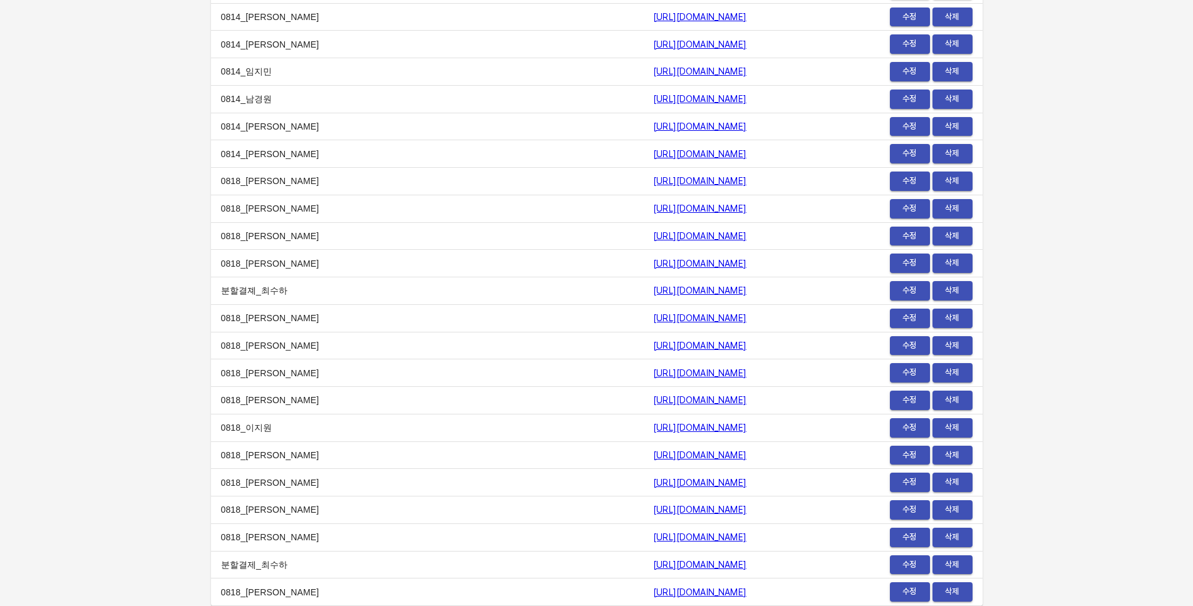
click at [920, 503] on span "수정" at bounding box center [910, 510] width 28 height 14
click at [802, 521] on td "https://payment.mildang.kr/fcWhFrfdge3WM4bfLjNTc" at bounding box center [734, 511] width 182 height 28
click at [906, 589] on span "수정" at bounding box center [910, 592] width 28 height 14
click at [825, 278] on td "https://payment.mildang.kr/A_Sf4vgquiEbbicV8rm4O" at bounding box center [734, 291] width 182 height 28
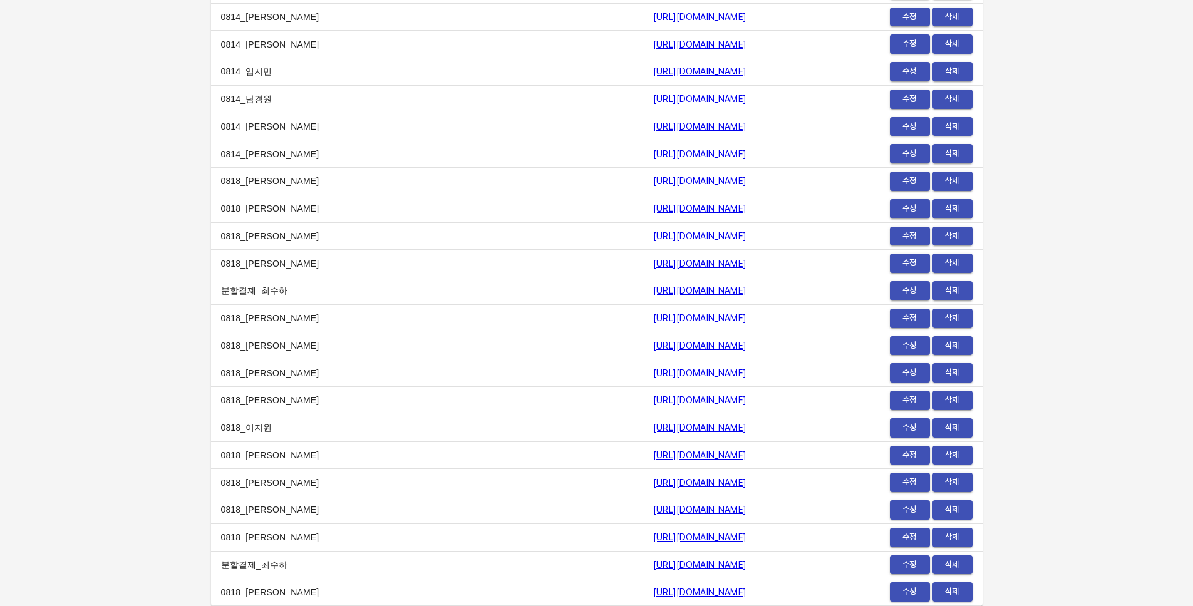
click at [903, 70] on span "수정" at bounding box center [910, 72] width 28 height 14
click at [919, 599] on button "수정" at bounding box center [910, 592] width 40 height 19
click at [798, 442] on td "https://payment.mildang.kr/MZRbsGqMOJAeN0ViQLze_" at bounding box center [734, 456] width 182 height 28
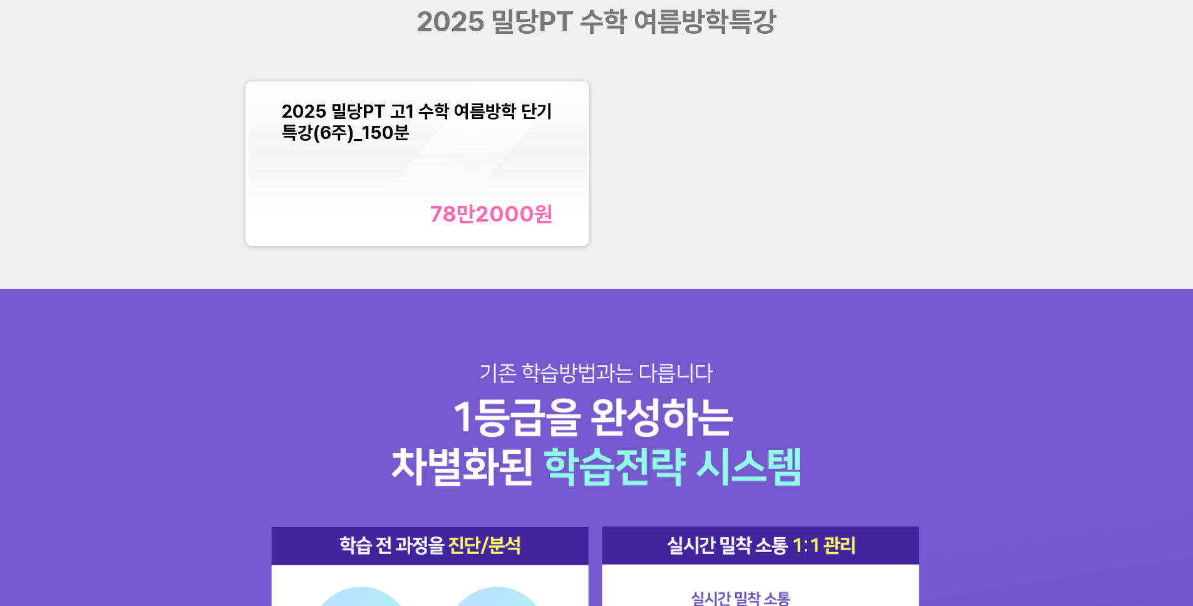
scroll to position [1617, 0]
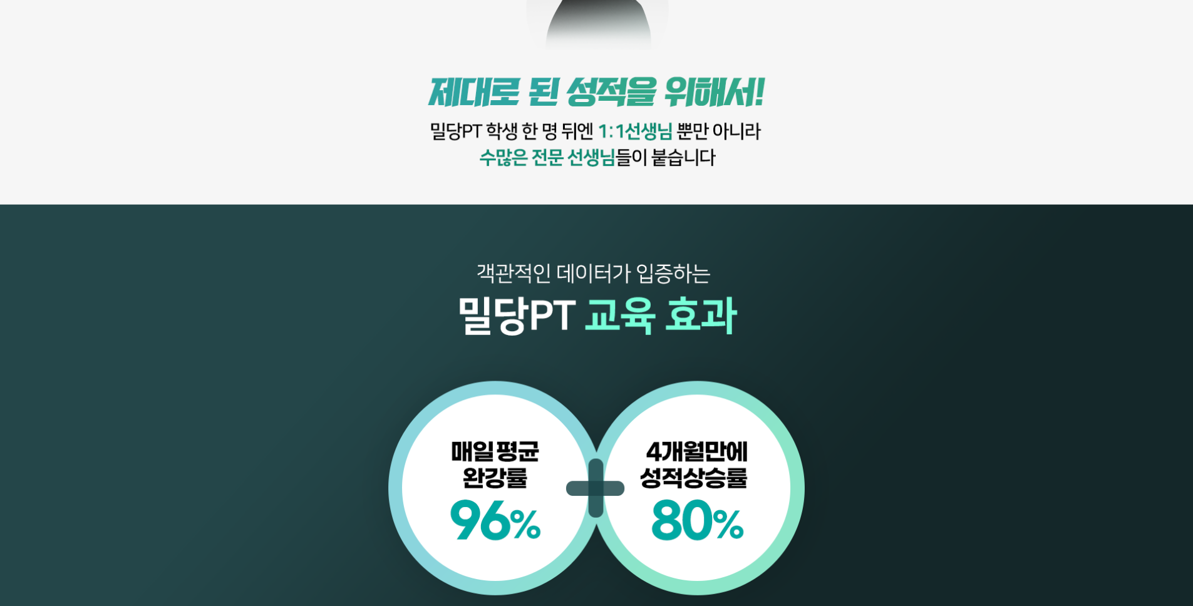
scroll to position [1012, 0]
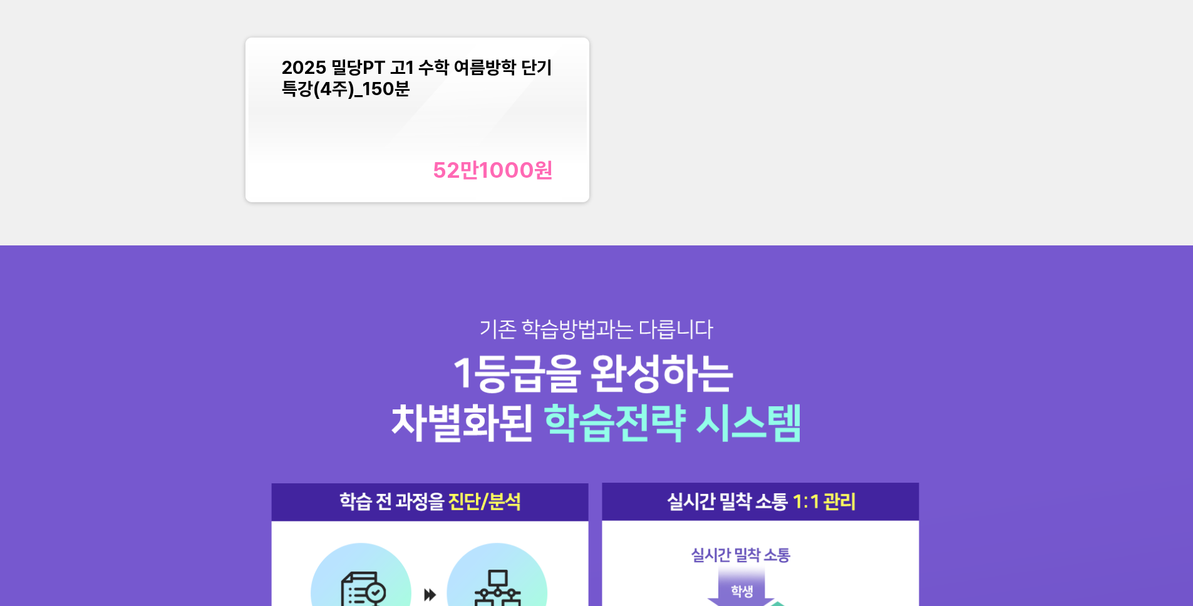
scroll to position [1786, 0]
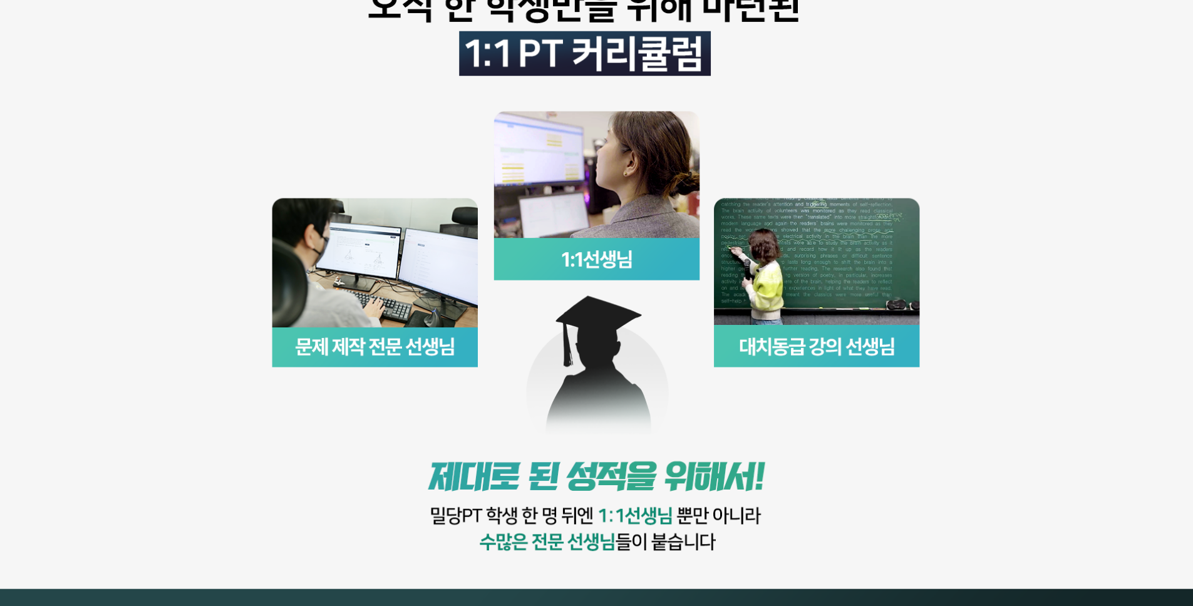
scroll to position [1083, 0]
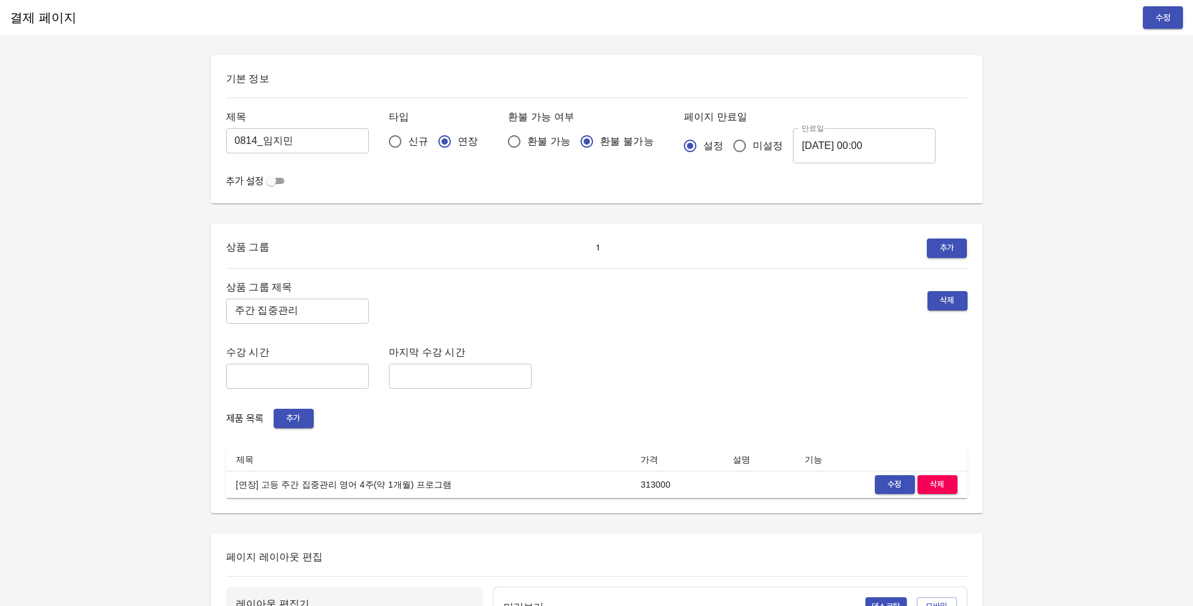
click at [708, 326] on div "상품 그룹 제목 주간 집중관리 ​ 삭제 수강 시간 ​ 마지막 수강 시간 ​ 제품 목록 추가 제목 가격 설명 기능 [연장] 고등 주간 집중관리 …" at bounding box center [597, 389] width 742 height 220
click at [959, 231] on div "상품 그룹 1 추가 상품 그룹 제목 주간 집중관리 ​ 삭제 수강 시간 ​ 마지막 수강 시간 ​ 제품 목록 추가 제목 가격 설명 기능 [연장] …" at bounding box center [597, 369] width 772 height 290
click at [955, 240] on button "추가" at bounding box center [947, 248] width 40 height 19
click at [606, 244] on span "2" at bounding box center [610, 248] width 19 height 14
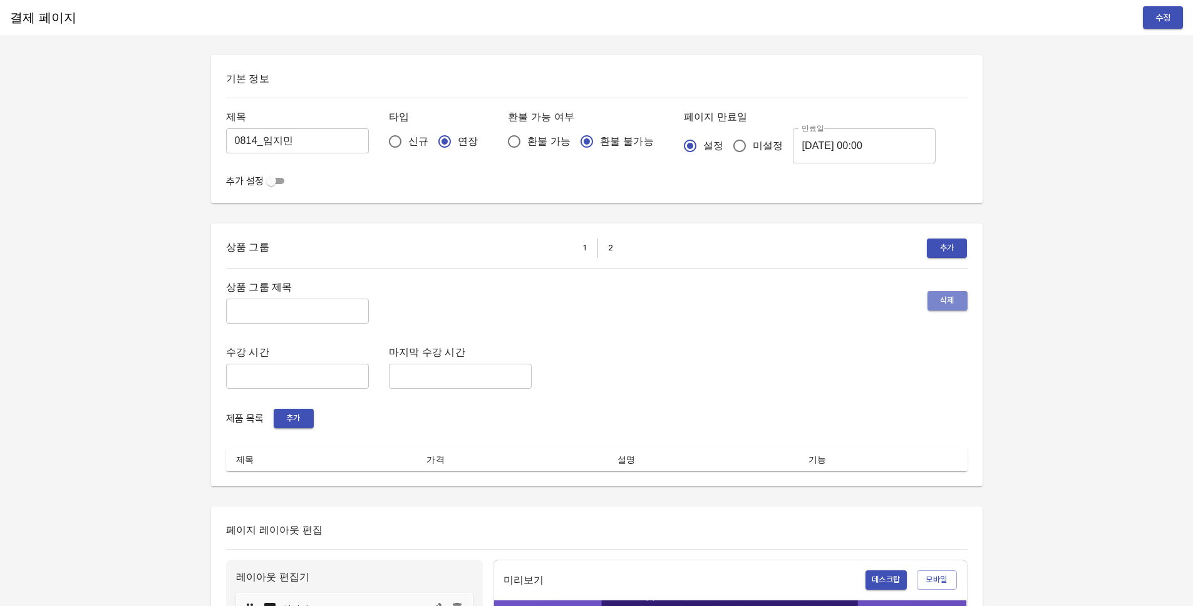
click at [960, 302] on span "삭제" at bounding box center [948, 301] width 28 height 14
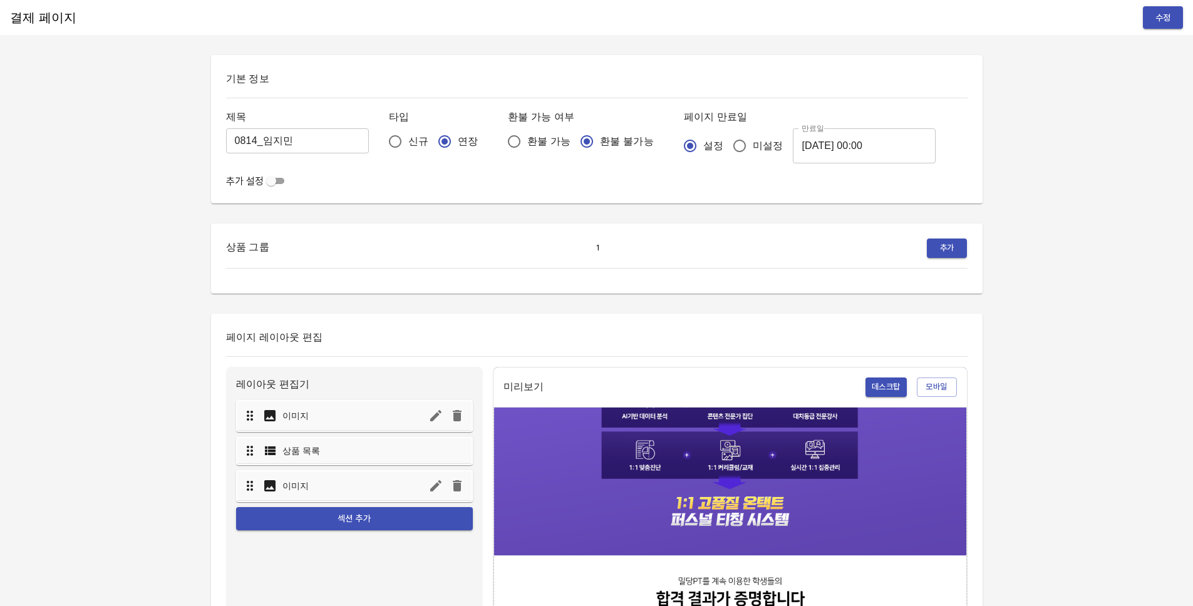
click at [579, 251] on div "상품 그룹 1 추가" at bounding box center [597, 248] width 742 height 19
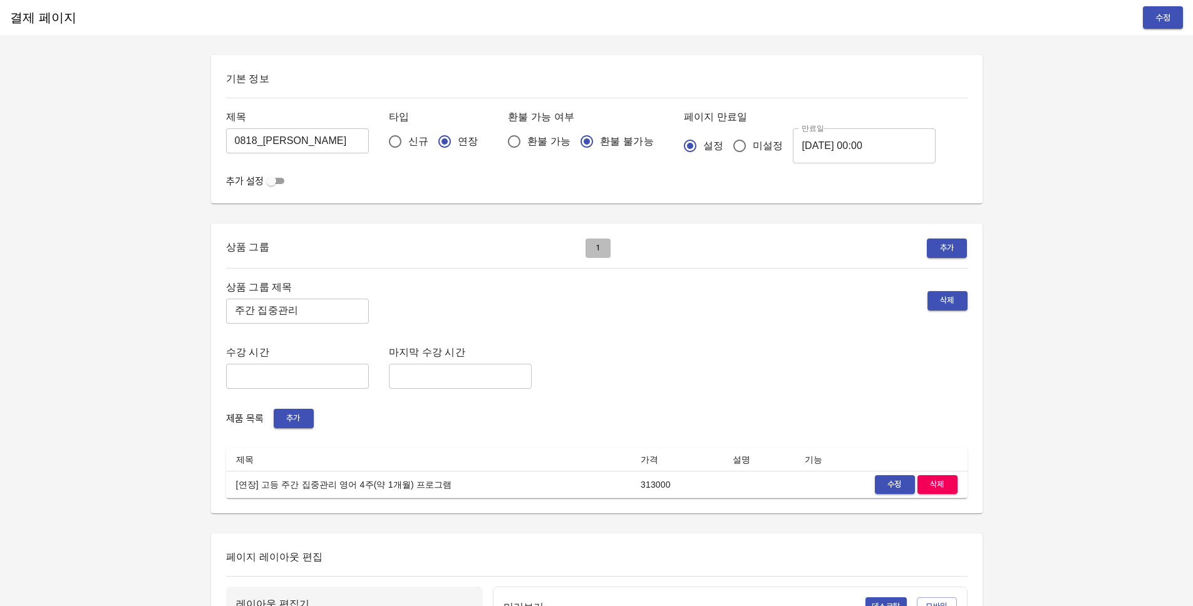
click at [594, 251] on span "1" at bounding box center [598, 248] width 19 height 14
click at [883, 489] on span "수정" at bounding box center [895, 485] width 28 height 14
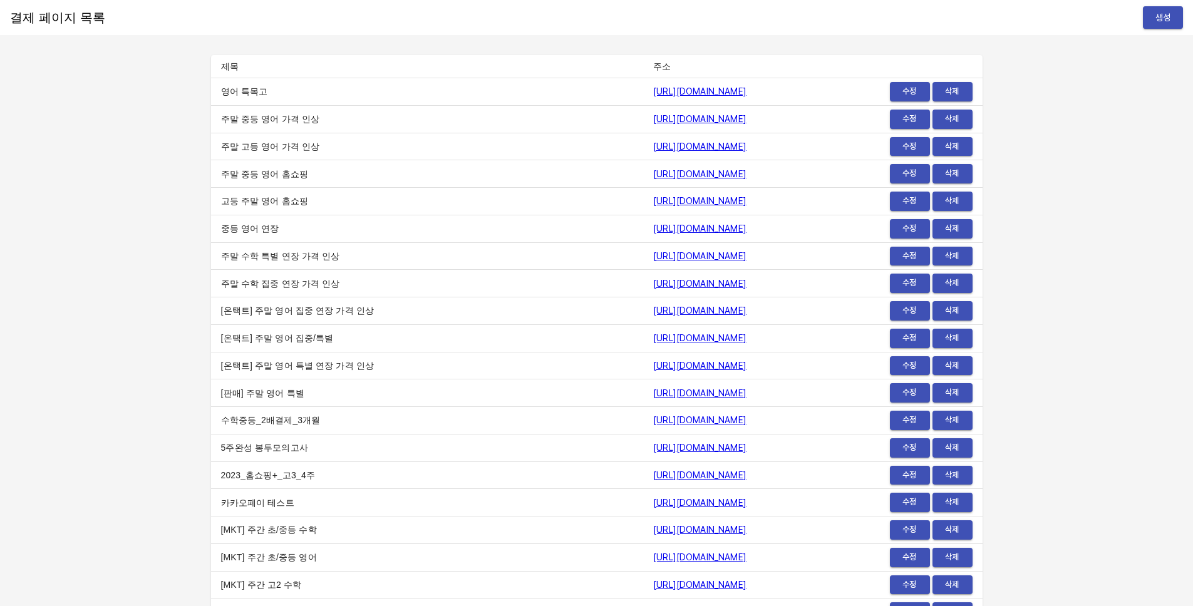
click at [904, 93] on span "수정" at bounding box center [910, 92] width 28 height 14
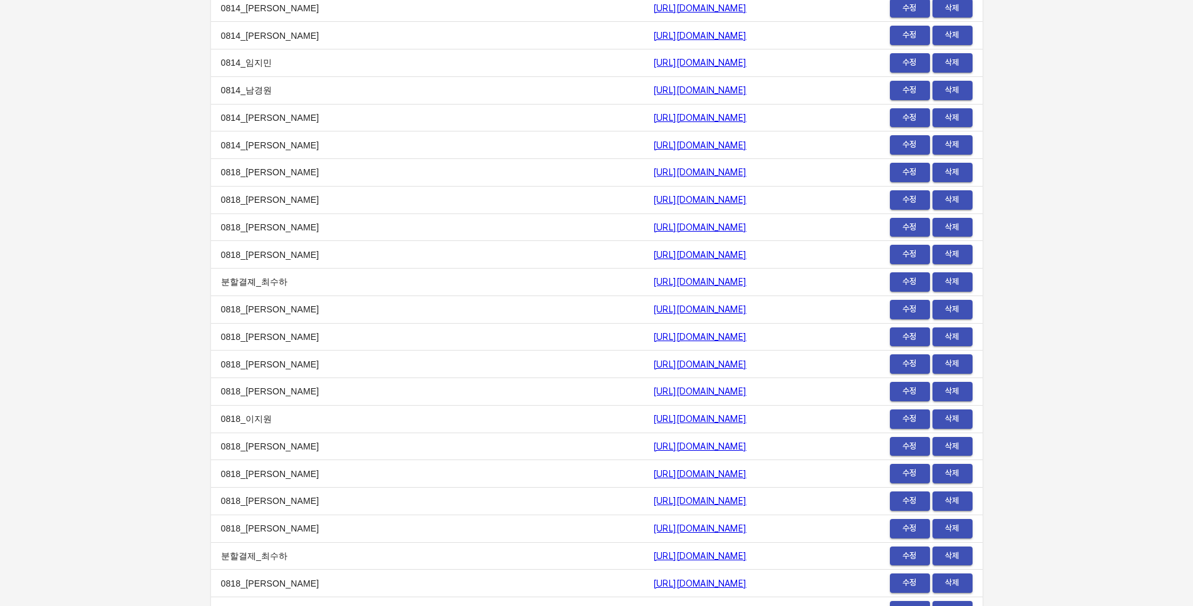
scroll to position [15422, 0]
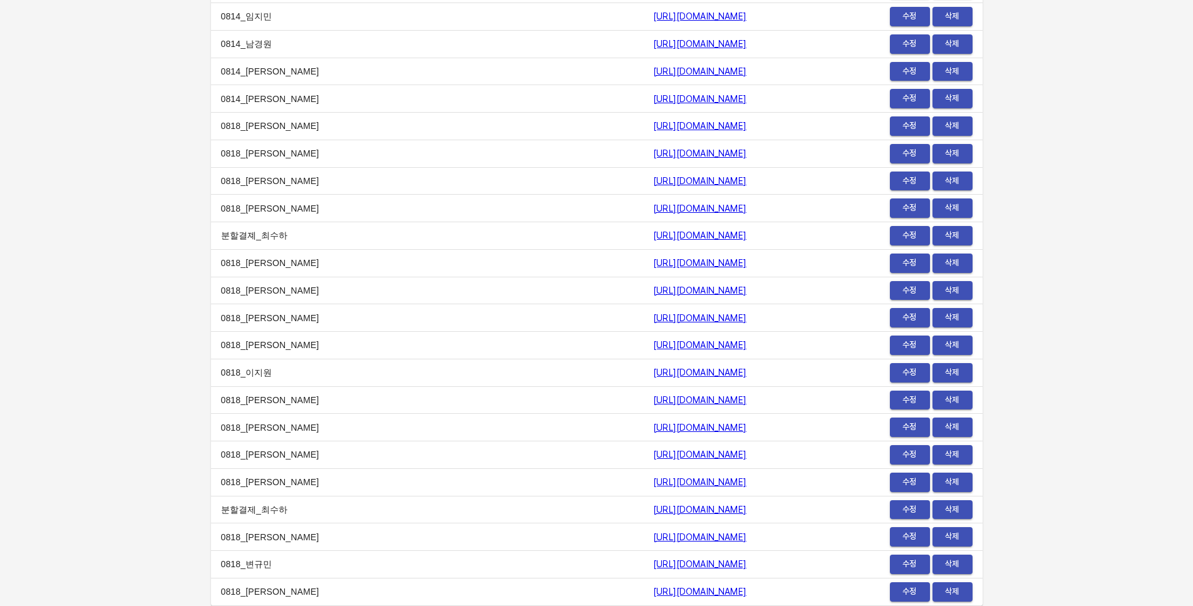
click at [901, 484] on span "수정" at bounding box center [910, 482] width 28 height 14
click at [904, 455] on span "수정" at bounding box center [910, 455] width 28 height 14
click at [903, 564] on span "수정" at bounding box center [910, 564] width 28 height 14
click at [913, 599] on button "수정" at bounding box center [910, 592] width 40 height 19
click at [908, 321] on span "수정" at bounding box center [910, 318] width 28 height 14
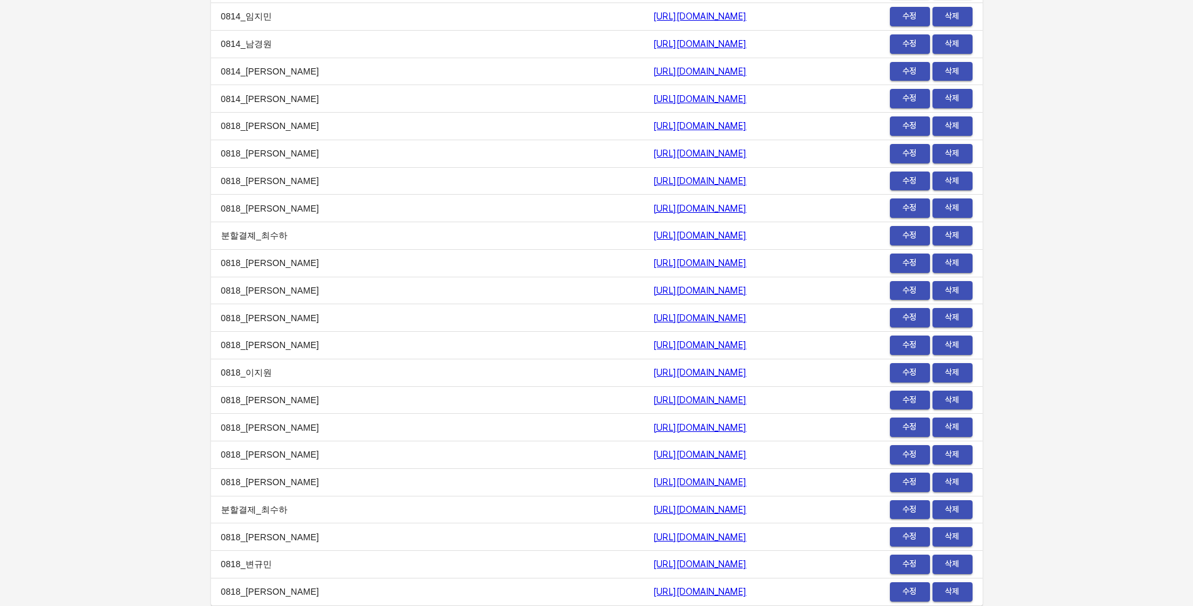
click at [907, 349] on span "수정" at bounding box center [910, 345] width 28 height 14
click at [908, 373] on span "수정" at bounding box center [910, 373] width 28 height 14
click at [918, 395] on span "수정" at bounding box center [910, 400] width 28 height 14
click at [921, 427] on span "수정" at bounding box center [910, 427] width 28 height 14
click at [912, 263] on span "수정" at bounding box center [910, 263] width 28 height 14
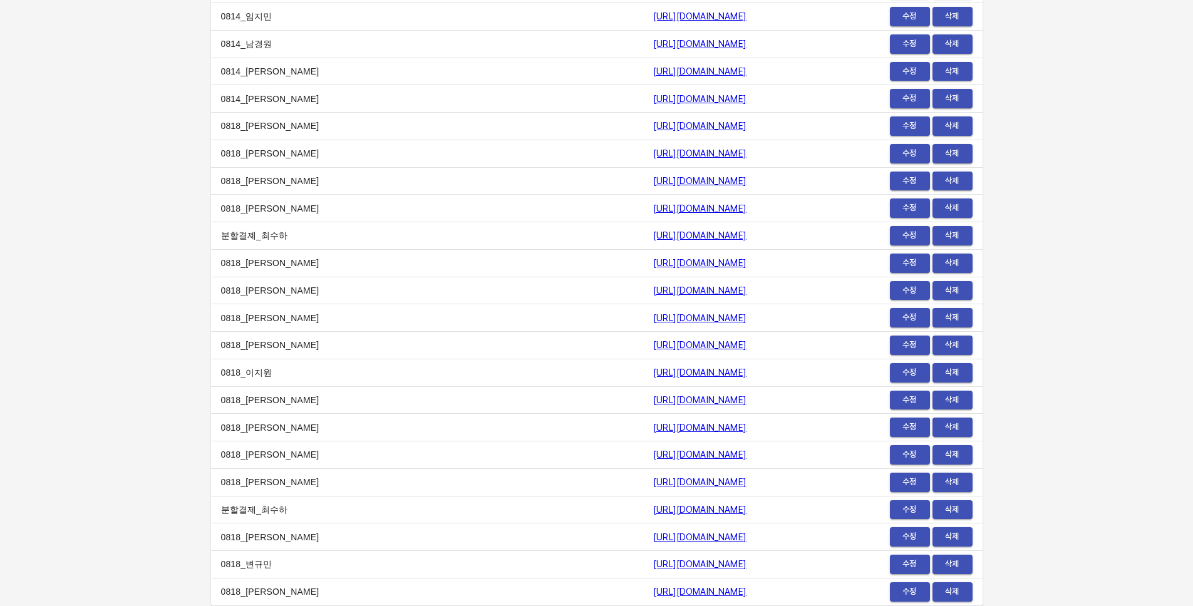
click at [910, 236] on span "수정" at bounding box center [910, 236] width 28 height 14
click at [909, 152] on span "수정" at bounding box center [910, 154] width 28 height 14
click at [802, 319] on td "[URL][DOMAIN_NAME]" at bounding box center [734, 318] width 182 height 28
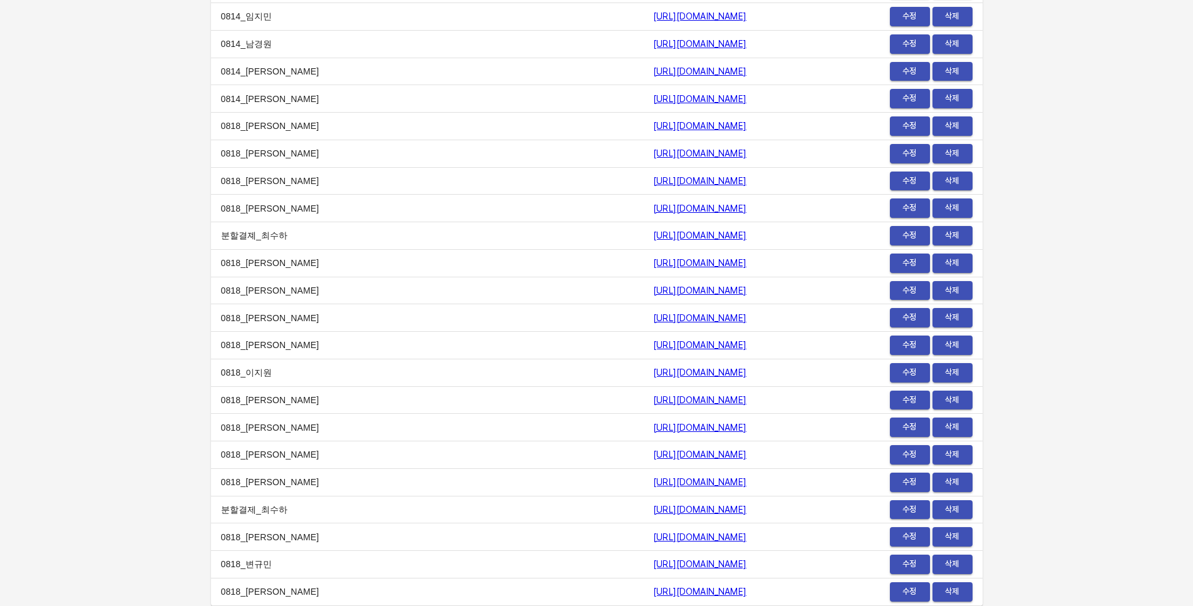
click at [818, 239] on td "[URL][DOMAIN_NAME]" at bounding box center [734, 236] width 182 height 28
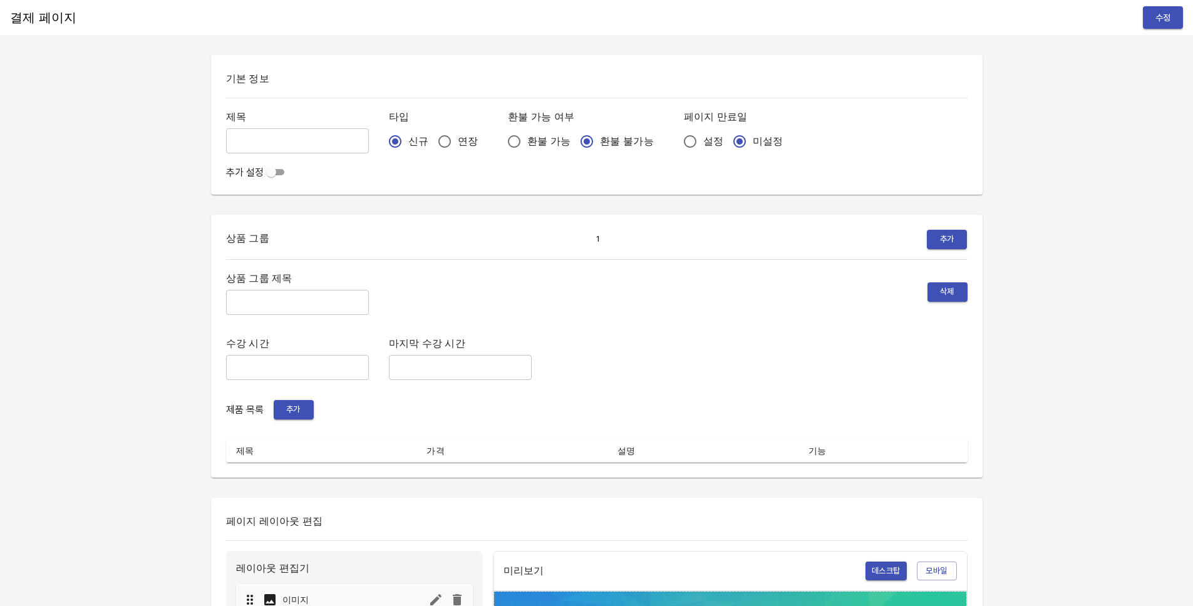
type input "0818_[PERSON_NAME]"
radio input "false"
radio input "true"
type input "주간 집중관리"
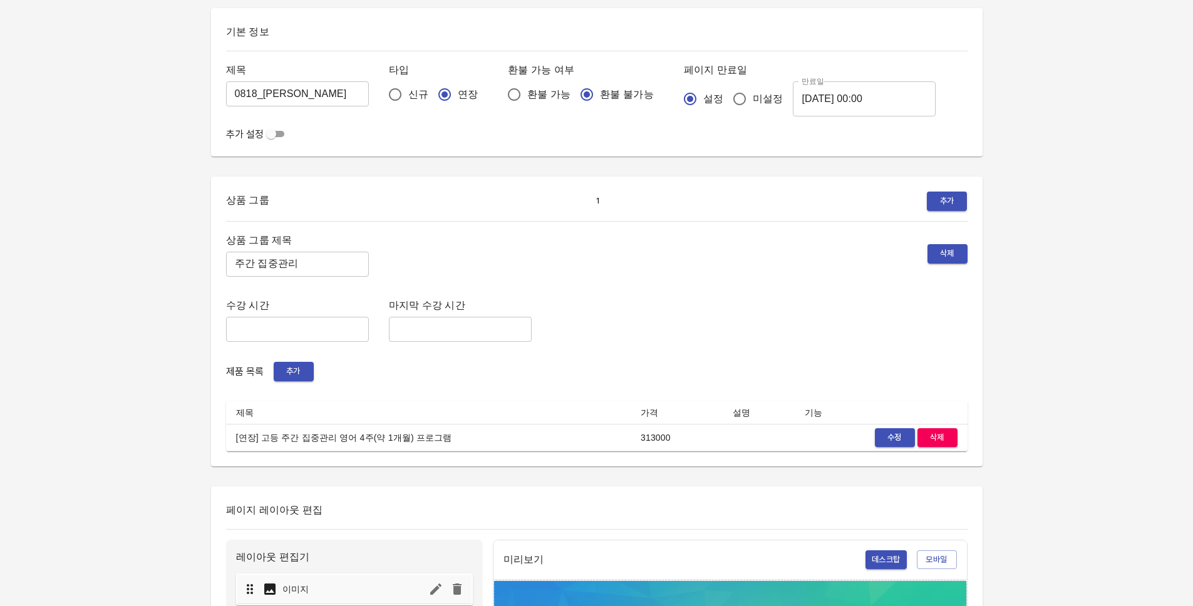
scroll to position [65, 0]
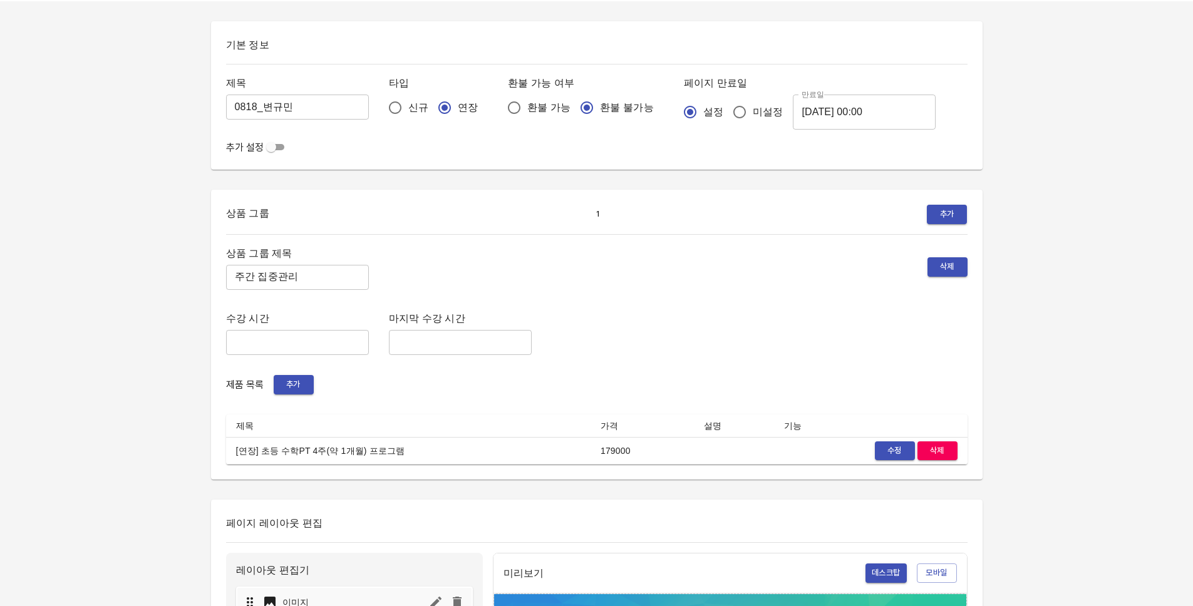
scroll to position [134, 0]
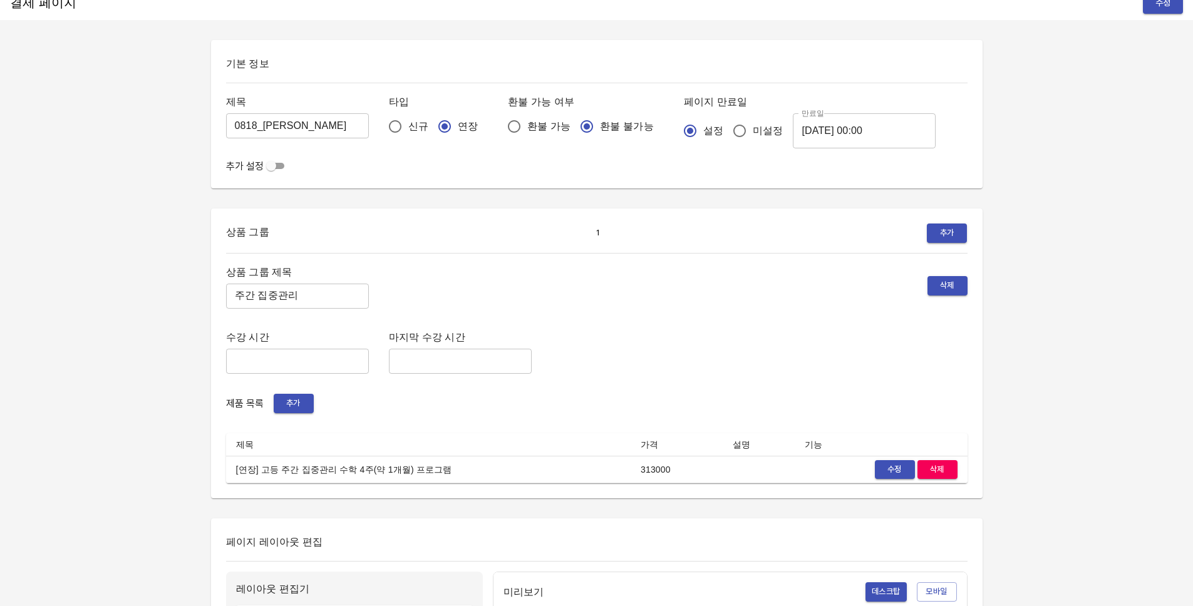
scroll to position [97, 0]
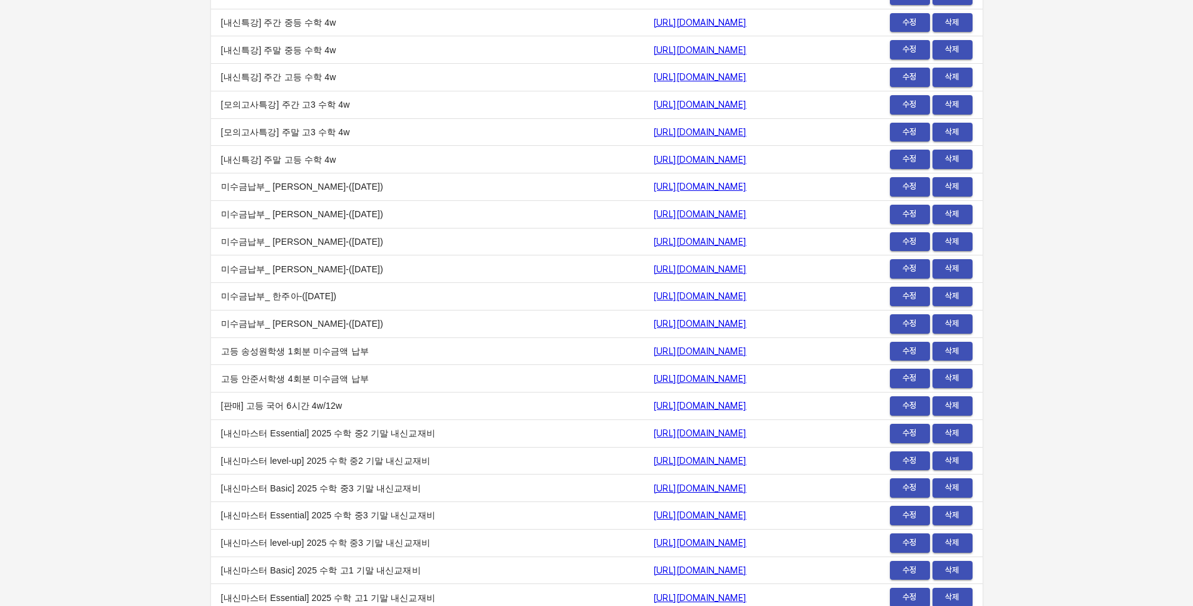
scroll to position [15367, 0]
